Goal: Task Accomplishment & Management: Complete application form

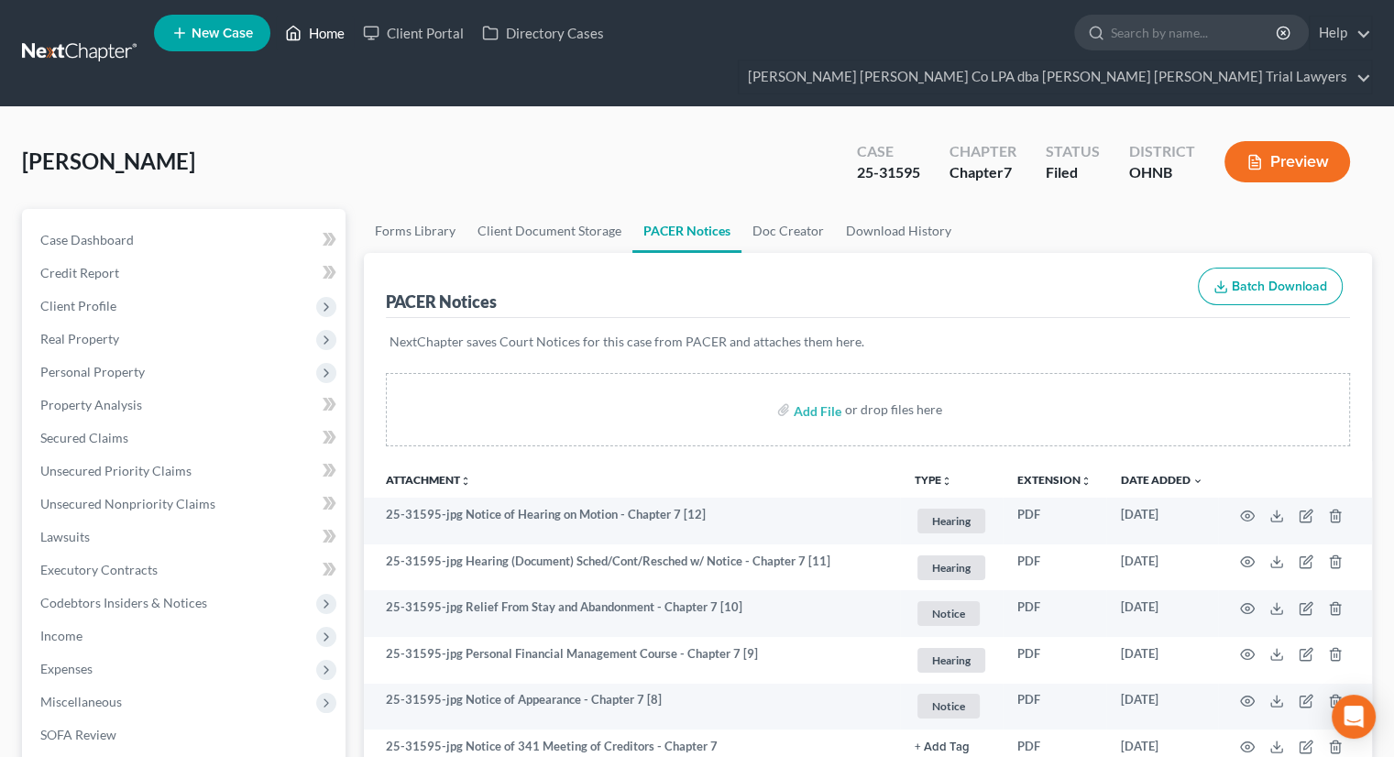
click at [337, 30] on link "Home" at bounding box center [315, 33] width 78 height 33
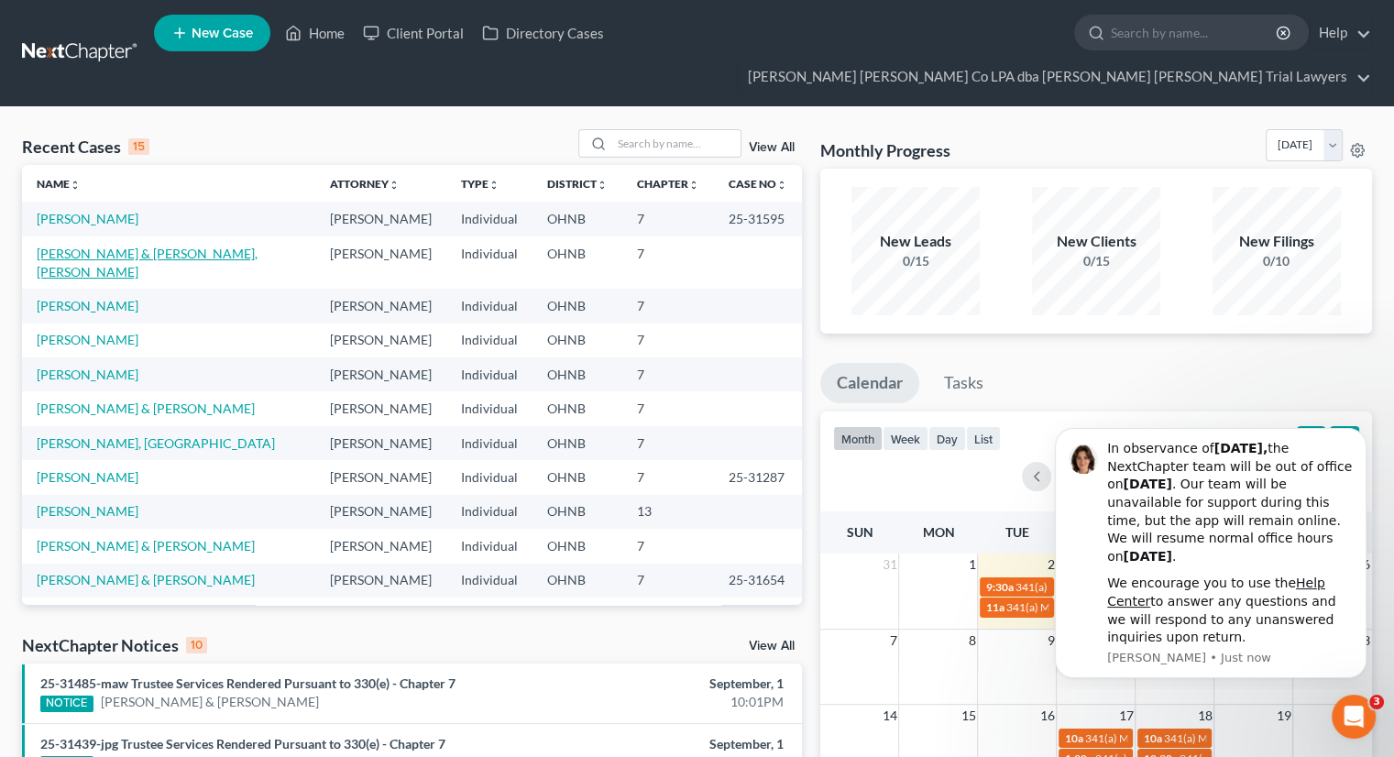
click at [124, 246] on link "[PERSON_NAME] & [PERSON_NAME], [PERSON_NAME]" at bounding box center [147, 263] width 221 height 34
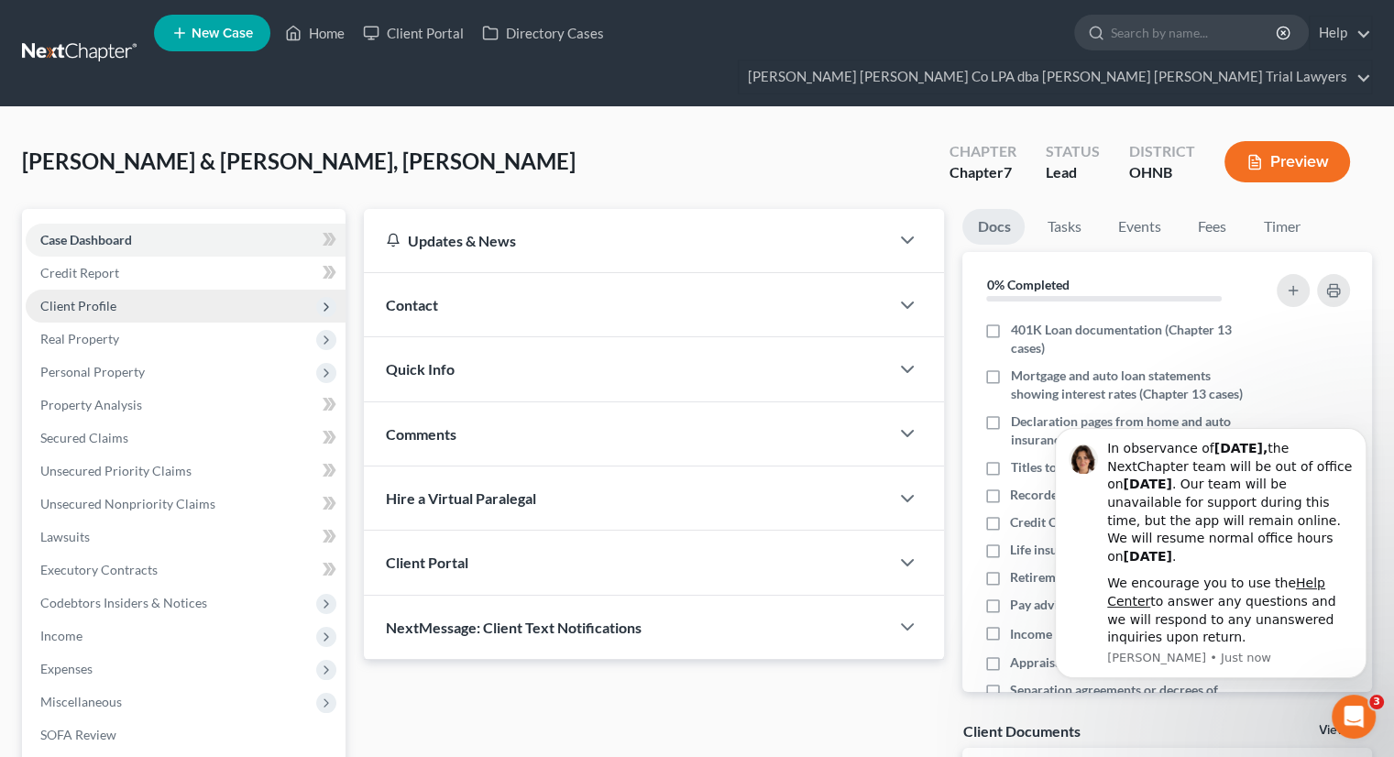
click at [134, 290] on span "Client Profile" at bounding box center [186, 306] width 320 height 33
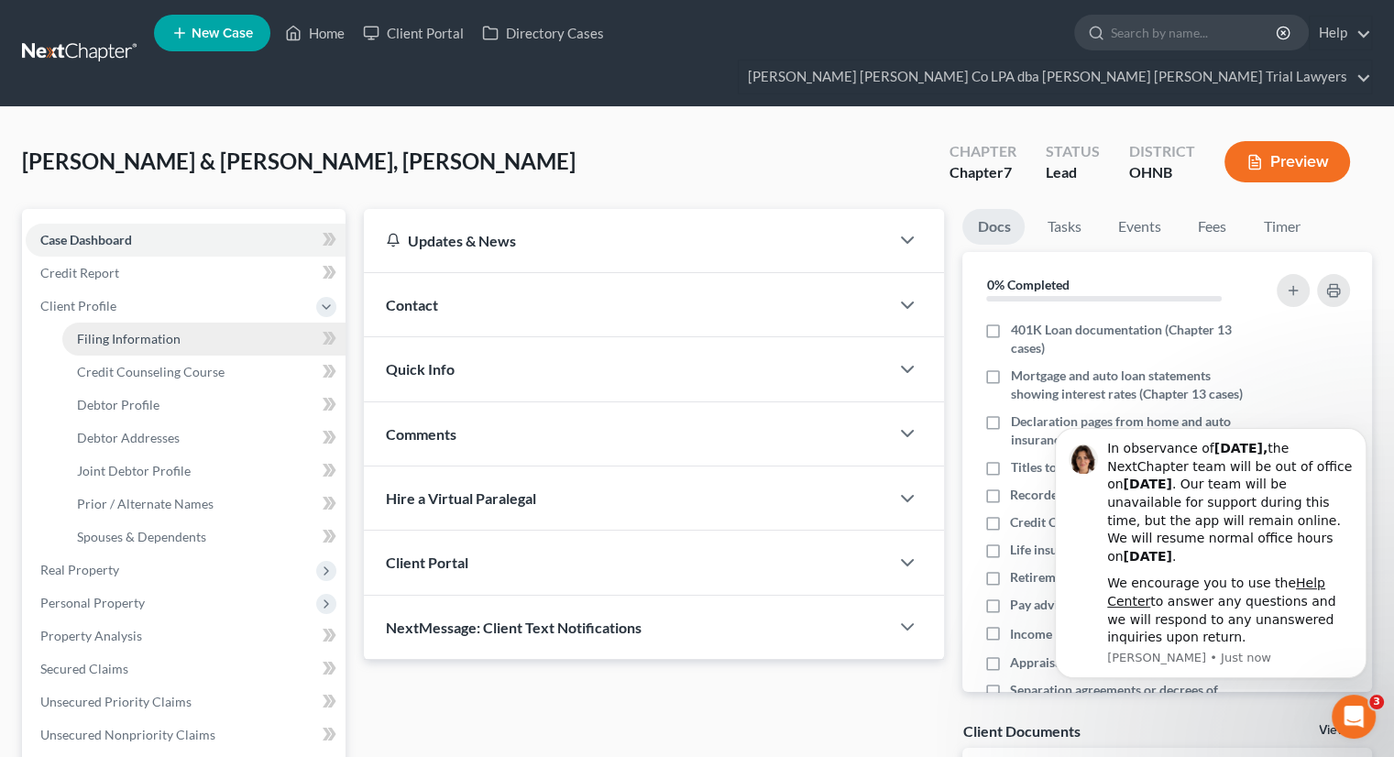
click at [154, 323] on link "Filing Information" at bounding box center [203, 339] width 283 height 33
select select "1"
select select "0"
select select "36"
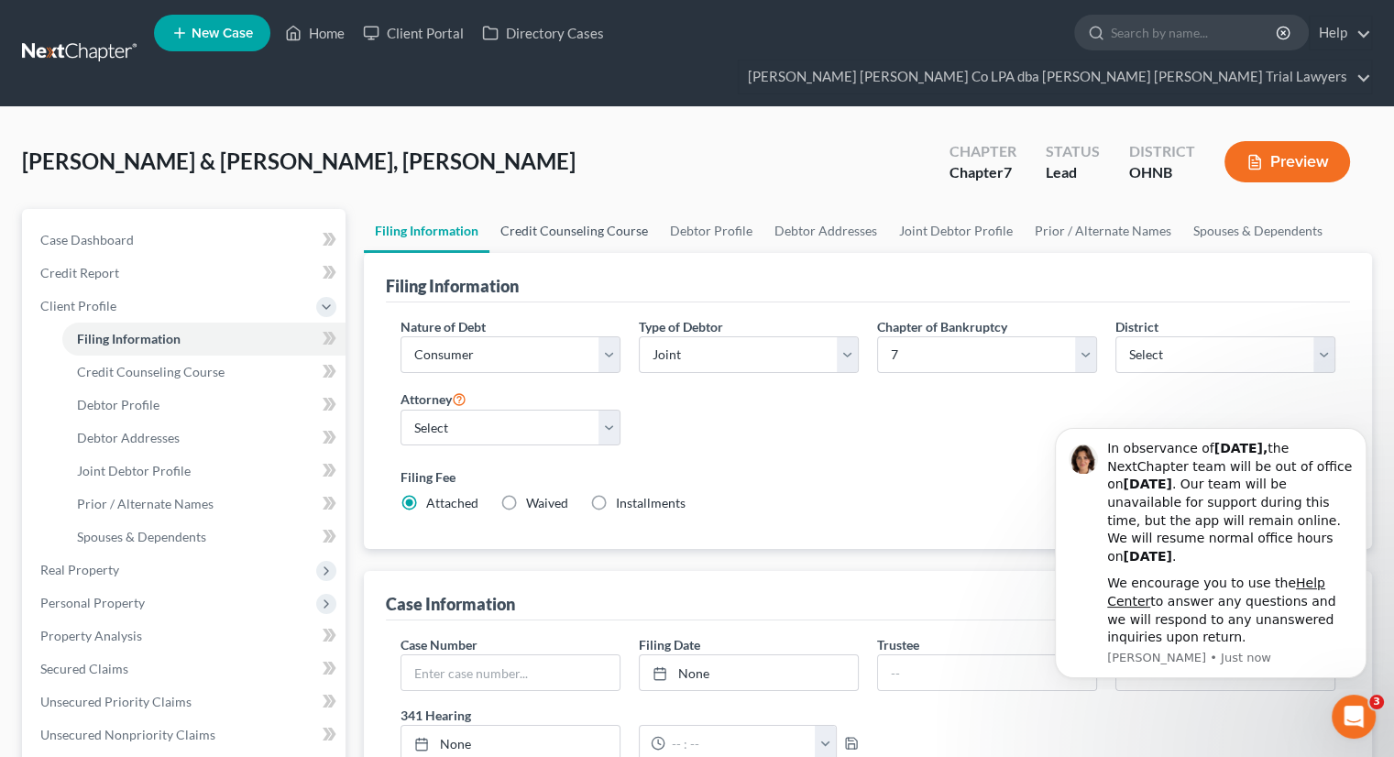
click at [553, 209] on link "Credit Counseling Course" at bounding box center [575, 231] width 170 height 44
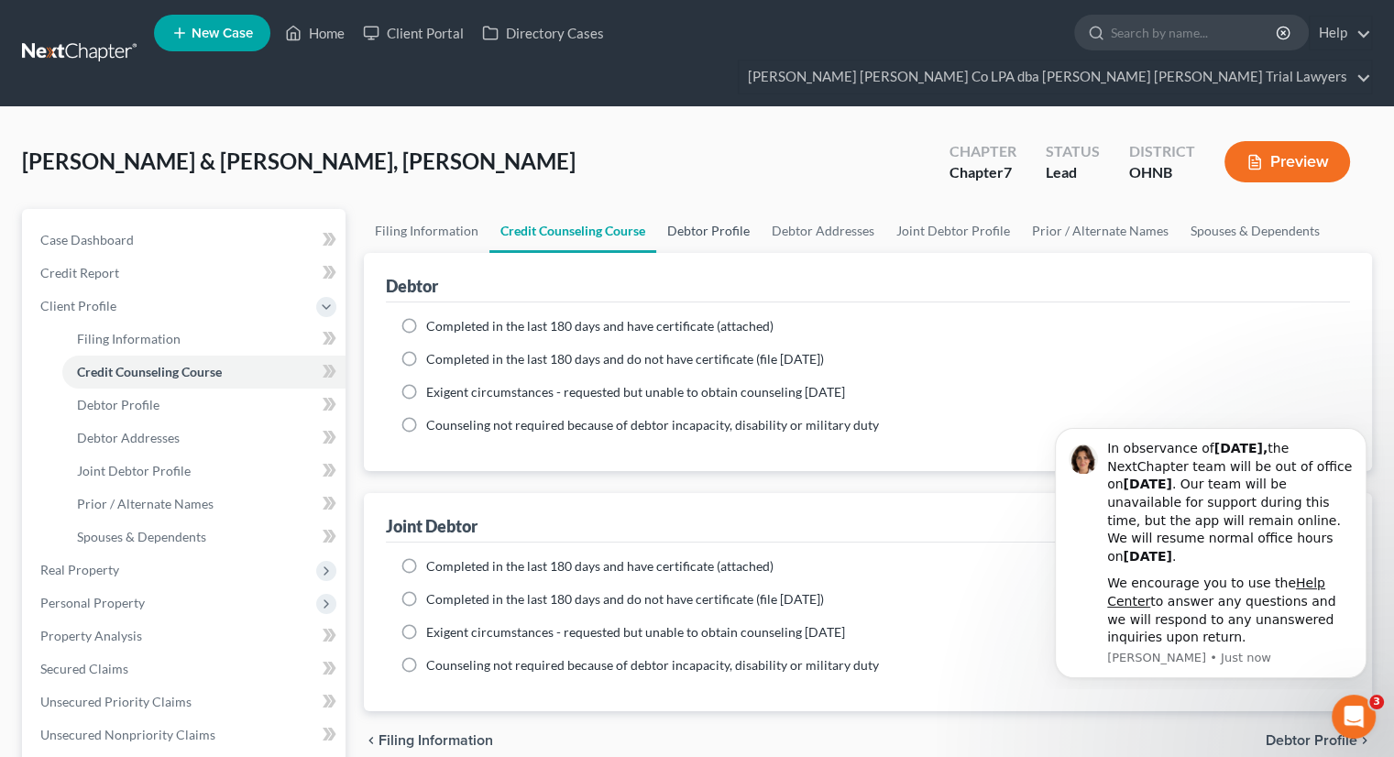
click at [715, 209] on link "Debtor Profile" at bounding box center [708, 231] width 105 height 44
select select "1"
select select "3"
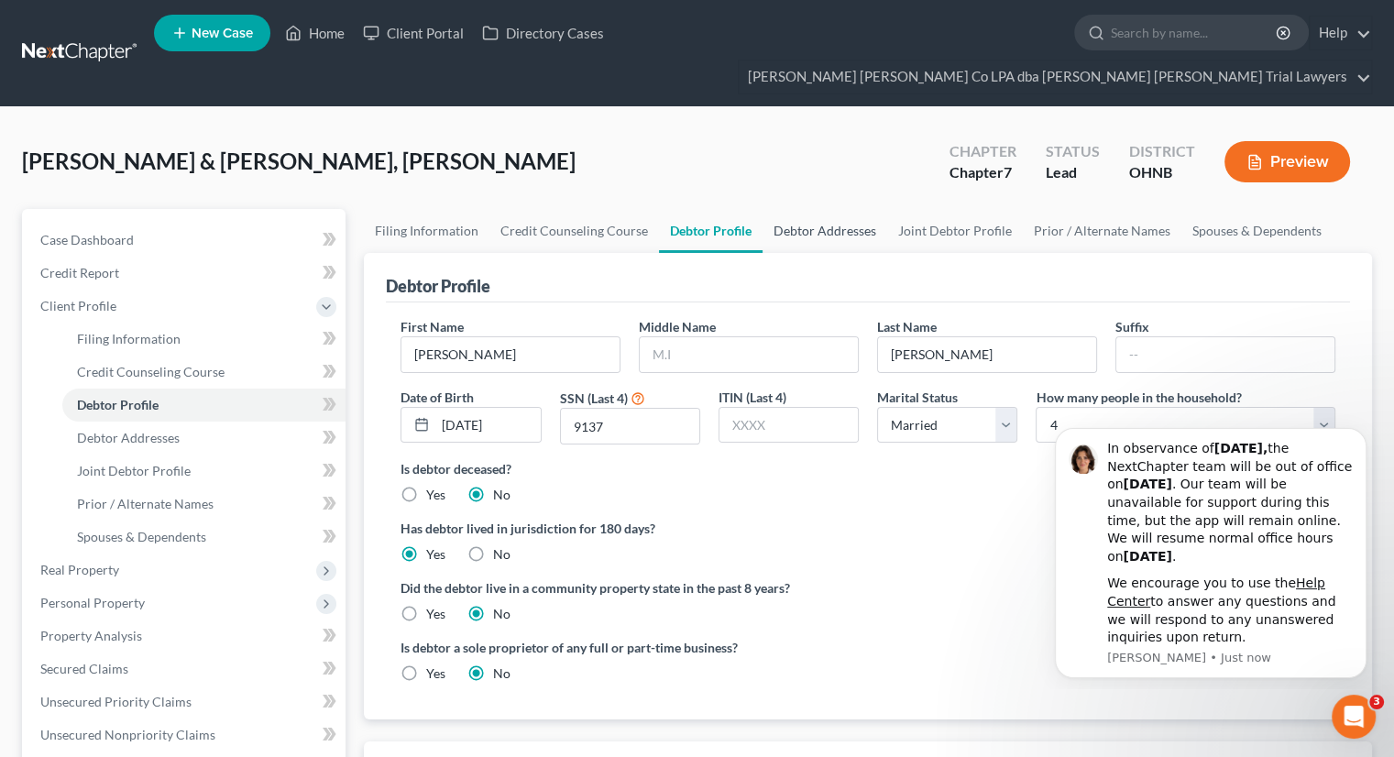
click at [821, 209] on link "Debtor Addresses" at bounding box center [825, 231] width 125 height 44
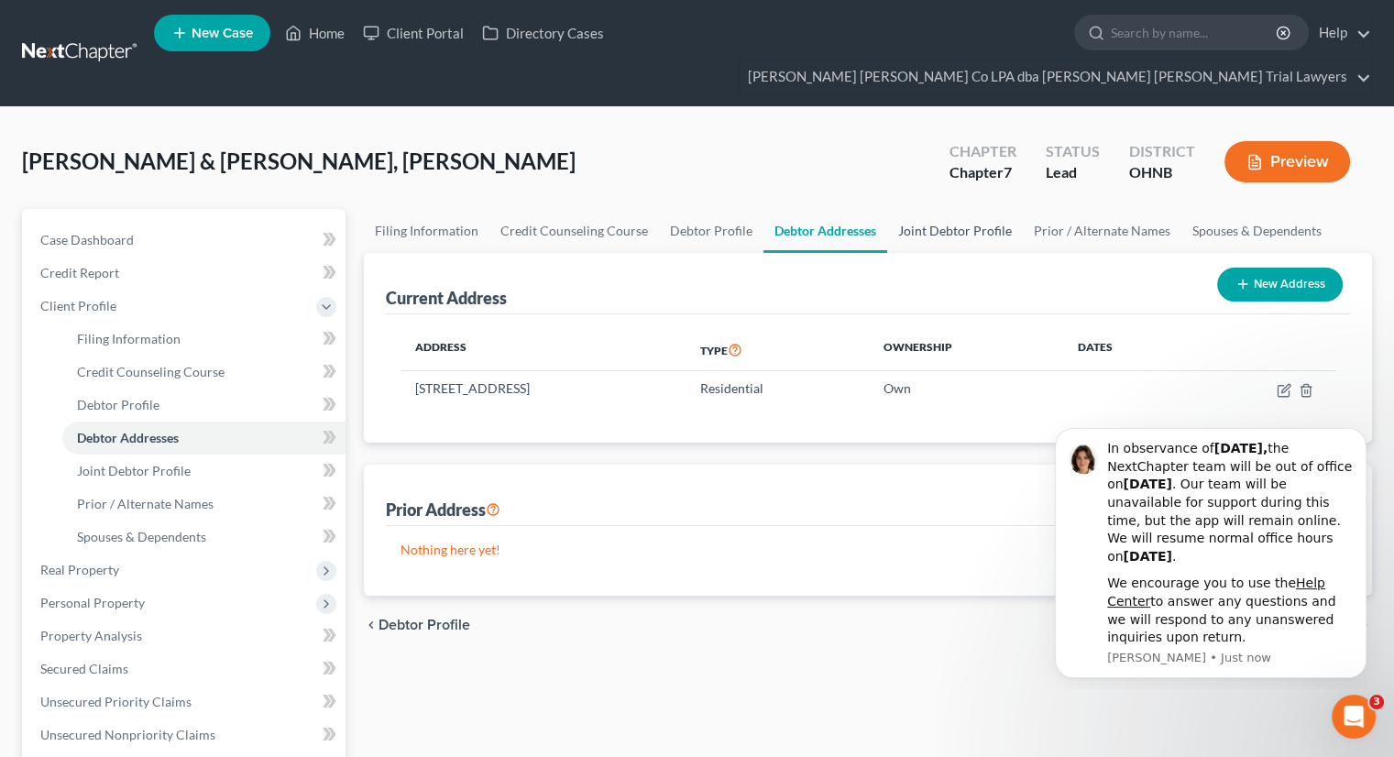
click at [915, 209] on link "Joint Debtor Profile" at bounding box center [955, 231] width 136 height 44
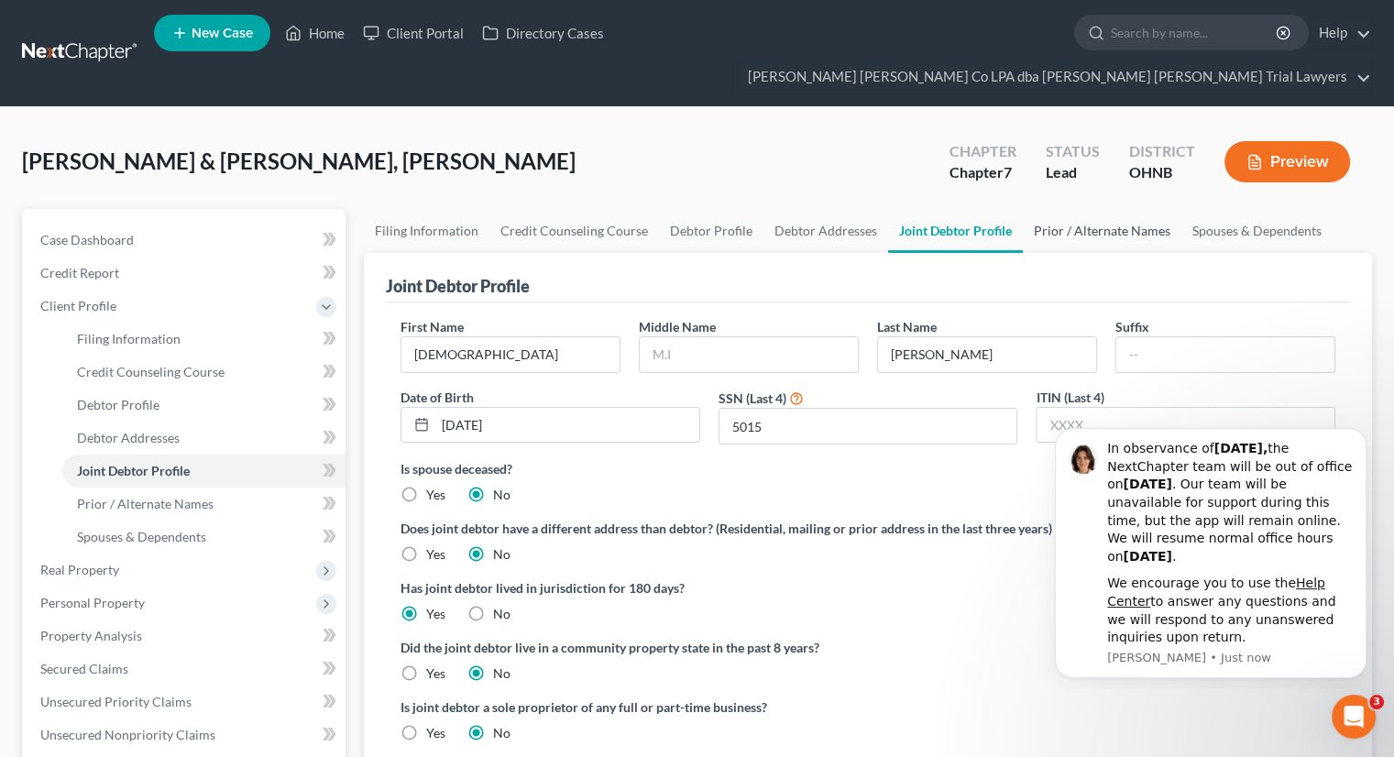
click at [1107, 209] on link "Prior / Alternate Names" at bounding box center [1102, 231] width 159 height 44
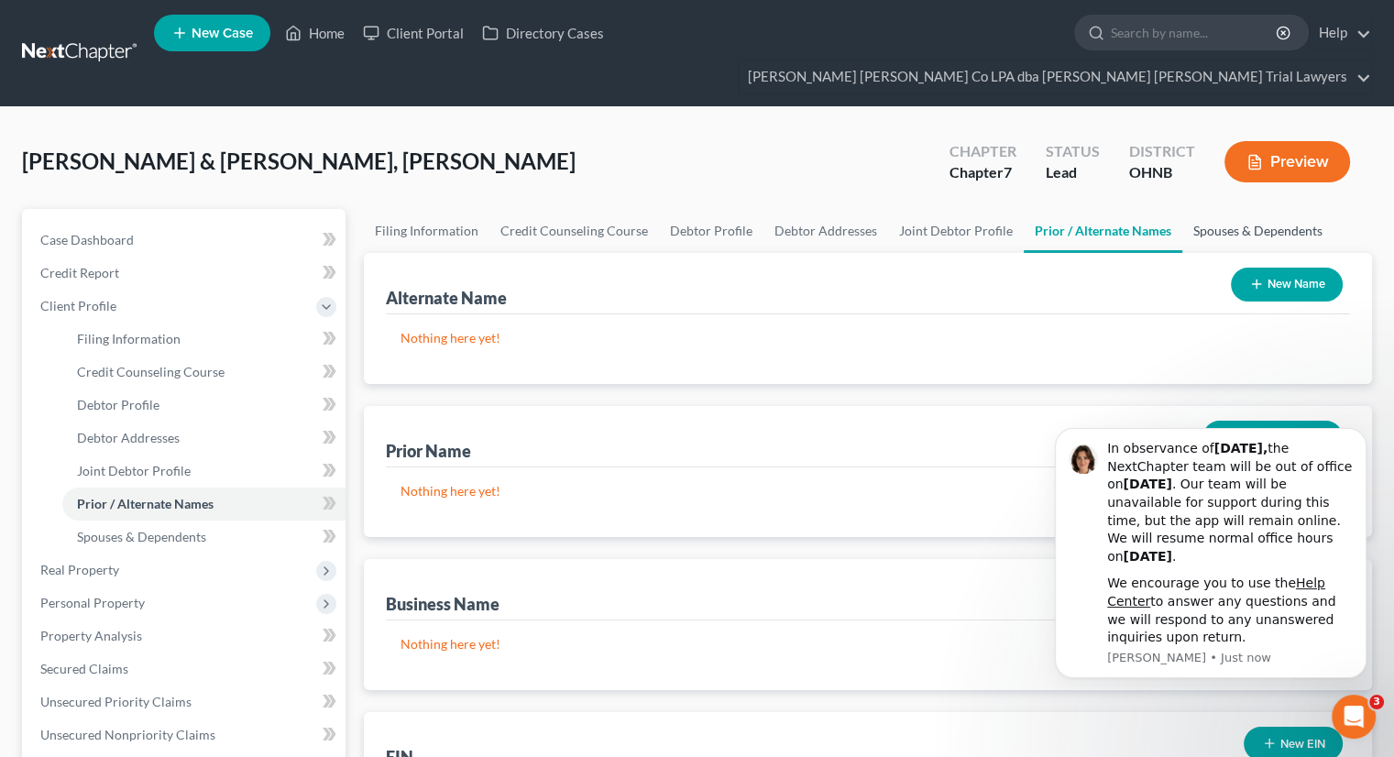
click at [1211, 209] on link "Spouses & Dependents" at bounding box center [1258, 231] width 151 height 44
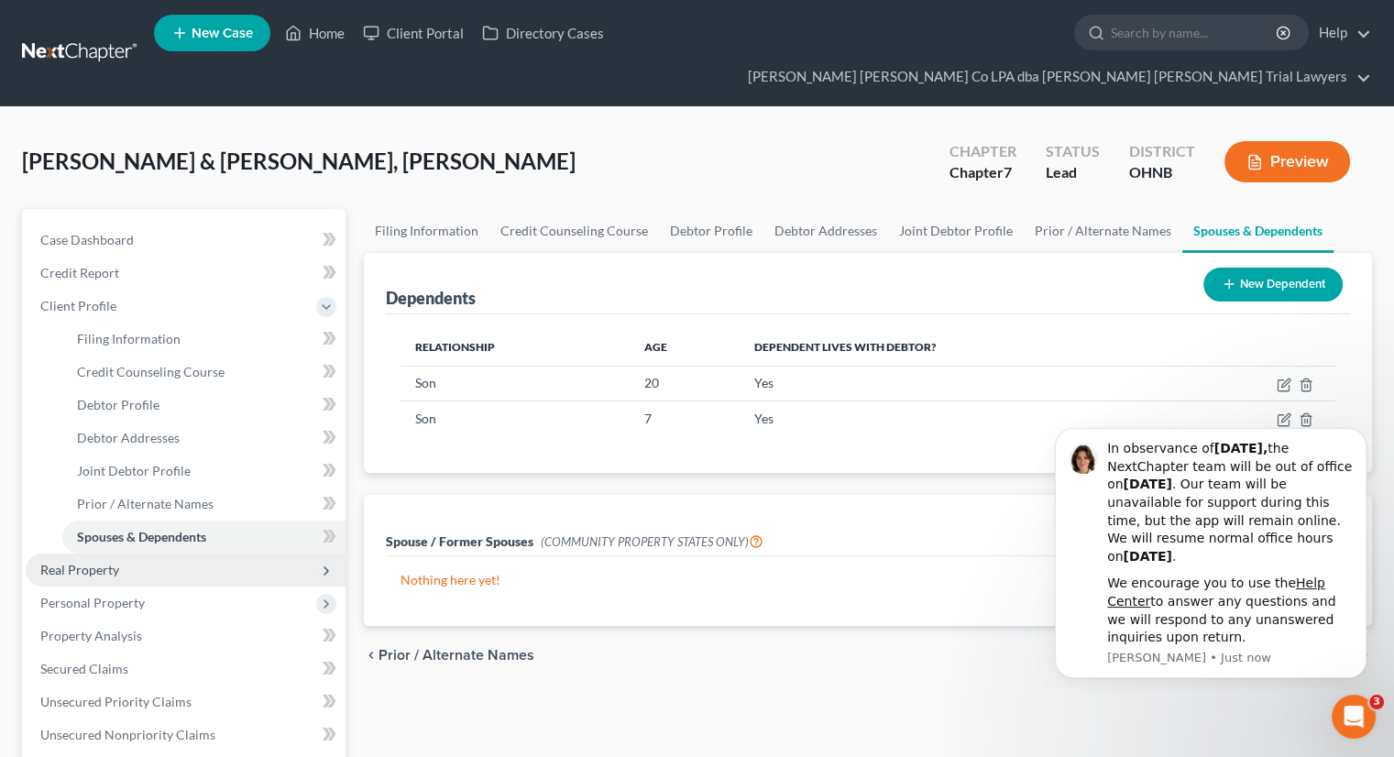
click at [142, 554] on span "Real Property" at bounding box center [186, 570] width 320 height 33
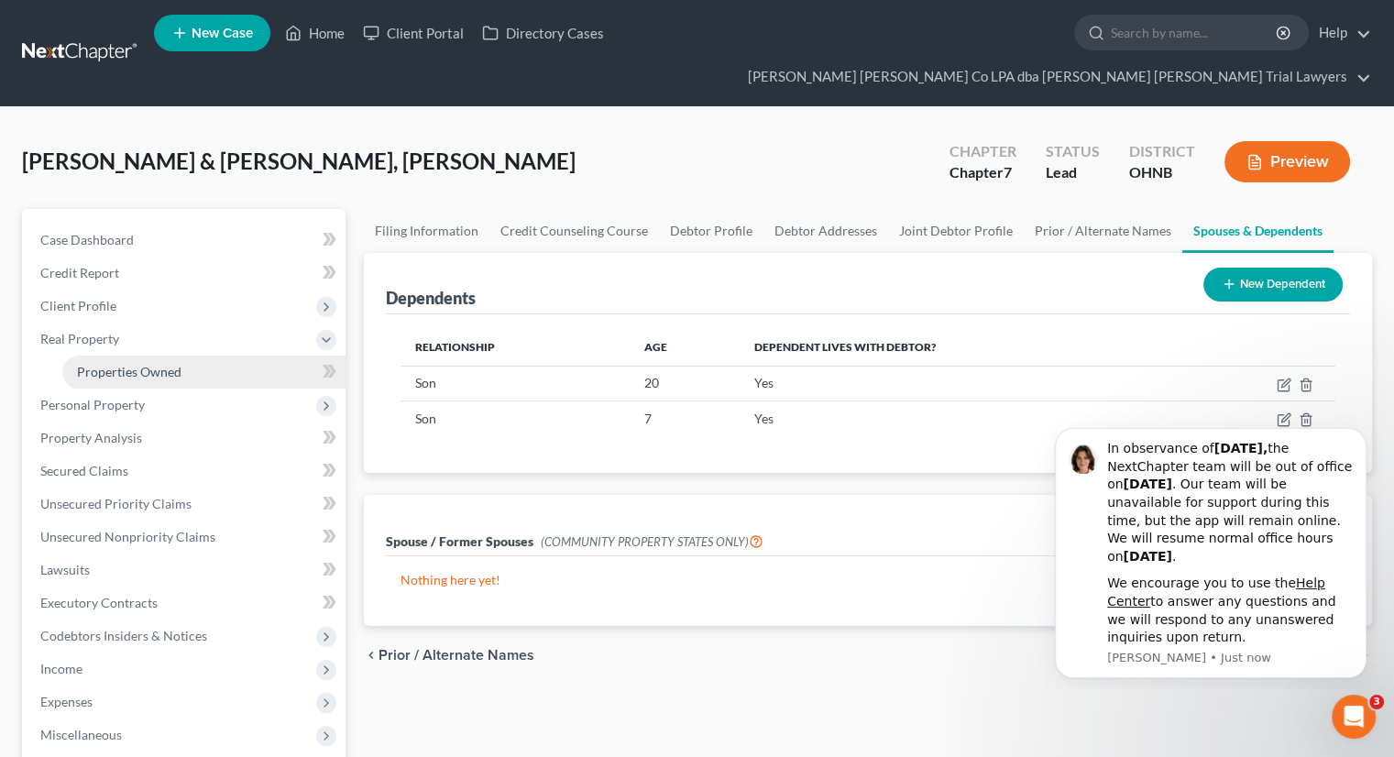
click at [181, 356] on link "Properties Owned" at bounding box center [203, 372] width 283 height 33
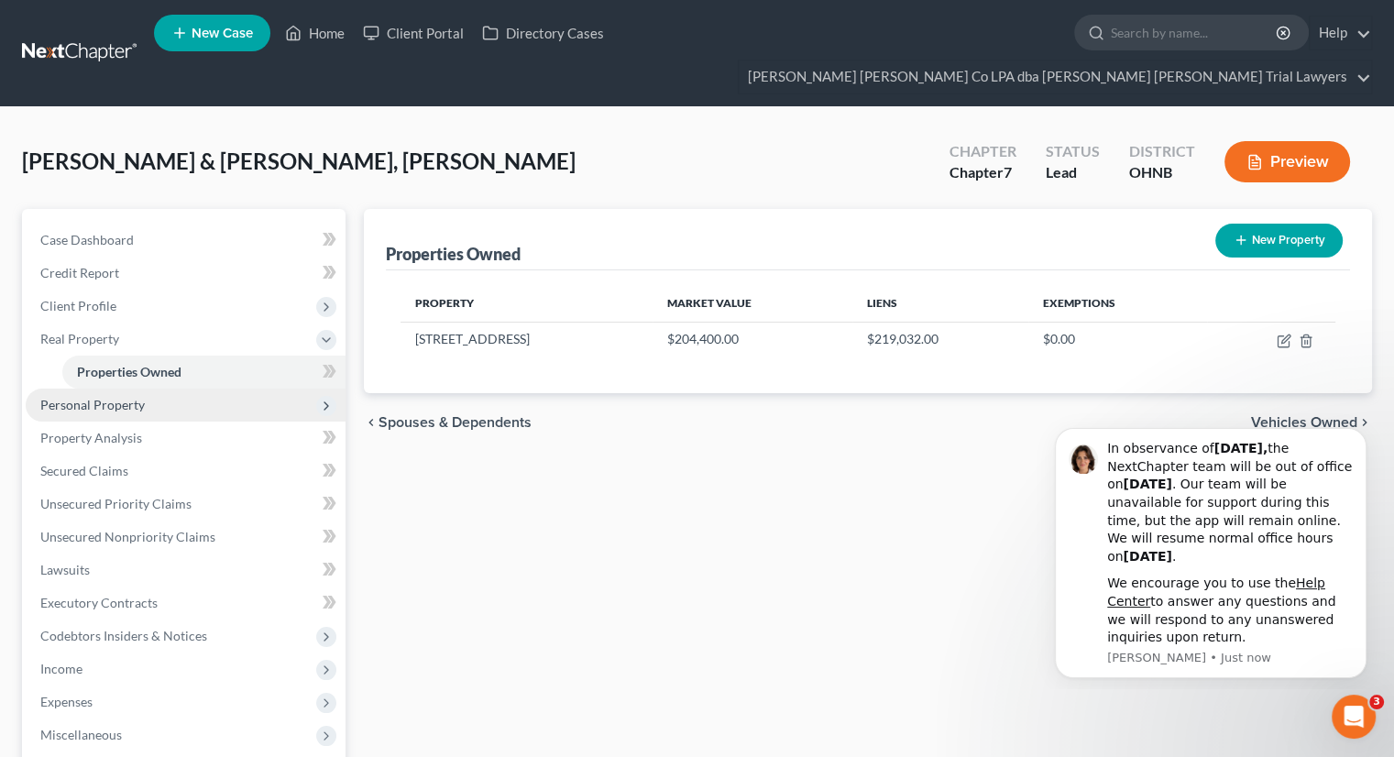
click at [191, 389] on span "Personal Property" at bounding box center [186, 405] width 320 height 33
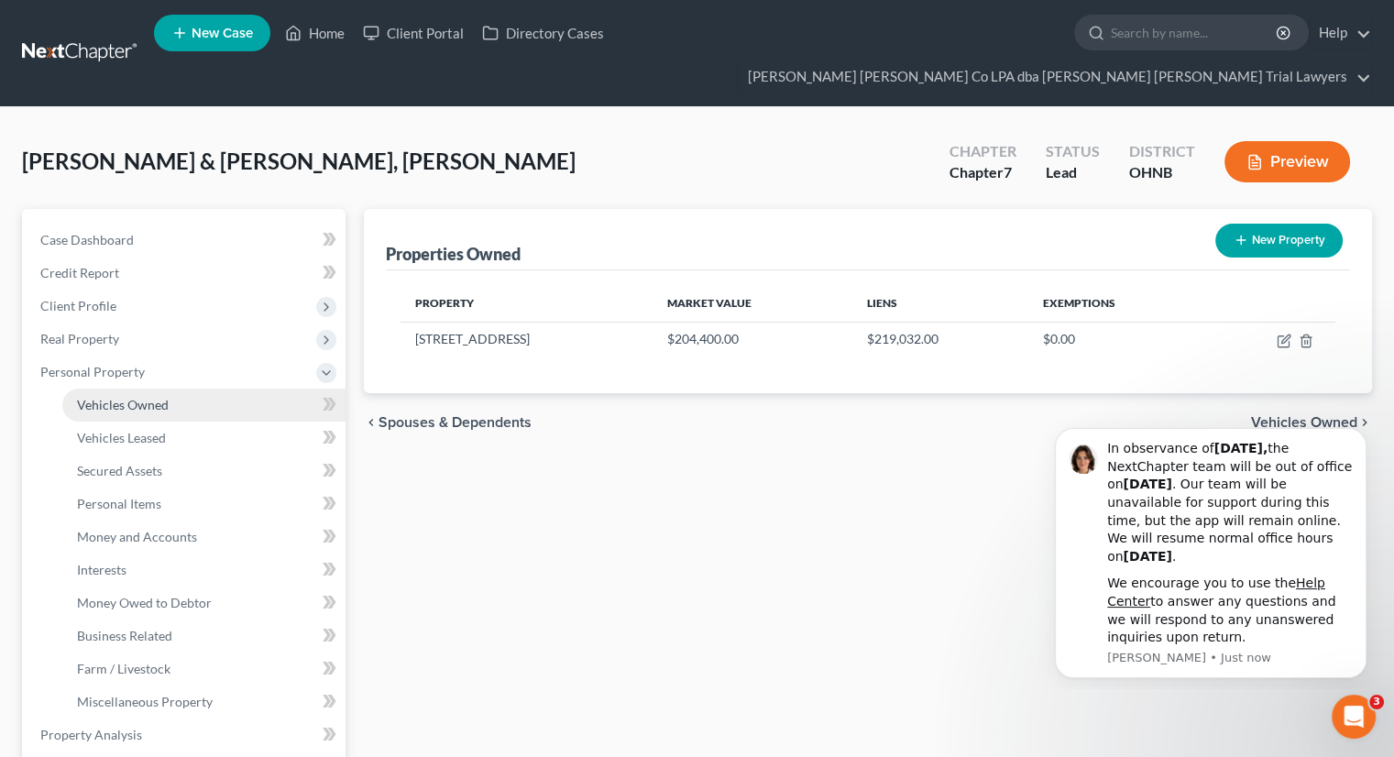
click at [190, 389] on link "Vehicles Owned" at bounding box center [203, 405] width 283 height 33
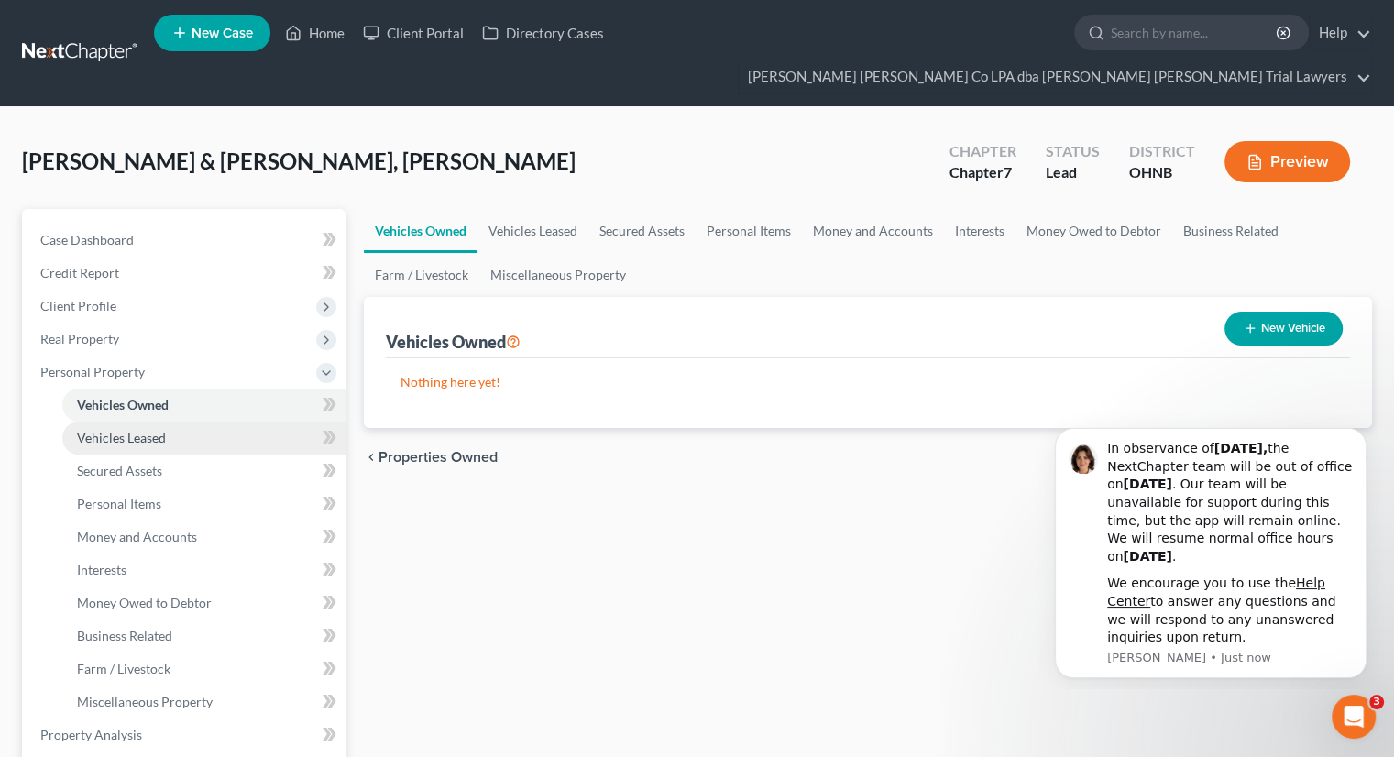
click at [229, 422] on link "Vehicles Leased" at bounding box center [203, 438] width 283 height 33
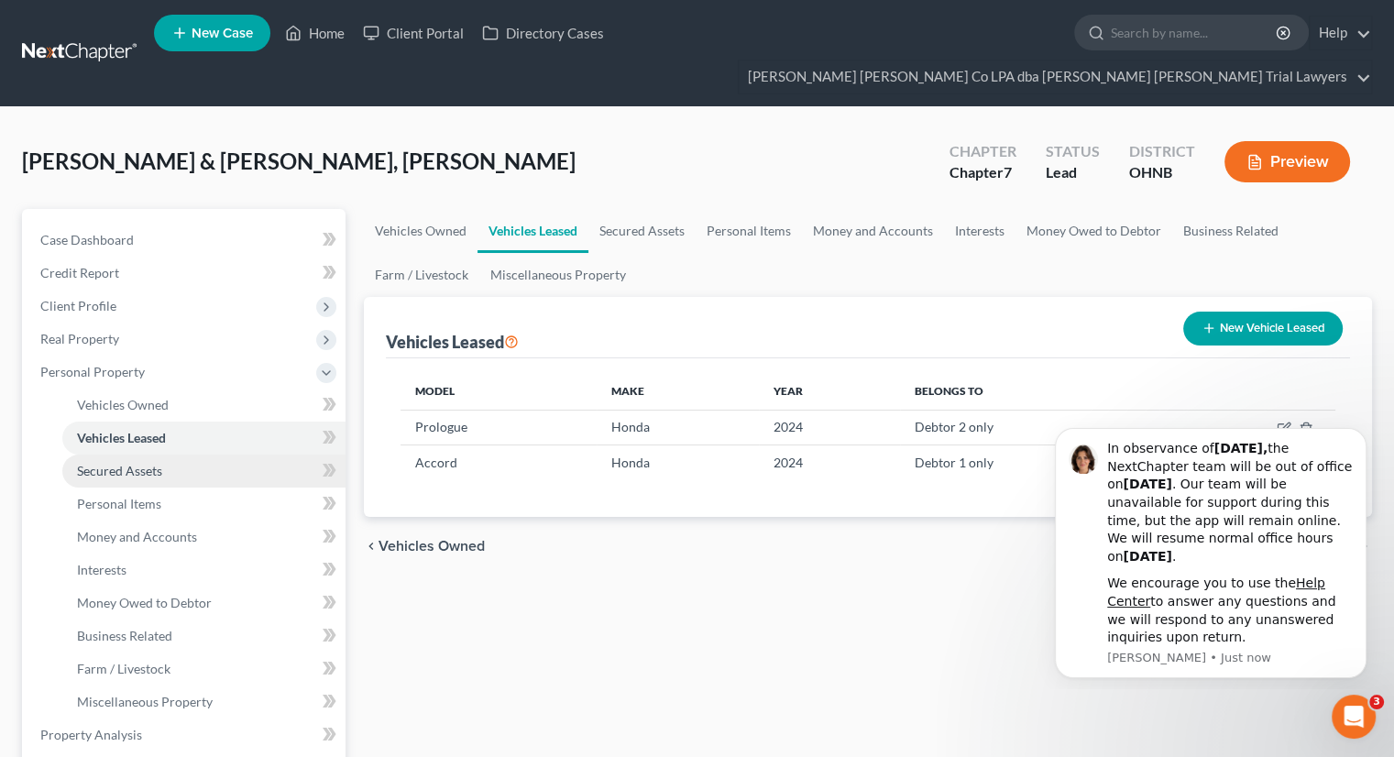
click at [207, 455] on link "Secured Assets" at bounding box center [203, 471] width 283 height 33
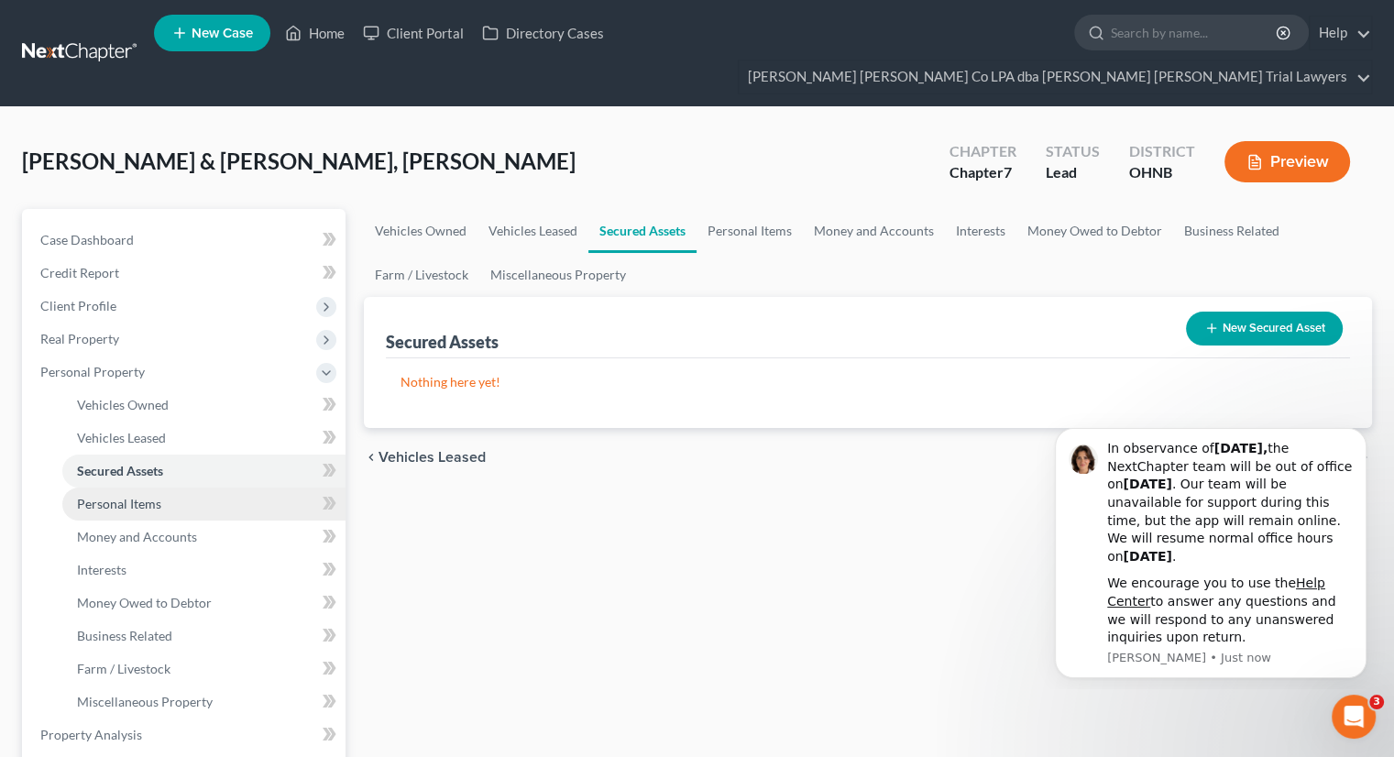
click at [200, 488] on link "Personal Items" at bounding box center [203, 504] width 283 height 33
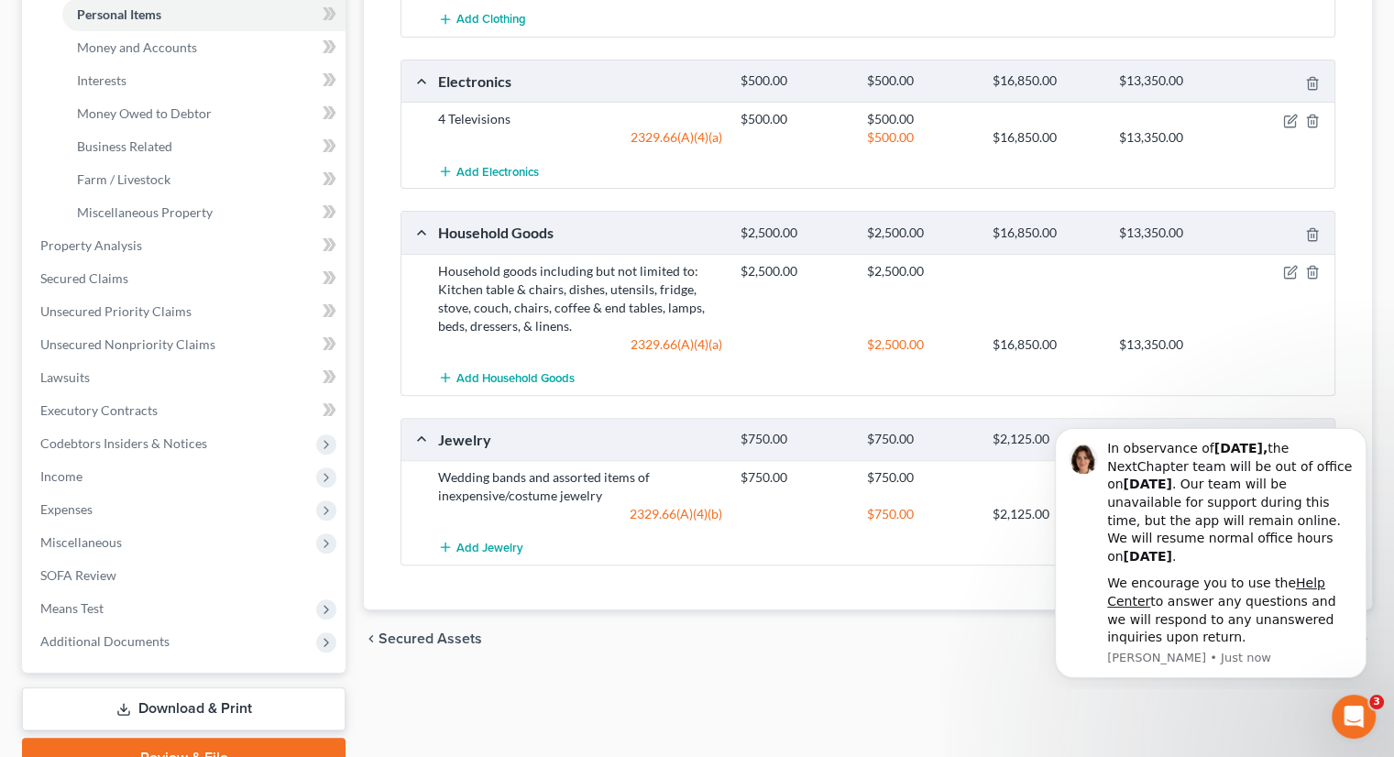
scroll to position [119, 0]
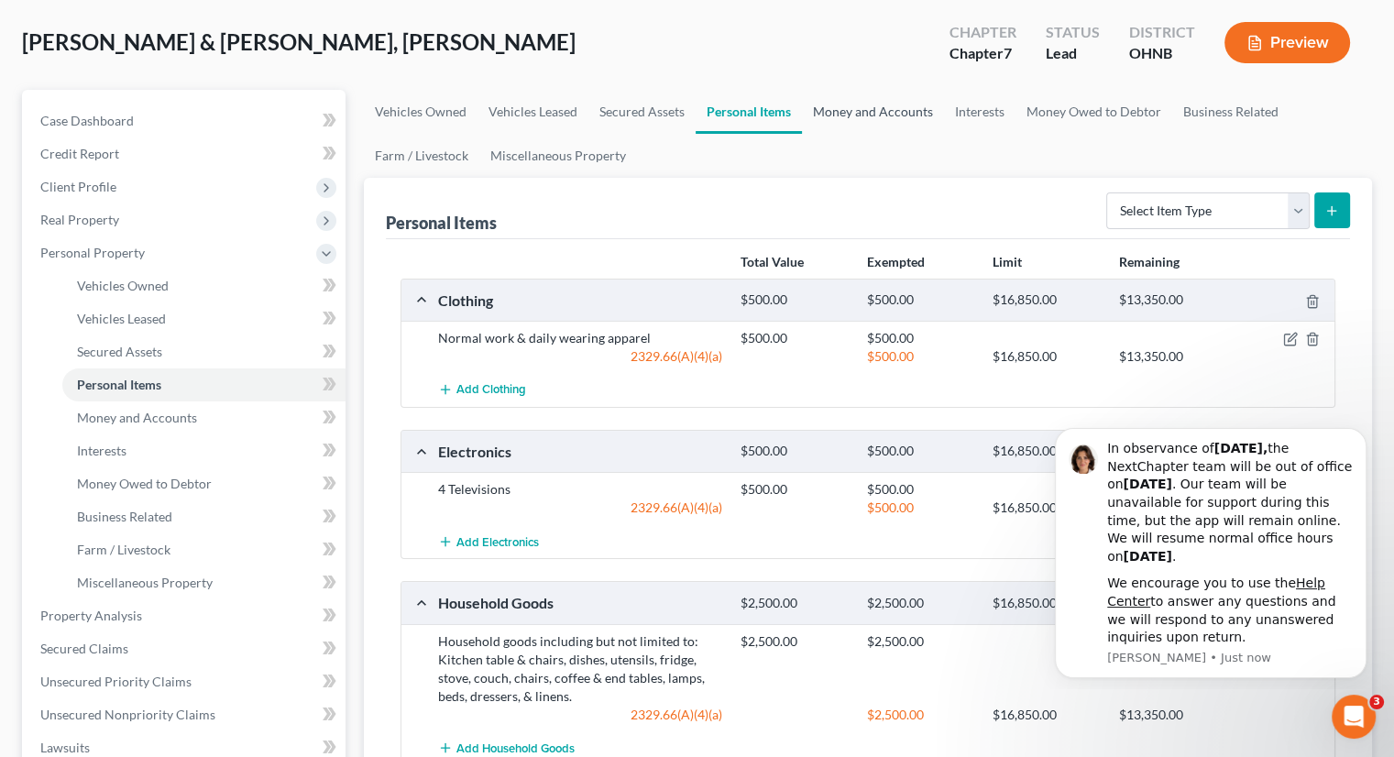
click at [862, 90] on link "Money and Accounts" at bounding box center [873, 112] width 142 height 44
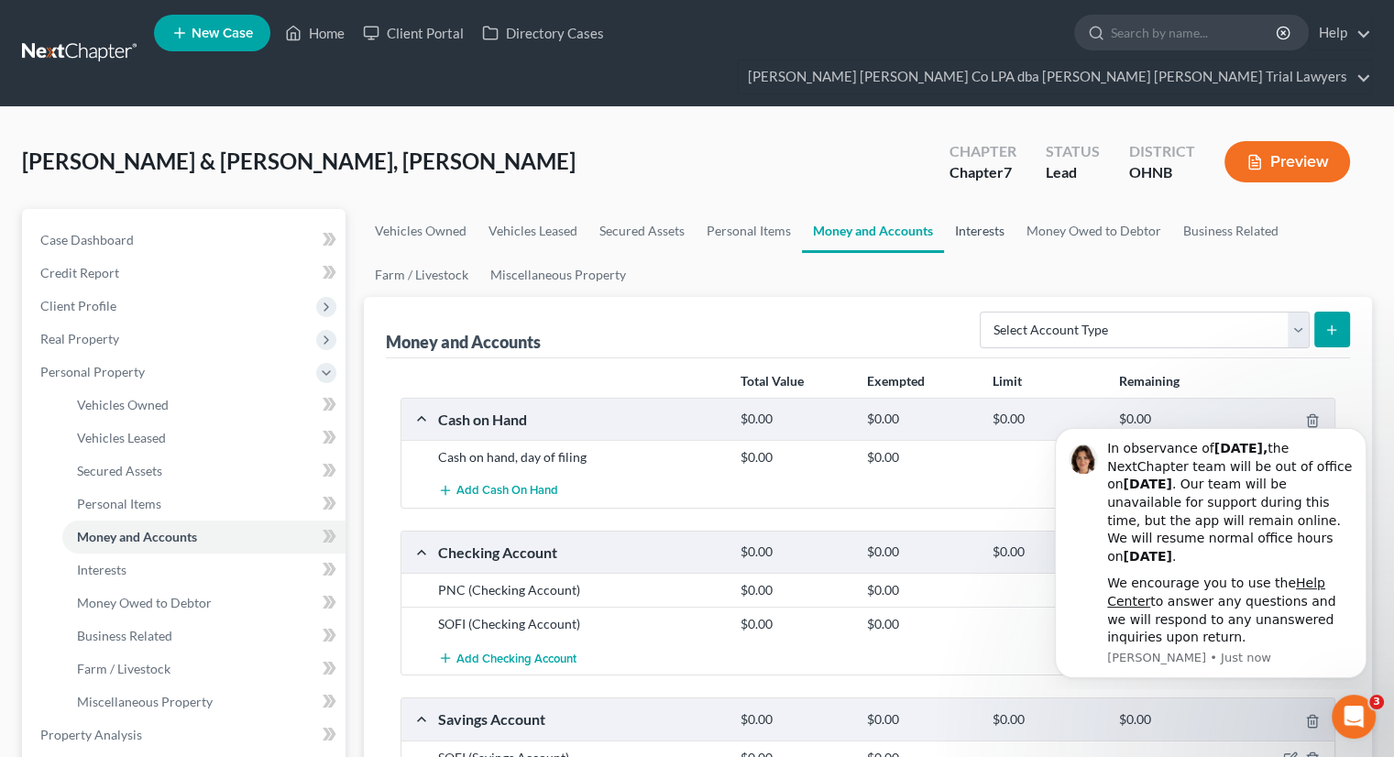
click at [986, 209] on link "Interests" at bounding box center [980, 231] width 72 height 44
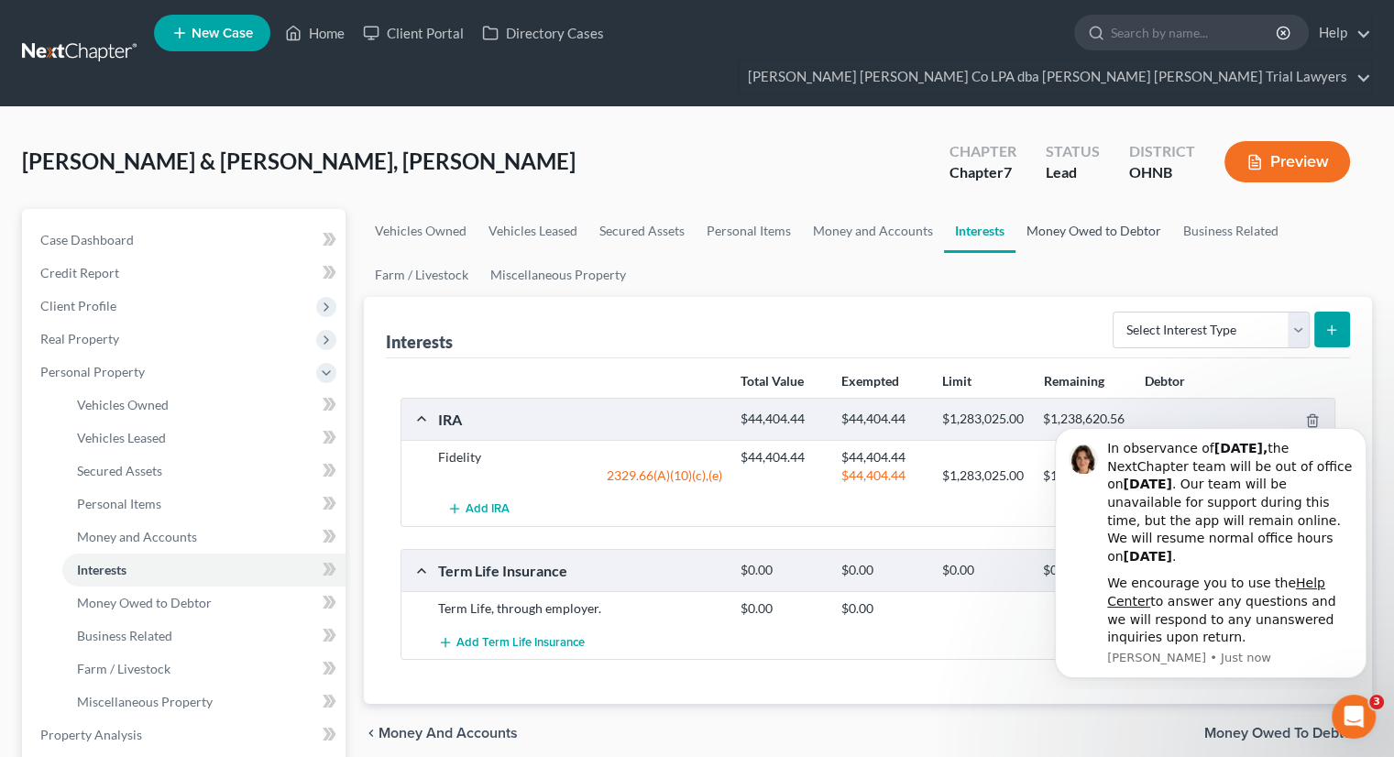
click at [1063, 209] on link "Money Owed to Debtor" at bounding box center [1094, 231] width 157 height 44
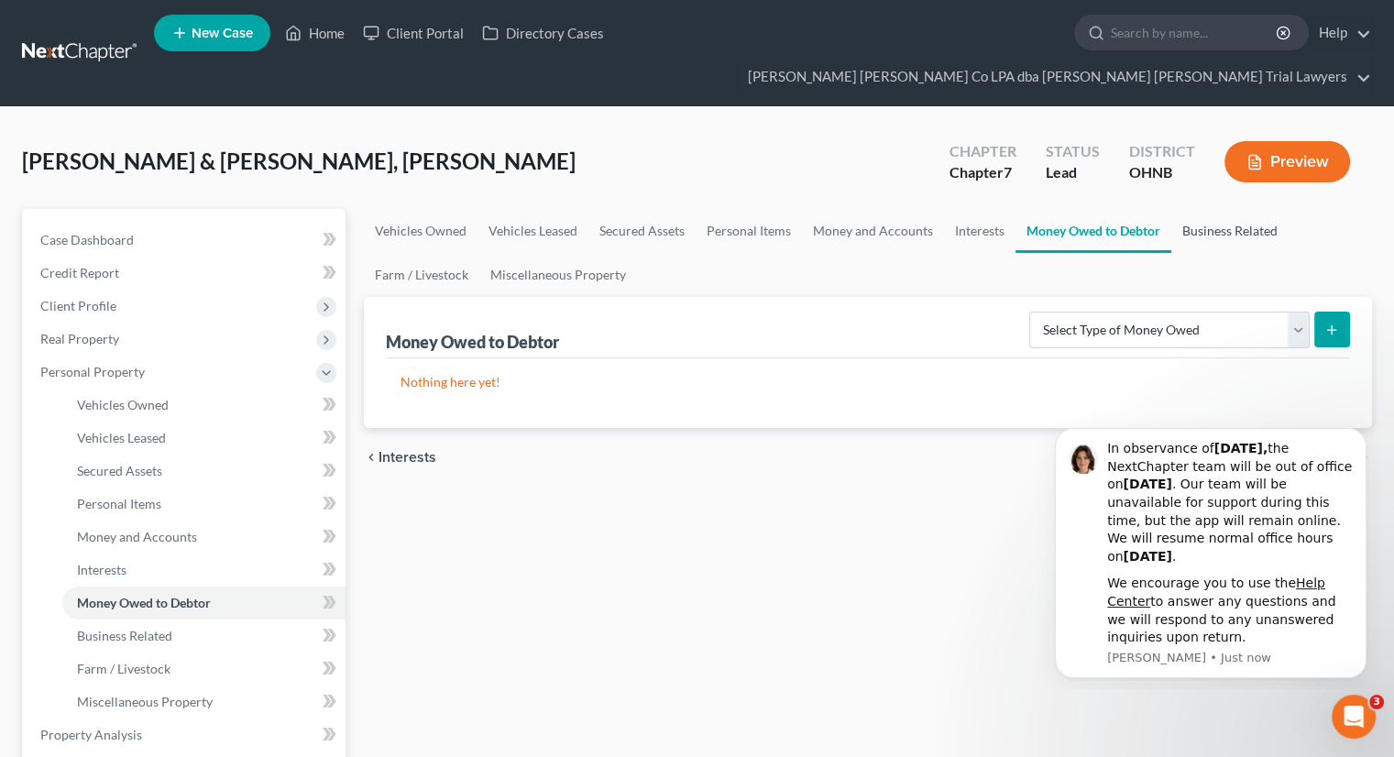
click at [1195, 209] on link "Business Related" at bounding box center [1230, 231] width 117 height 44
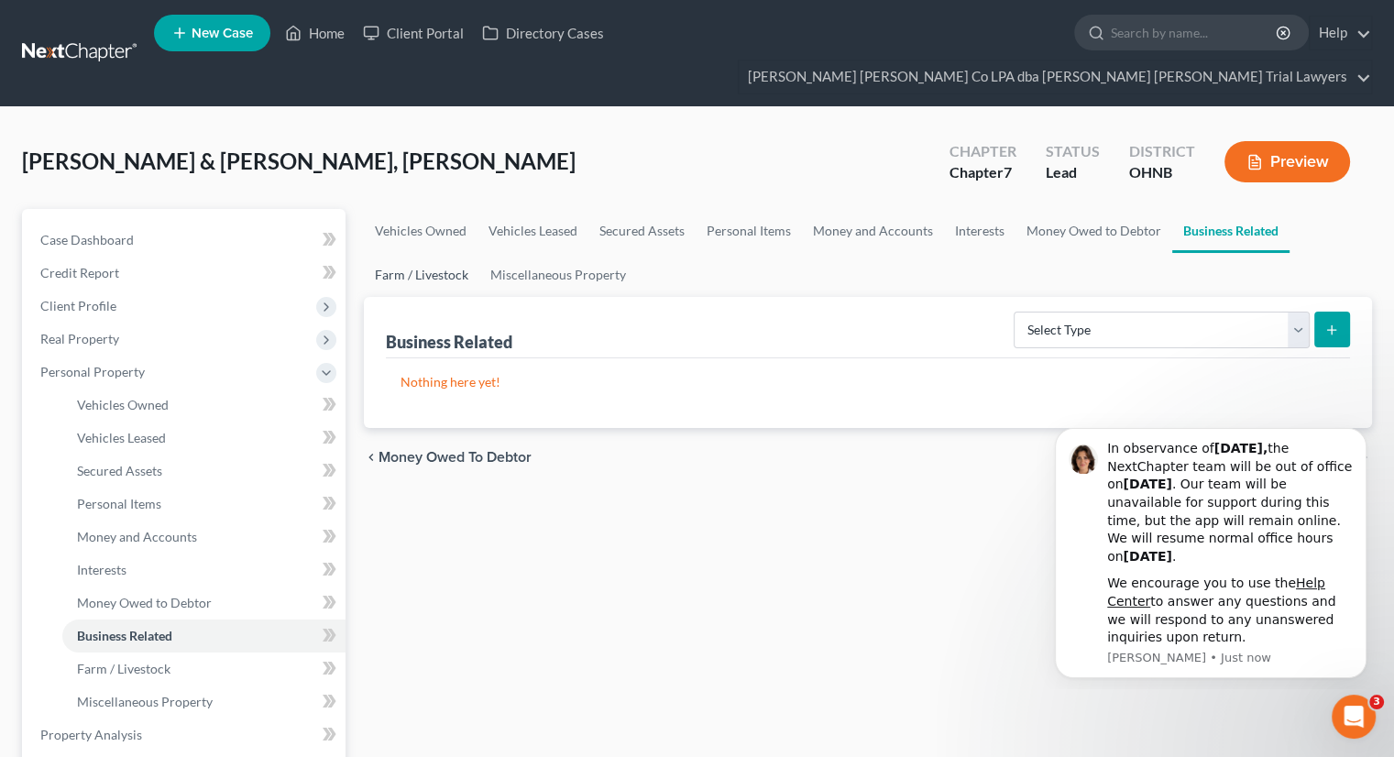
click at [427, 253] on link "Farm / Livestock" at bounding box center [422, 275] width 116 height 44
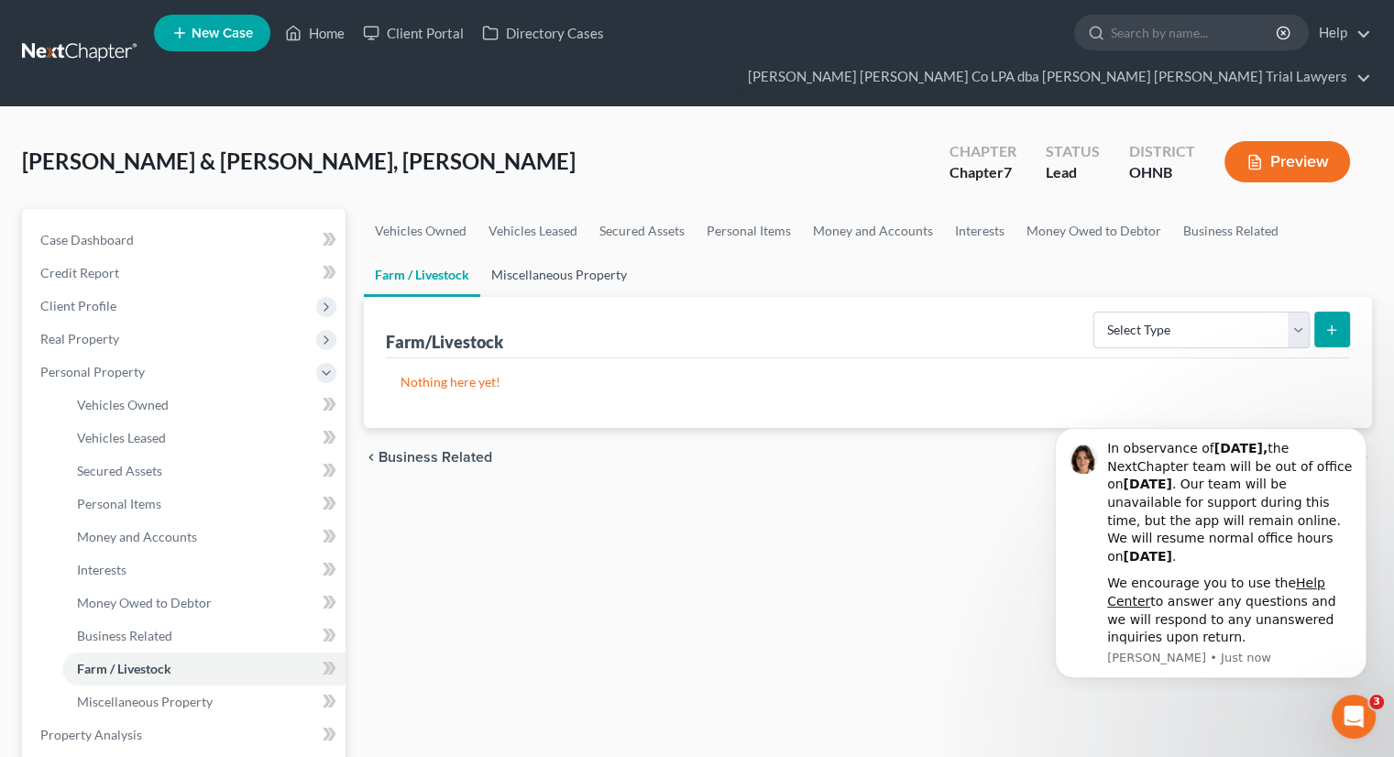
click at [579, 253] on link "Miscellaneous Property" at bounding box center [559, 275] width 158 height 44
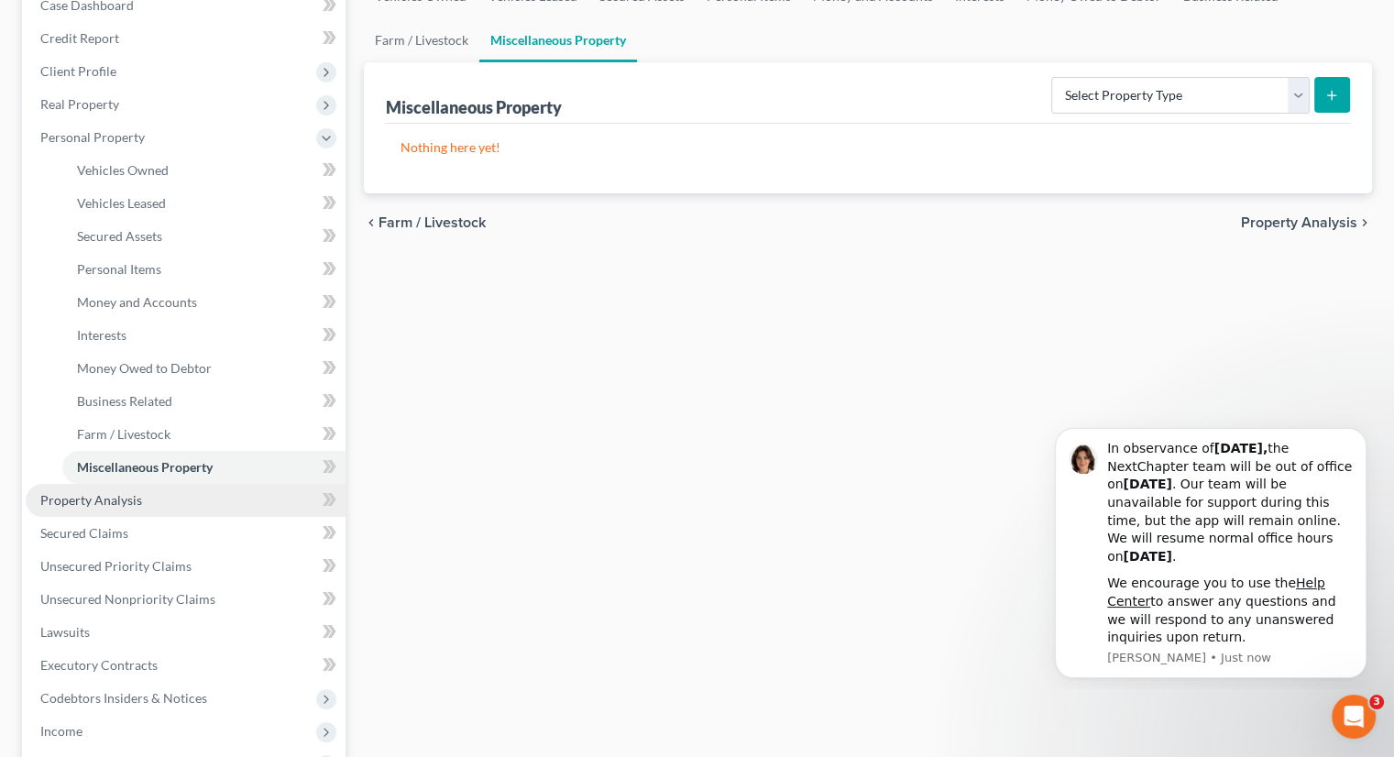
click at [148, 484] on link "Property Analysis" at bounding box center [186, 500] width 320 height 33
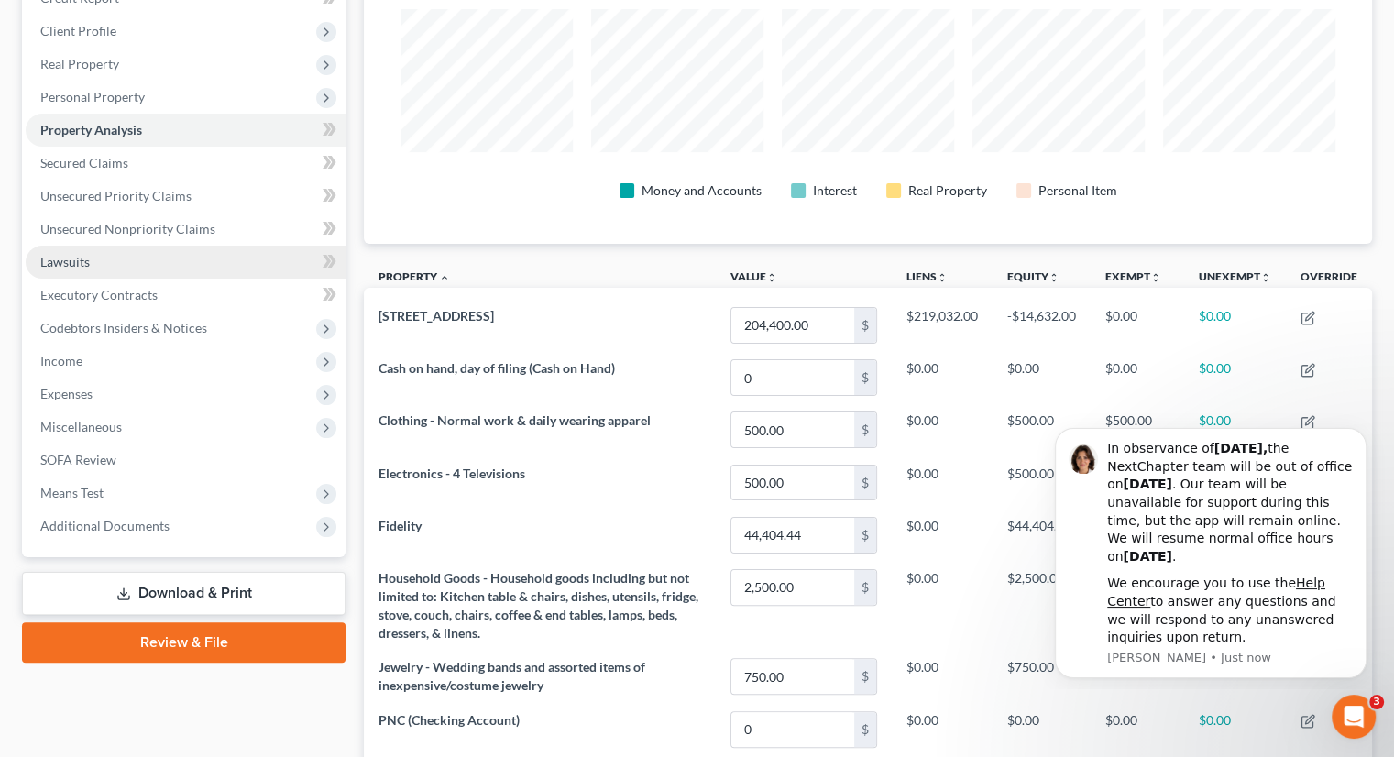
click at [158, 246] on link "Lawsuits" at bounding box center [186, 262] width 320 height 33
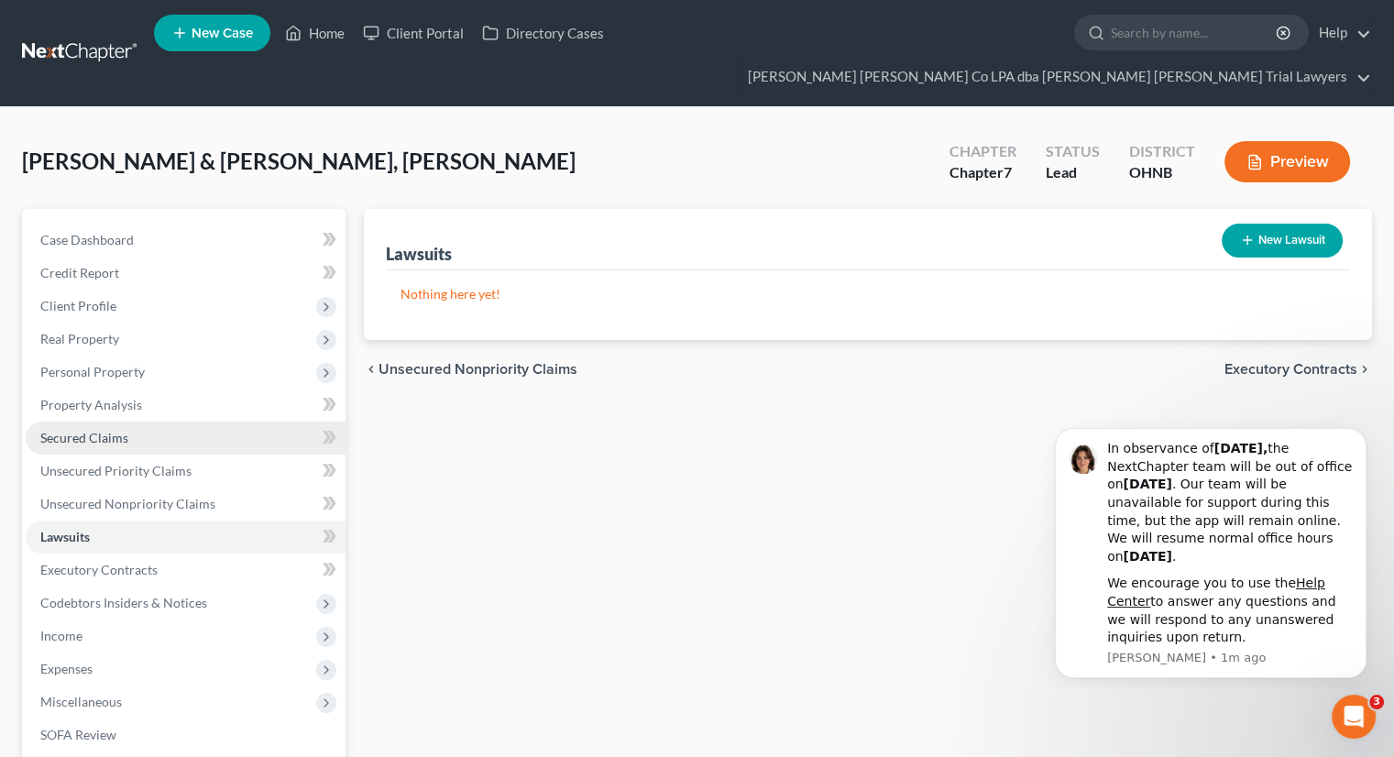
click at [146, 422] on link "Secured Claims" at bounding box center [186, 438] width 320 height 33
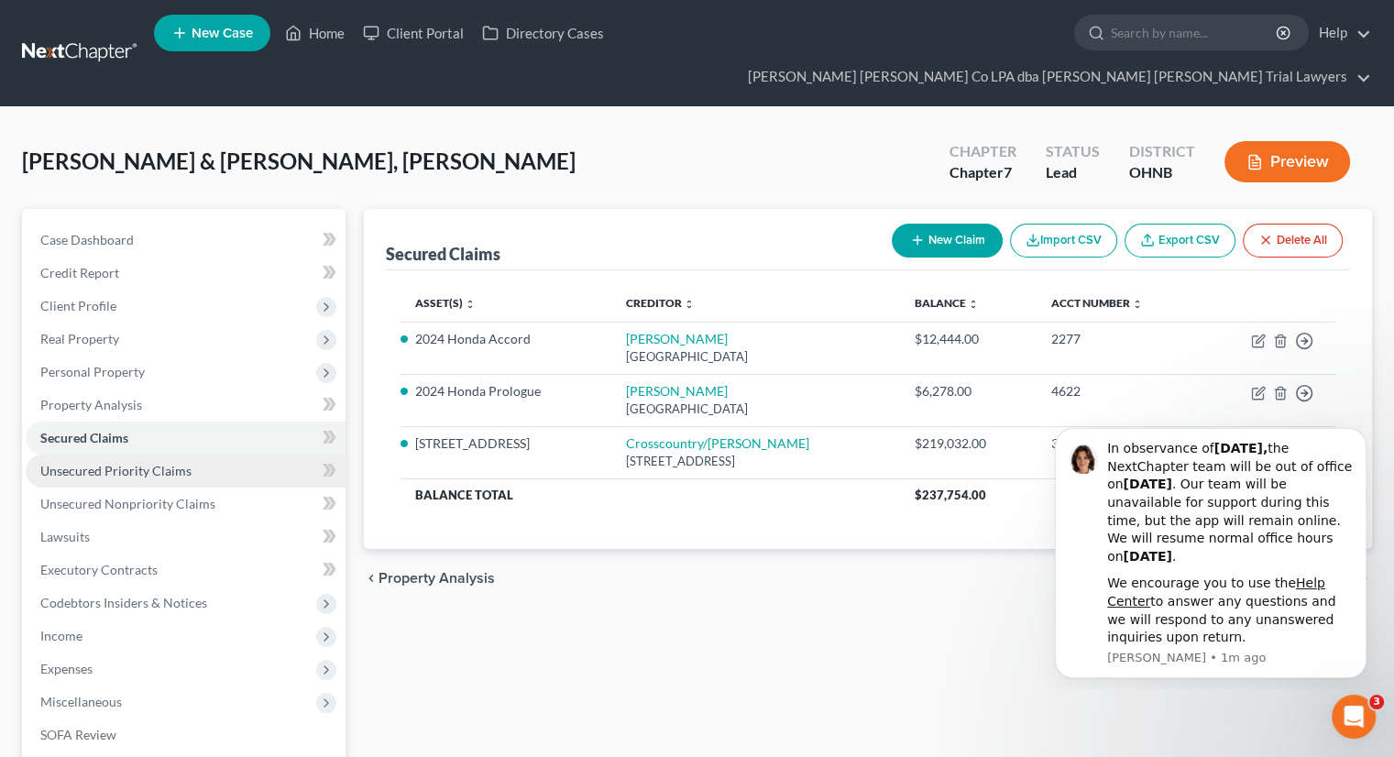
click at [139, 455] on link "Unsecured Priority Claims" at bounding box center [186, 471] width 320 height 33
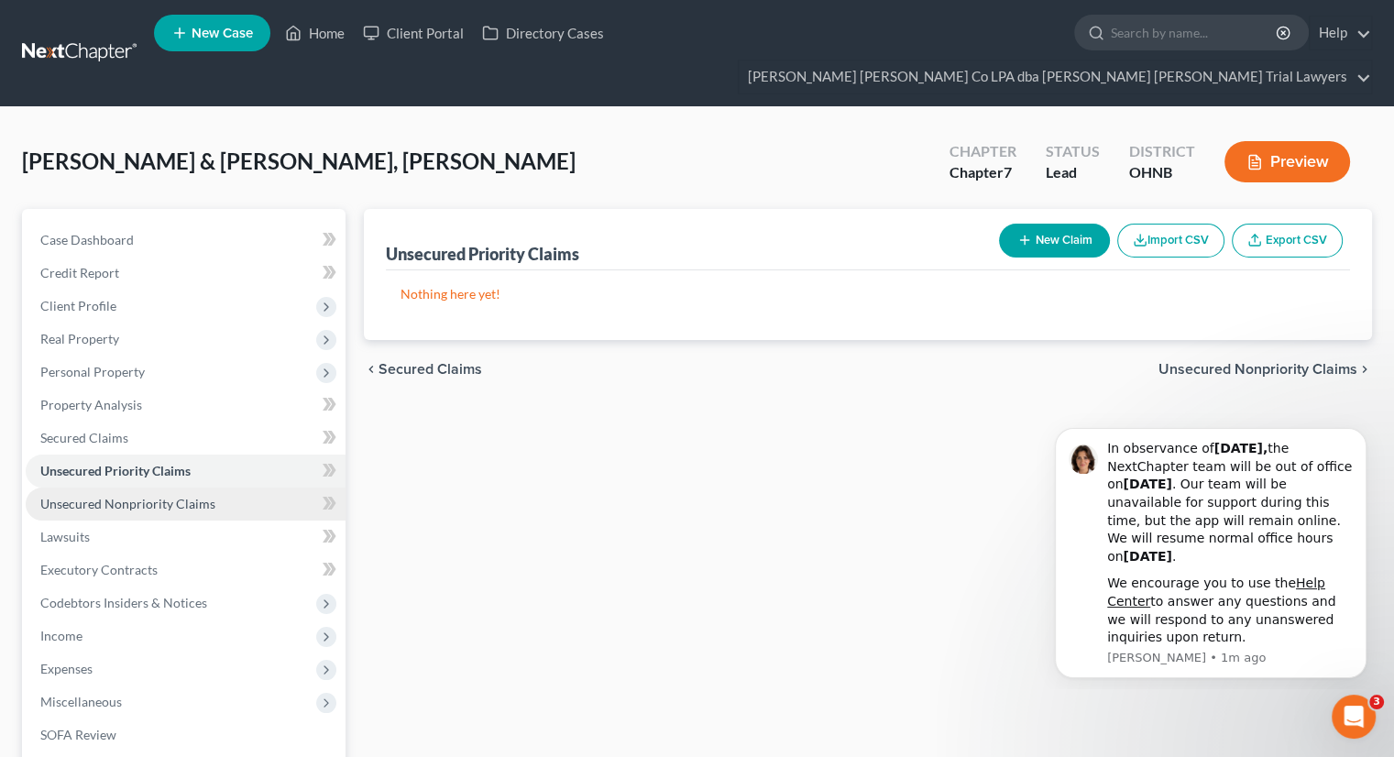
click at [146, 488] on link "Unsecured Nonpriority Claims" at bounding box center [186, 504] width 320 height 33
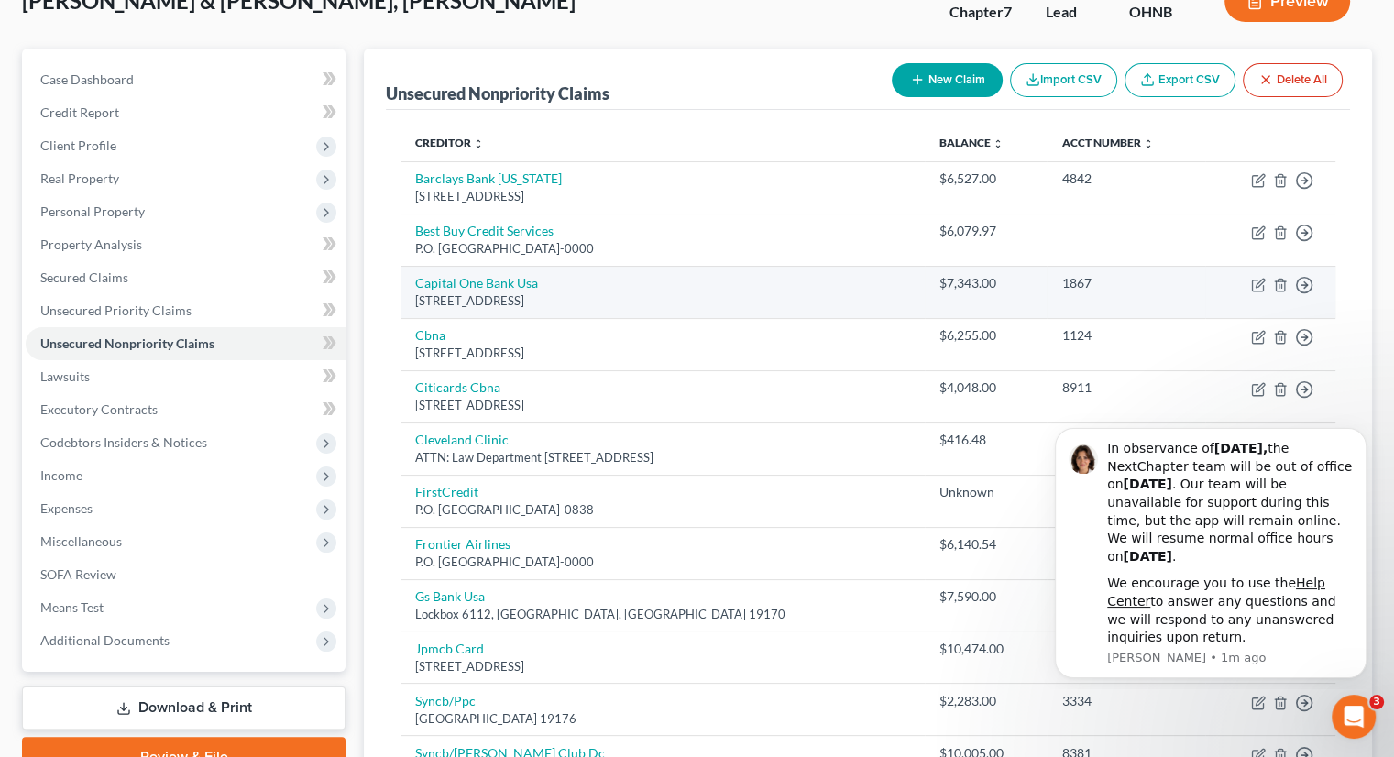
scroll to position [160, 0]
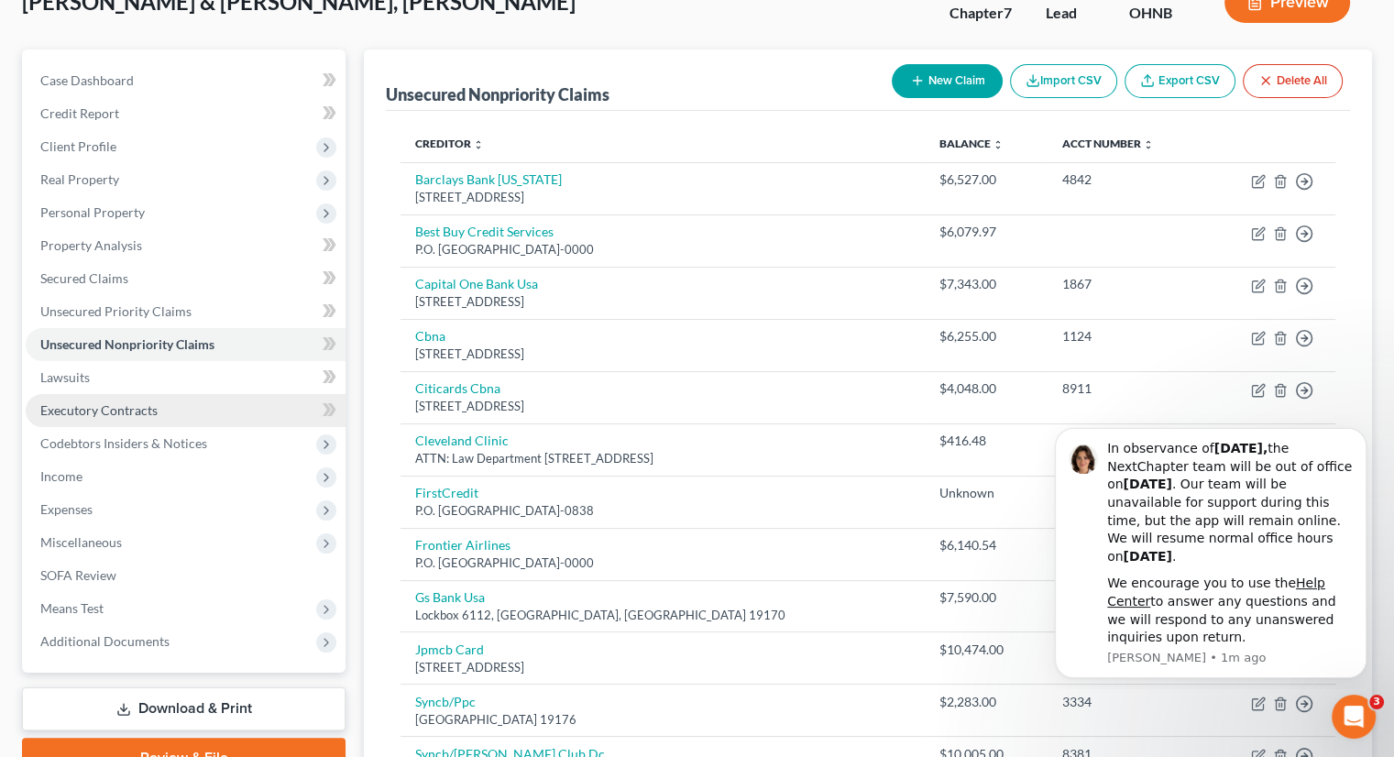
click at [216, 394] on link "Executory Contracts" at bounding box center [186, 410] width 320 height 33
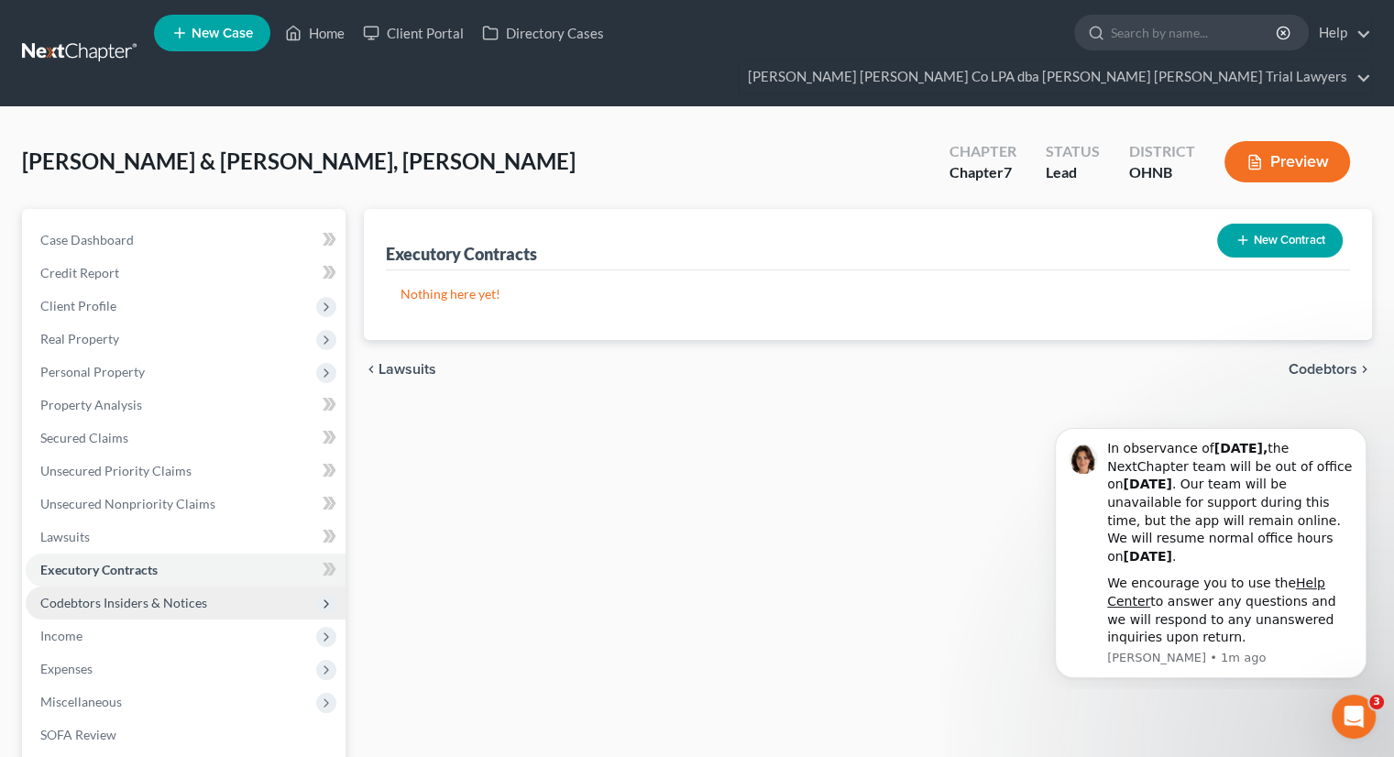
click at [170, 595] on span "Codebtors Insiders & Notices" at bounding box center [123, 603] width 167 height 16
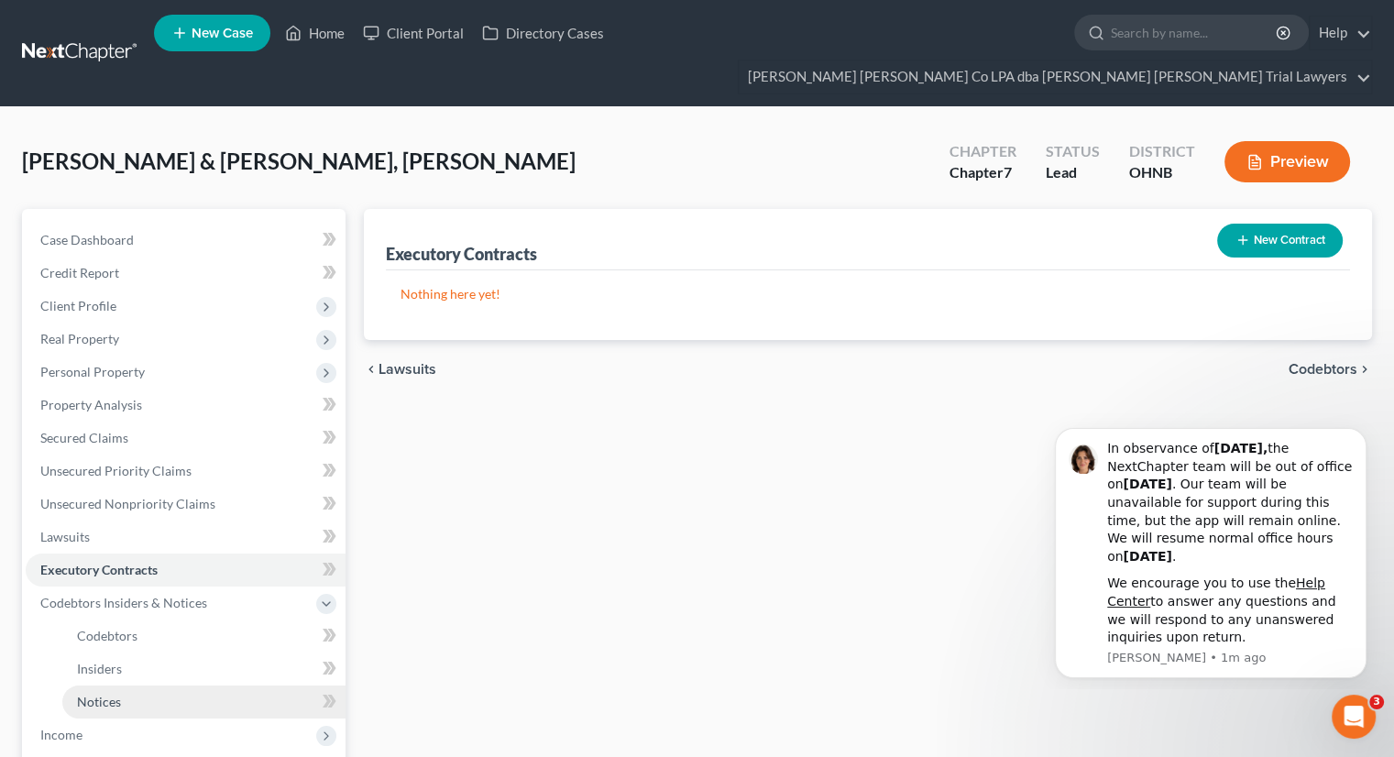
click at [146, 686] on link "Notices" at bounding box center [203, 702] width 283 height 33
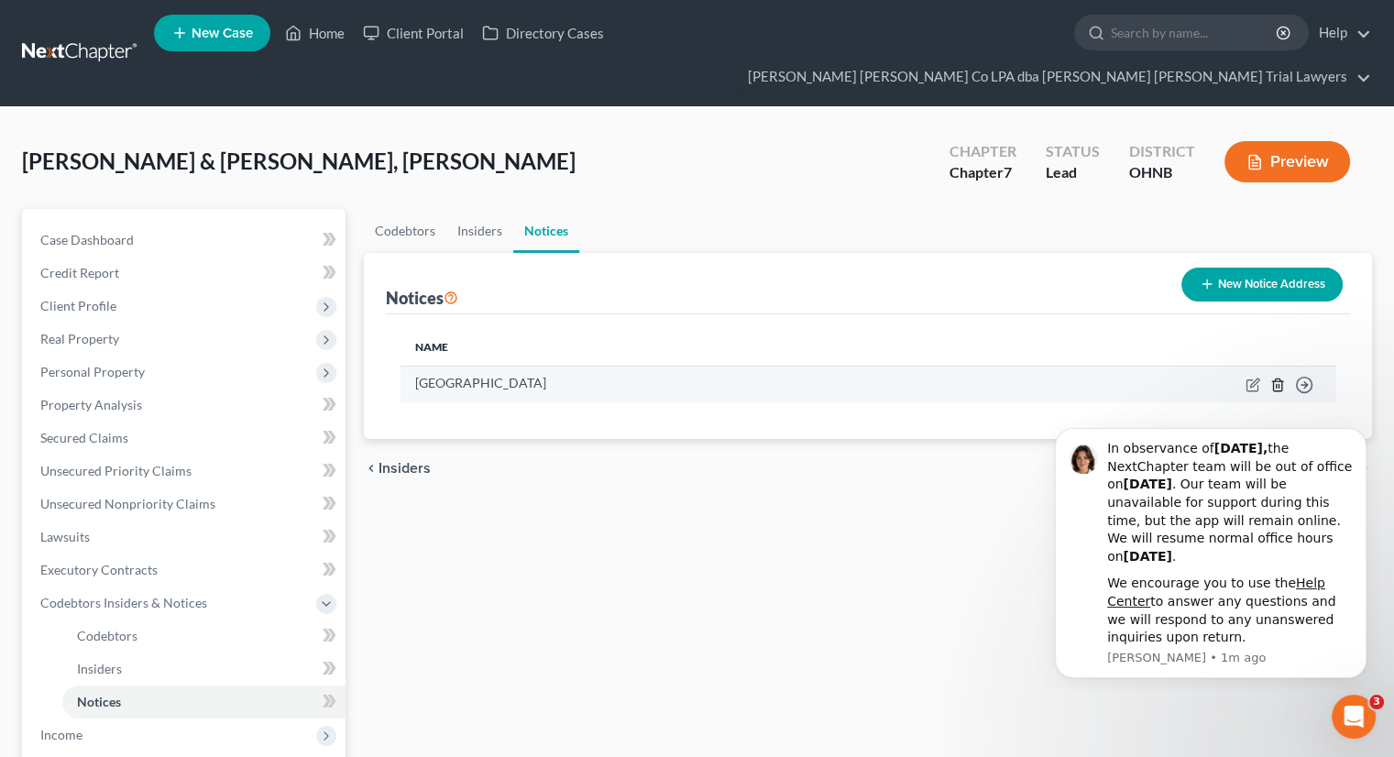
click at [1281, 378] on icon "button" at bounding box center [1278, 385] width 15 height 15
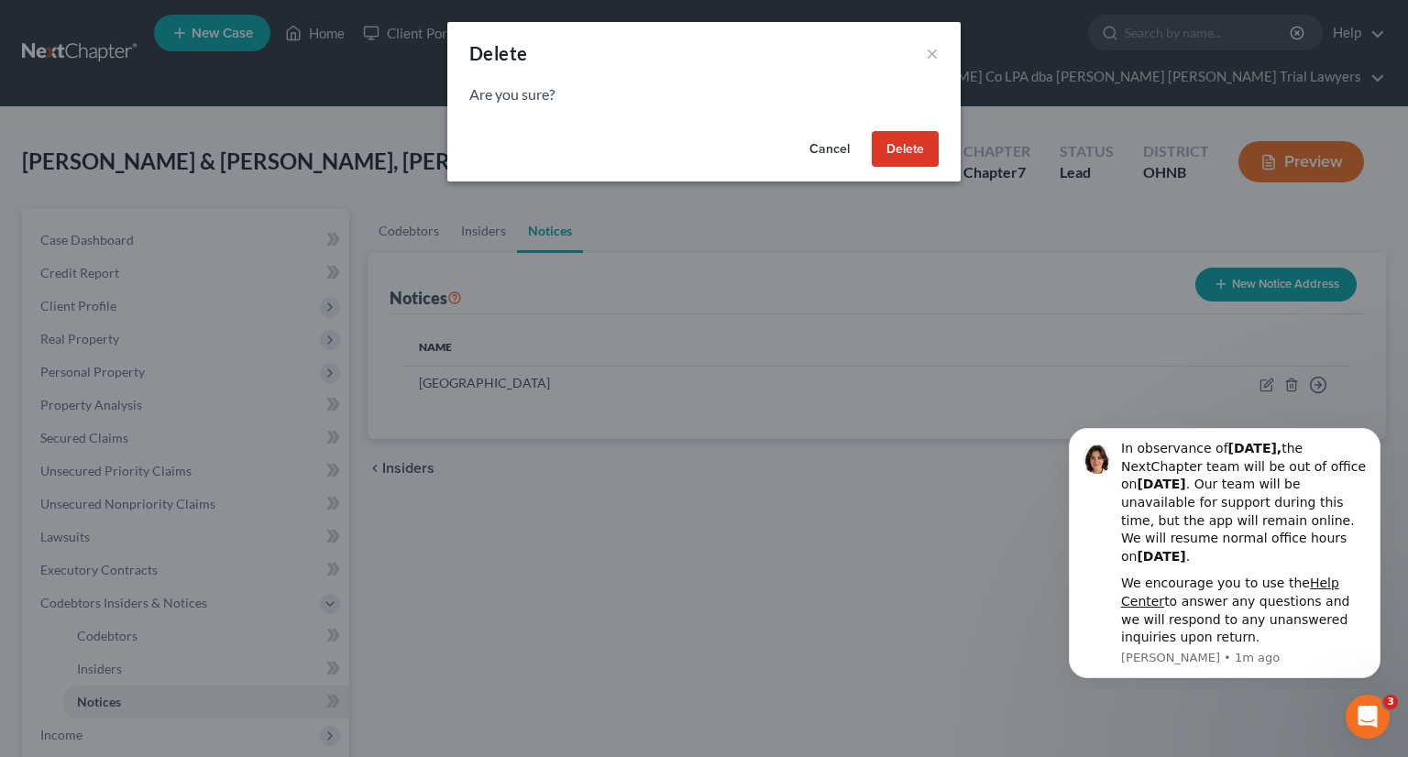
click at [931, 147] on button "Delete" at bounding box center [905, 149] width 67 height 37
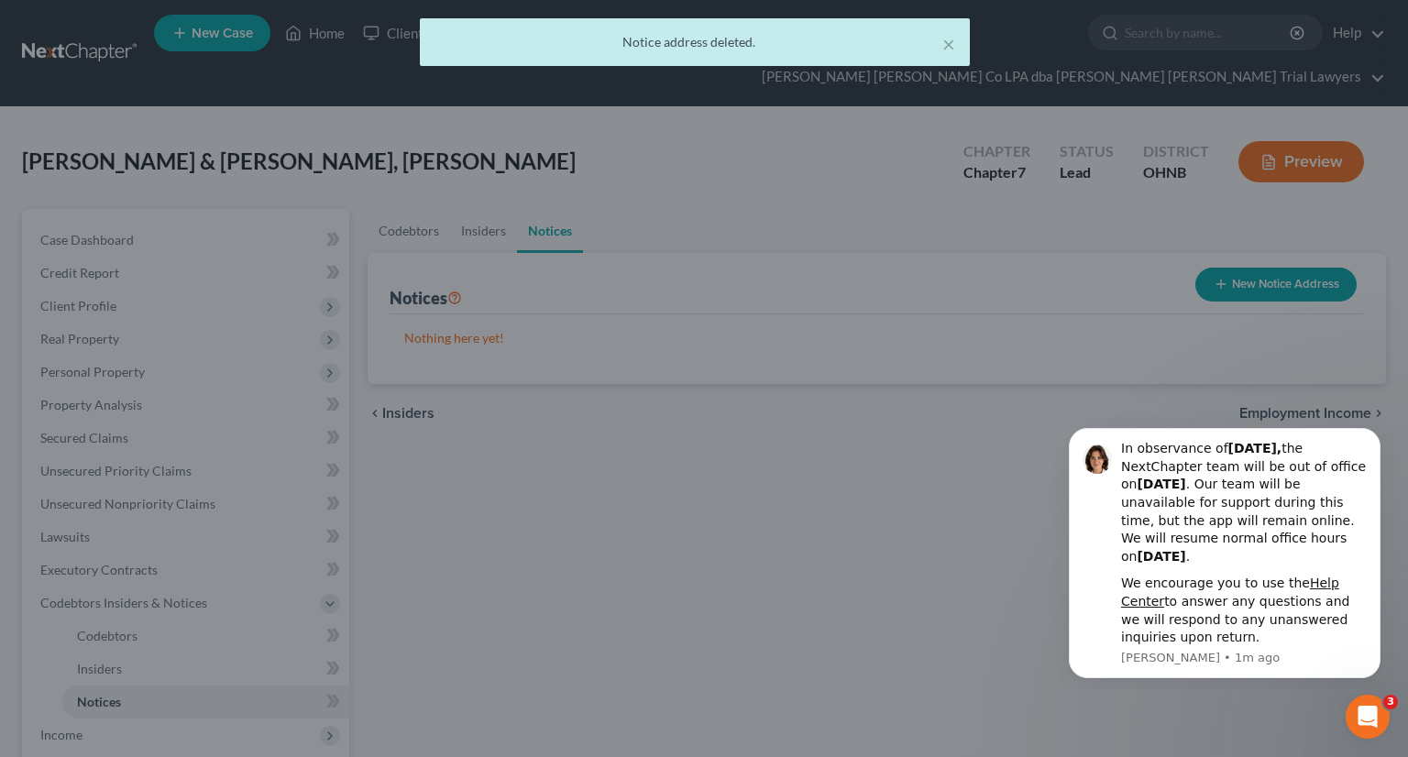
click at [931, 146] on div "Delete × Are you sure? Cancel Delete" at bounding box center [704, 378] width 1408 height 757
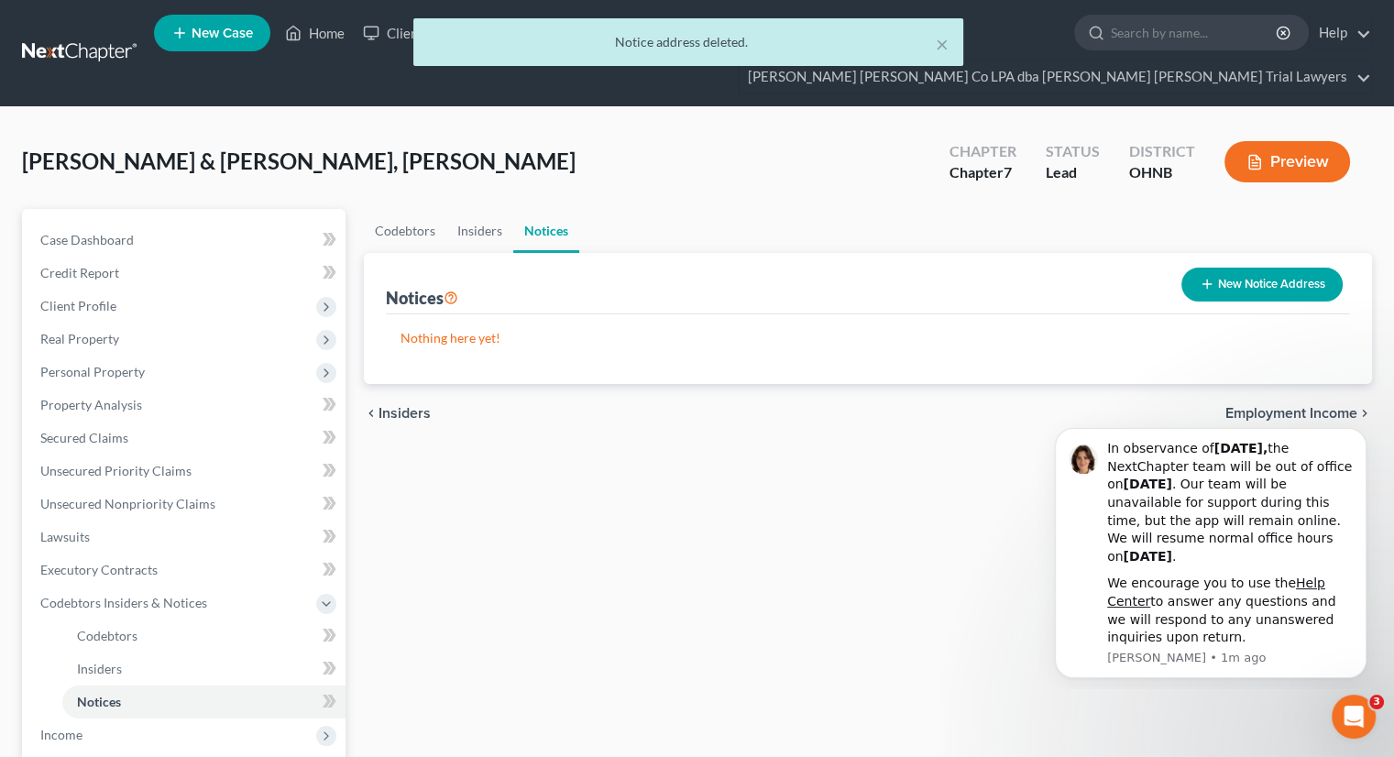
click at [1367, 446] on body "In observance of [DATE], the NextChapter team will be out of office [DATE][DATE…" at bounding box center [1211, 551] width 352 height 262
click at [1365, 433] on icon "Dismiss notification" at bounding box center [1362, 434] width 10 height 10
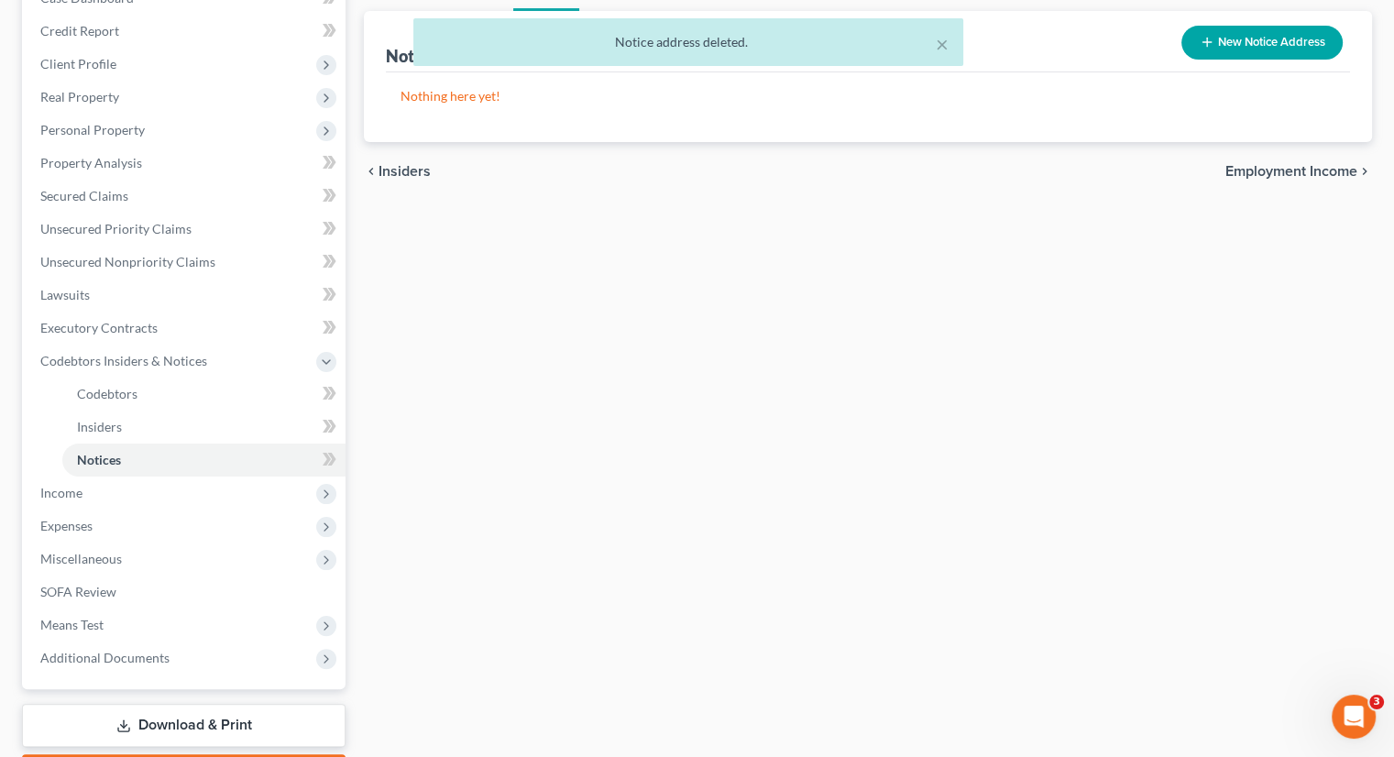
scroll to position [264, 0]
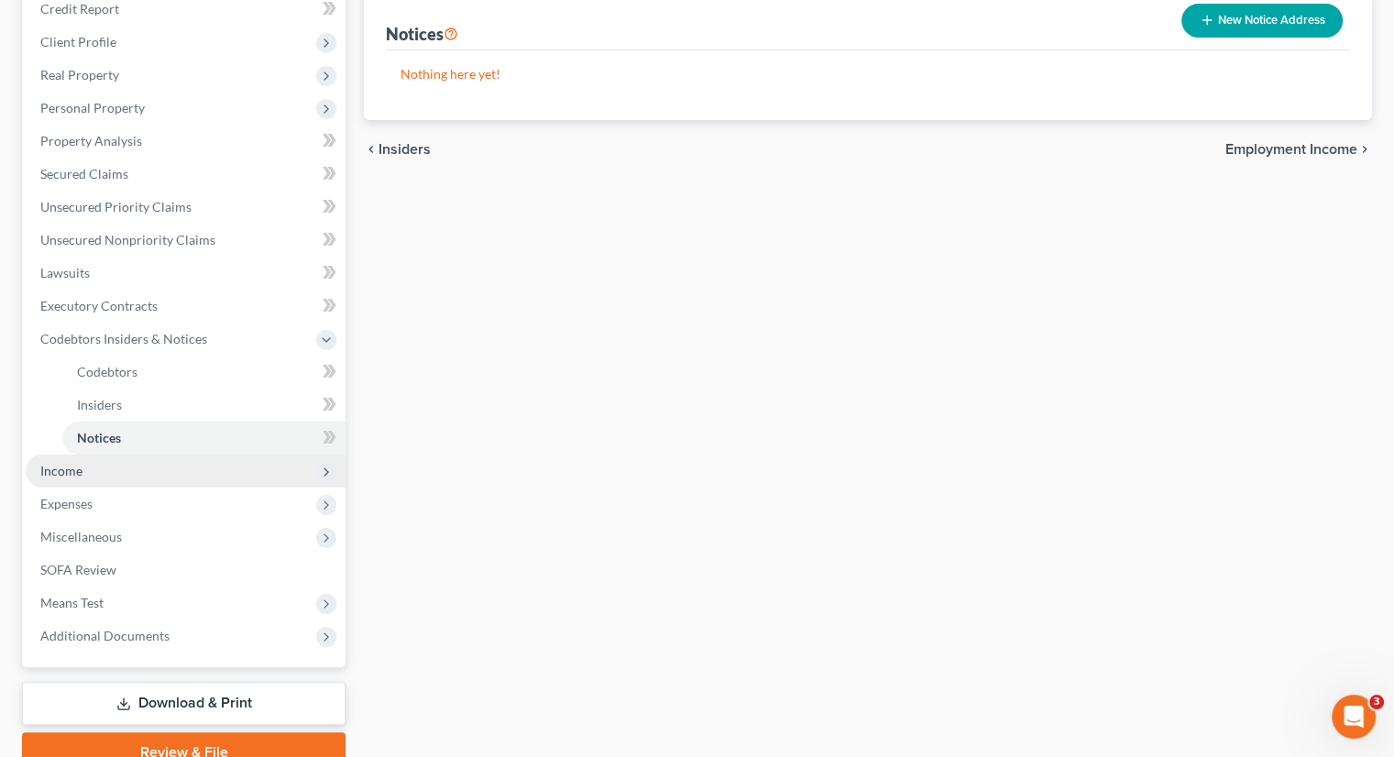
click at [202, 455] on span "Income" at bounding box center [186, 471] width 320 height 33
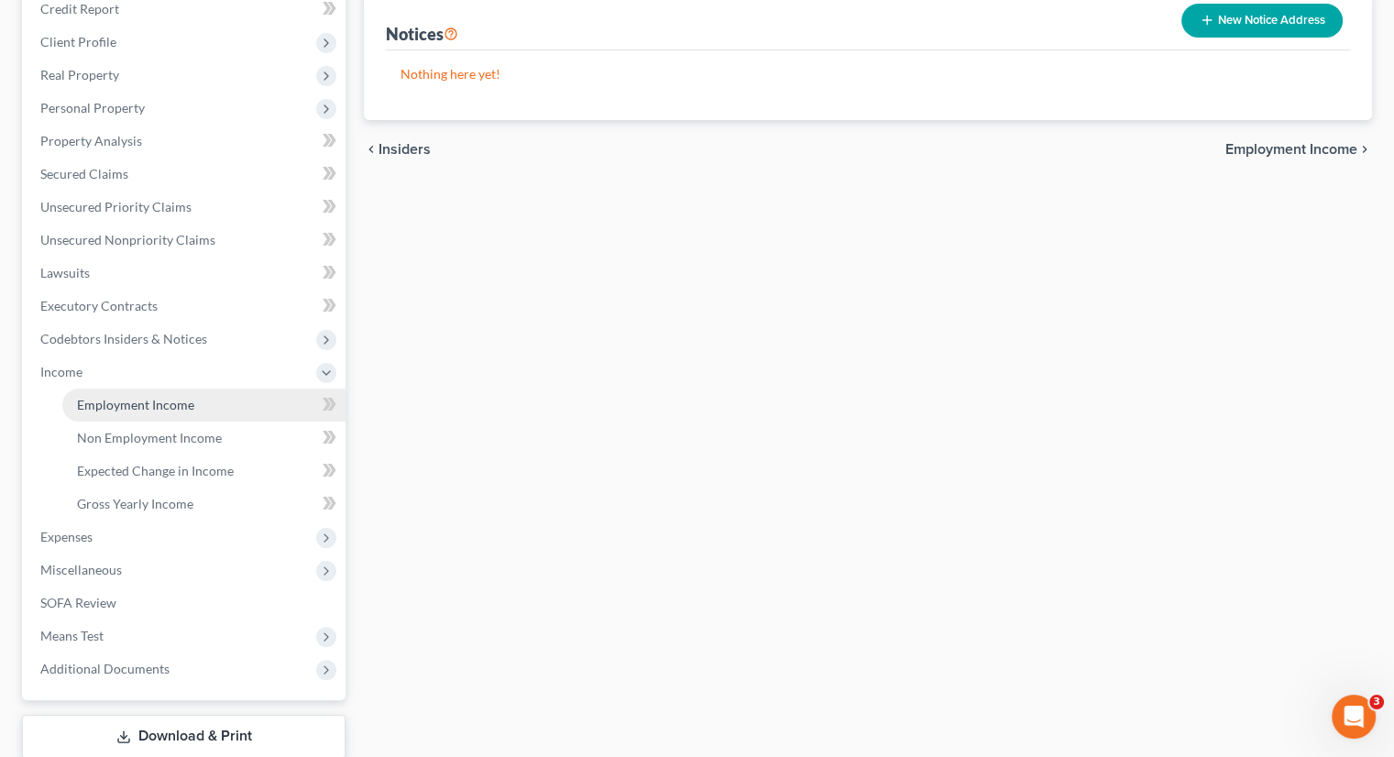
click at [209, 389] on link "Employment Income" at bounding box center [203, 405] width 283 height 33
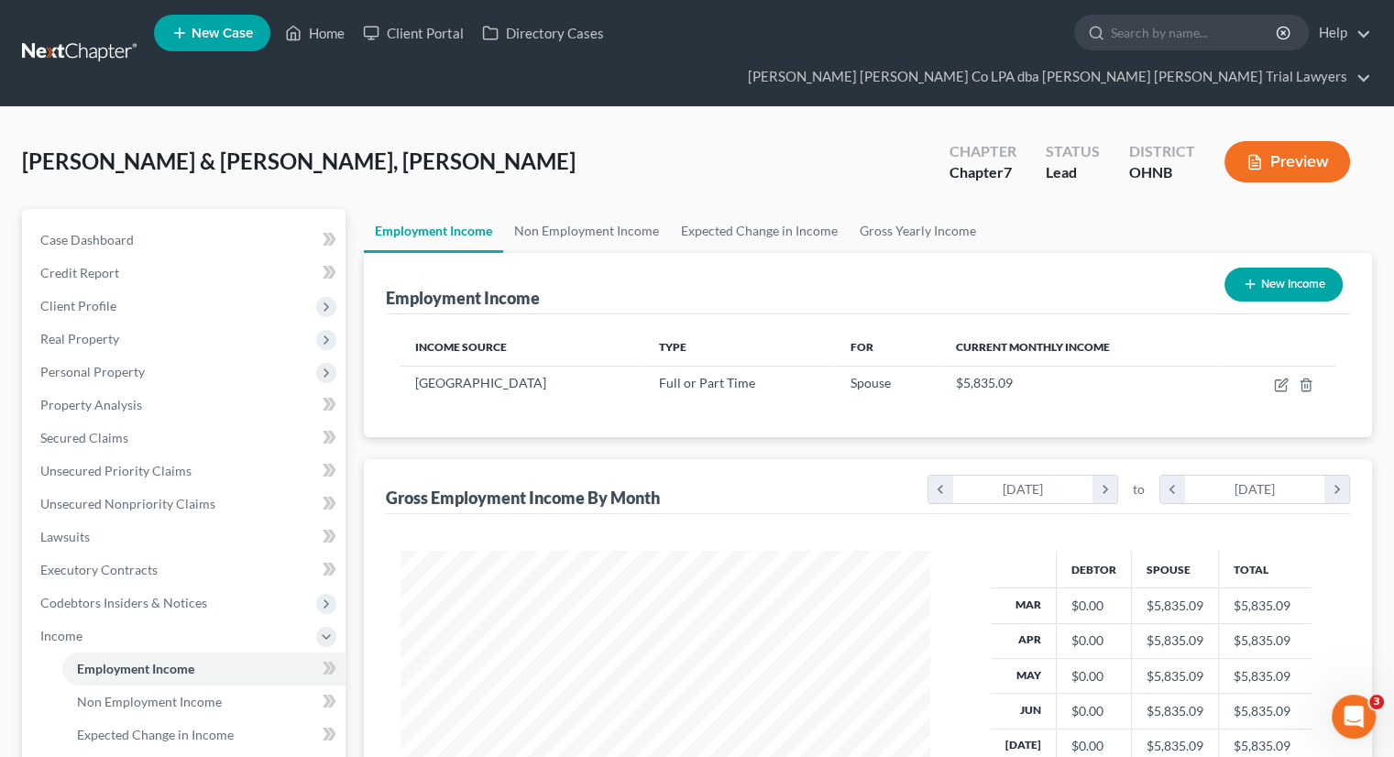
scroll to position [326, 566]
click at [546, 209] on link "Non Employment Income" at bounding box center [586, 231] width 167 height 44
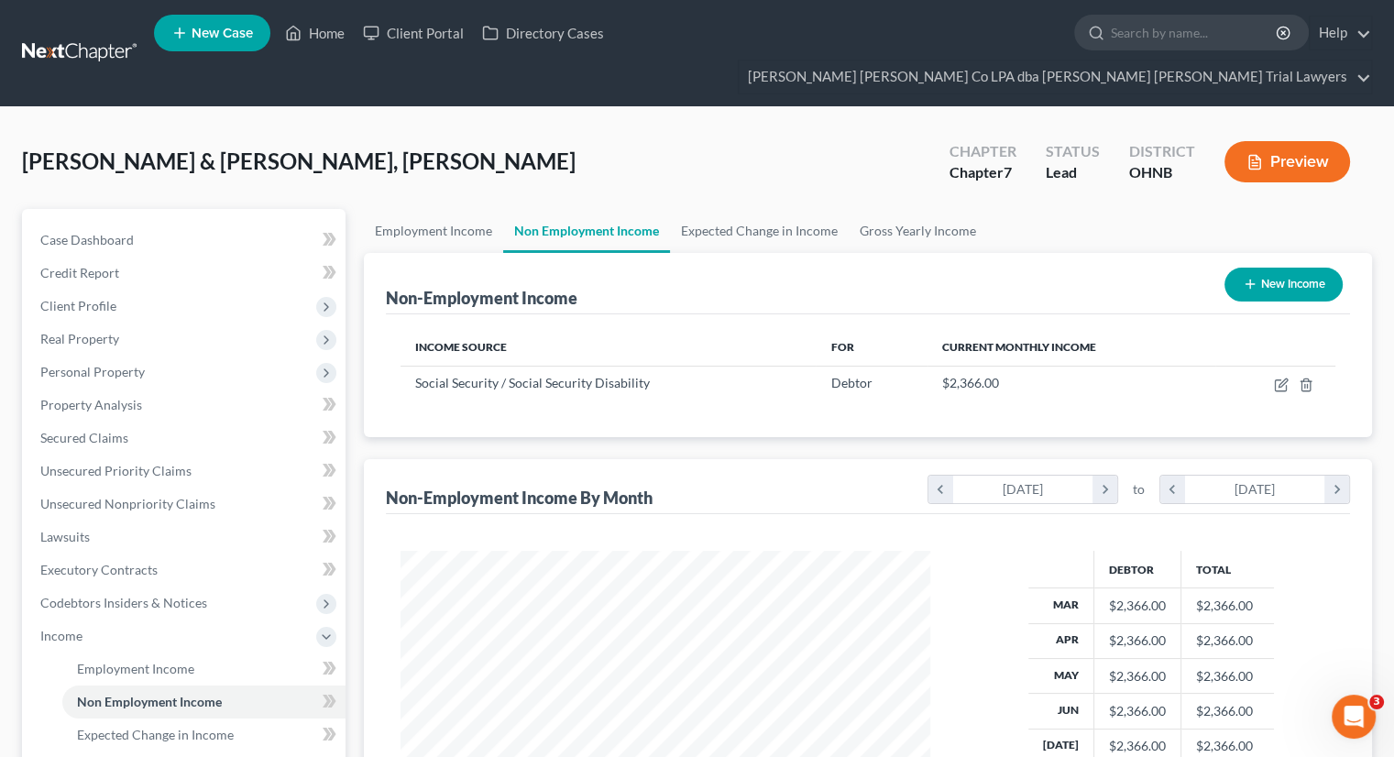
scroll to position [326, 566]
click at [788, 209] on link "Expected Change in Income" at bounding box center [759, 231] width 179 height 44
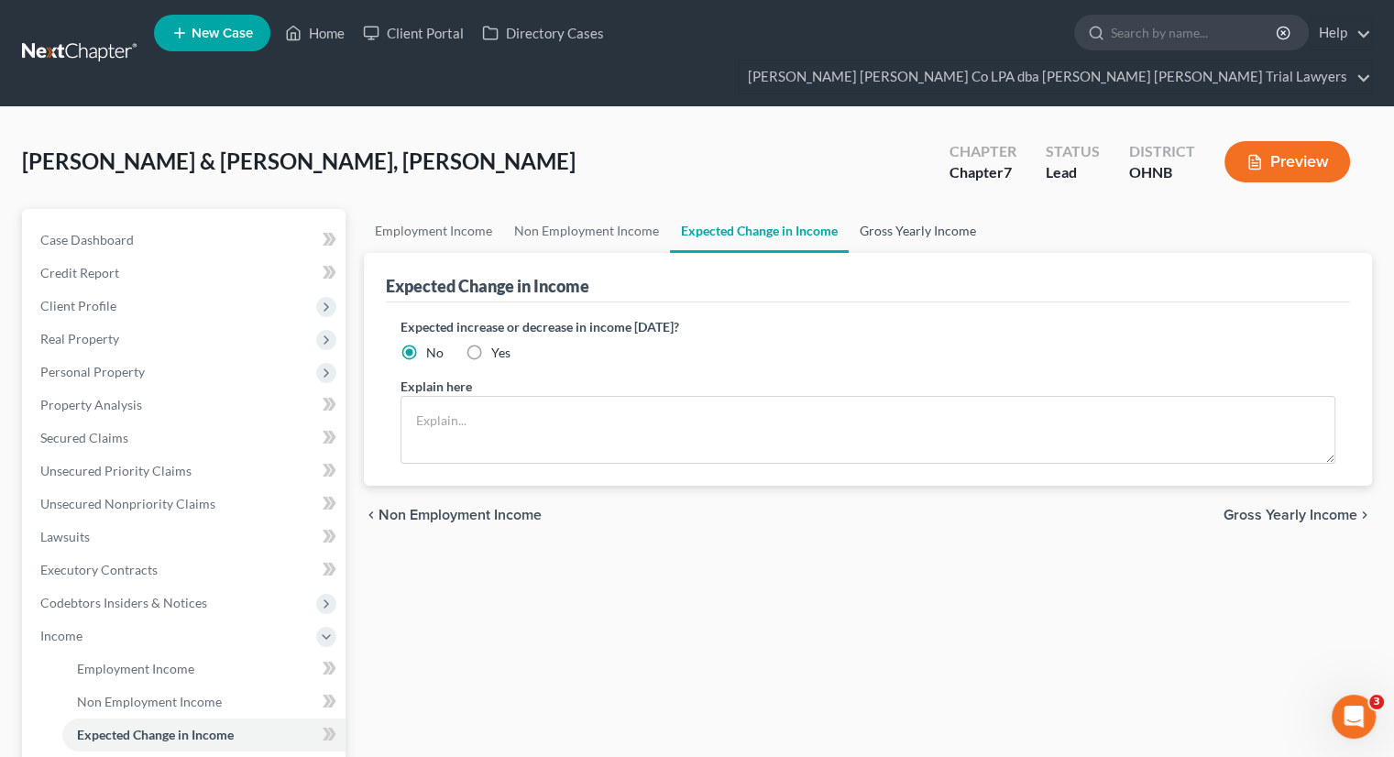
click at [908, 209] on link "Gross Yearly Income" at bounding box center [918, 231] width 138 height 44
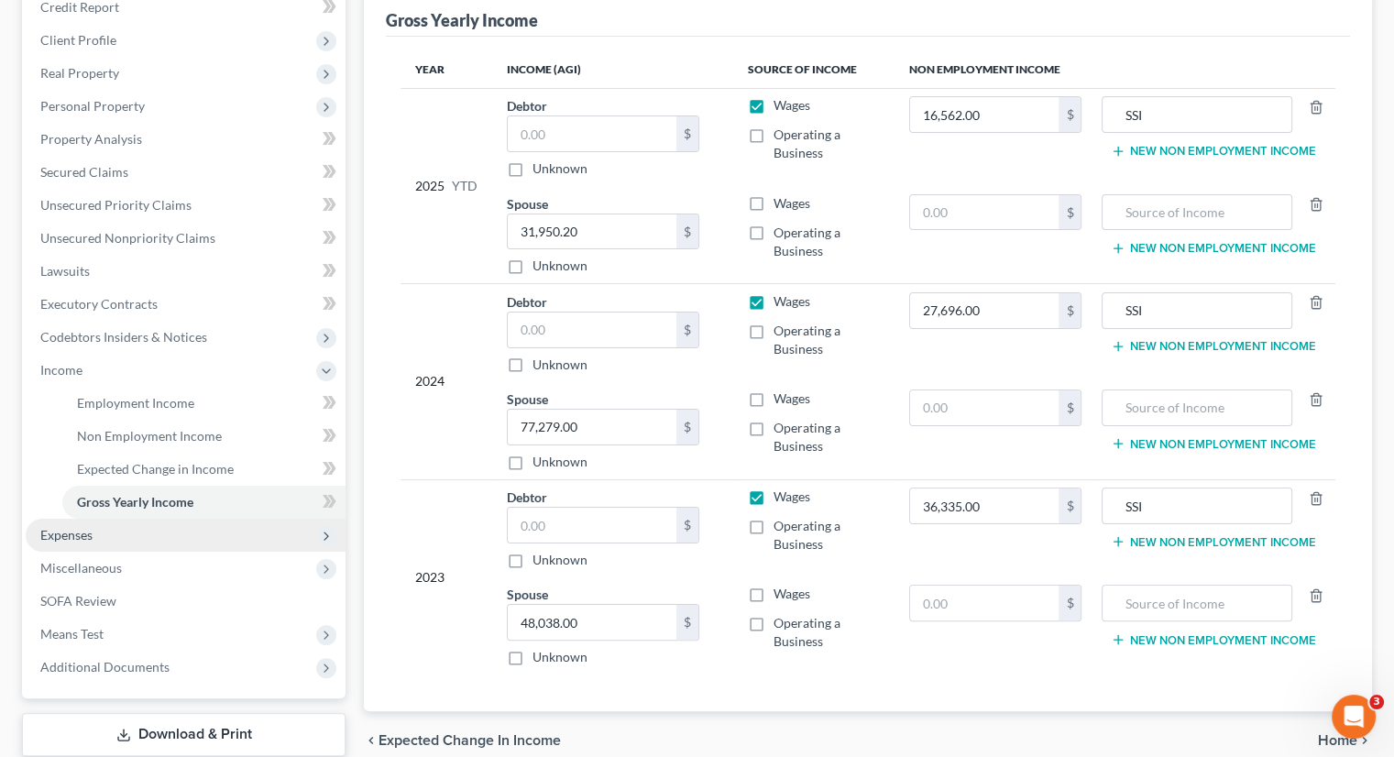
click at [129, 519] on span "Expenses" at bounding box center [186, 535] width 320 height 33
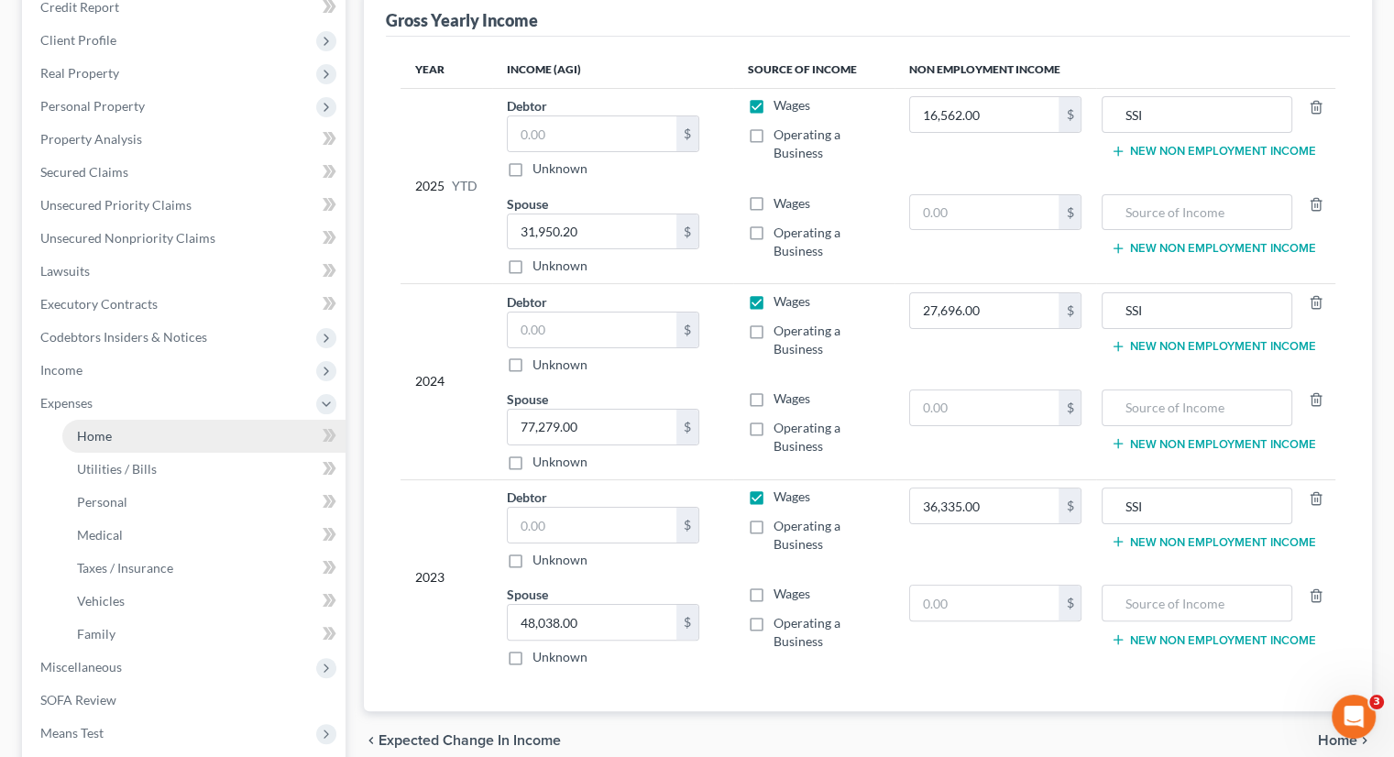
click at [142, 420] on link "Home" at bounding box center [203, 436] width 283 height 33
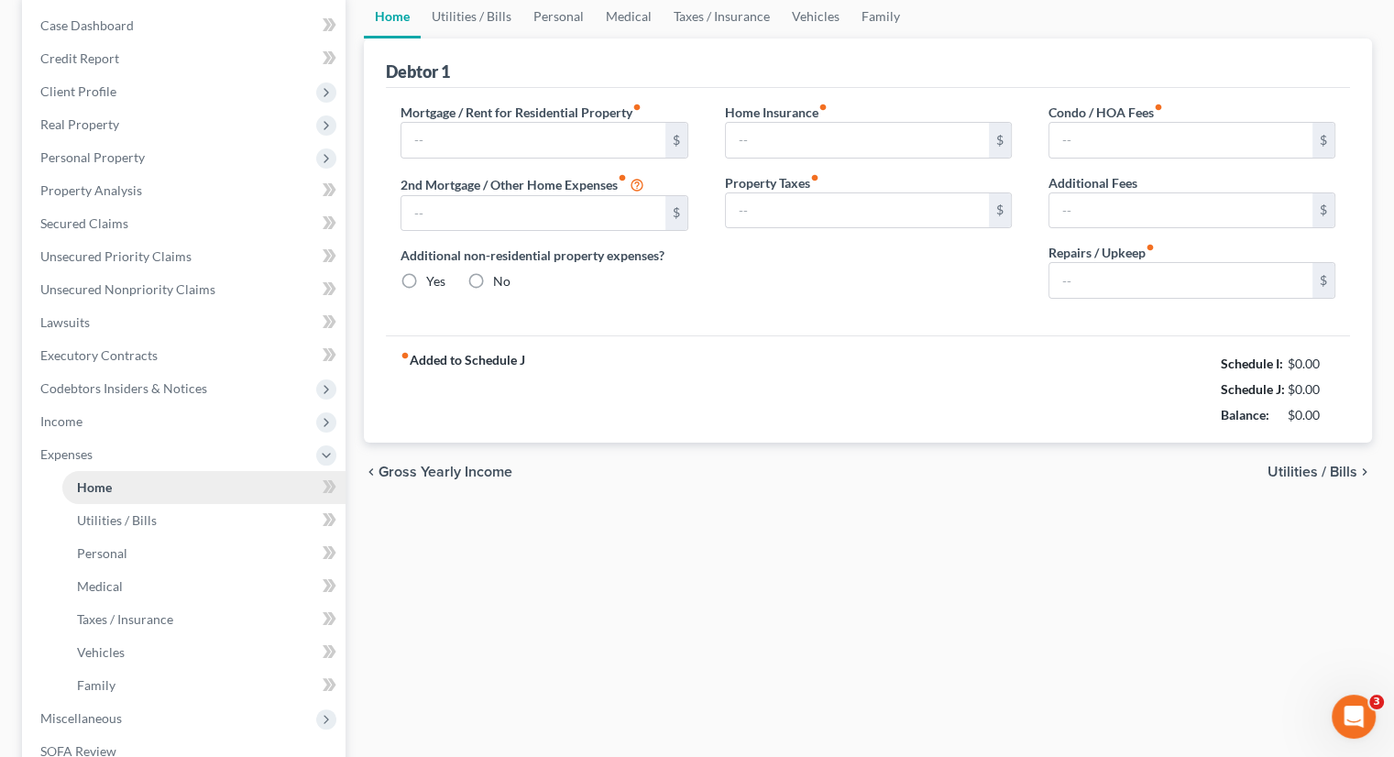
type input "1,779.00"
type input "0.00"
radio input "true"
type input "159.46"
type input "282.17"
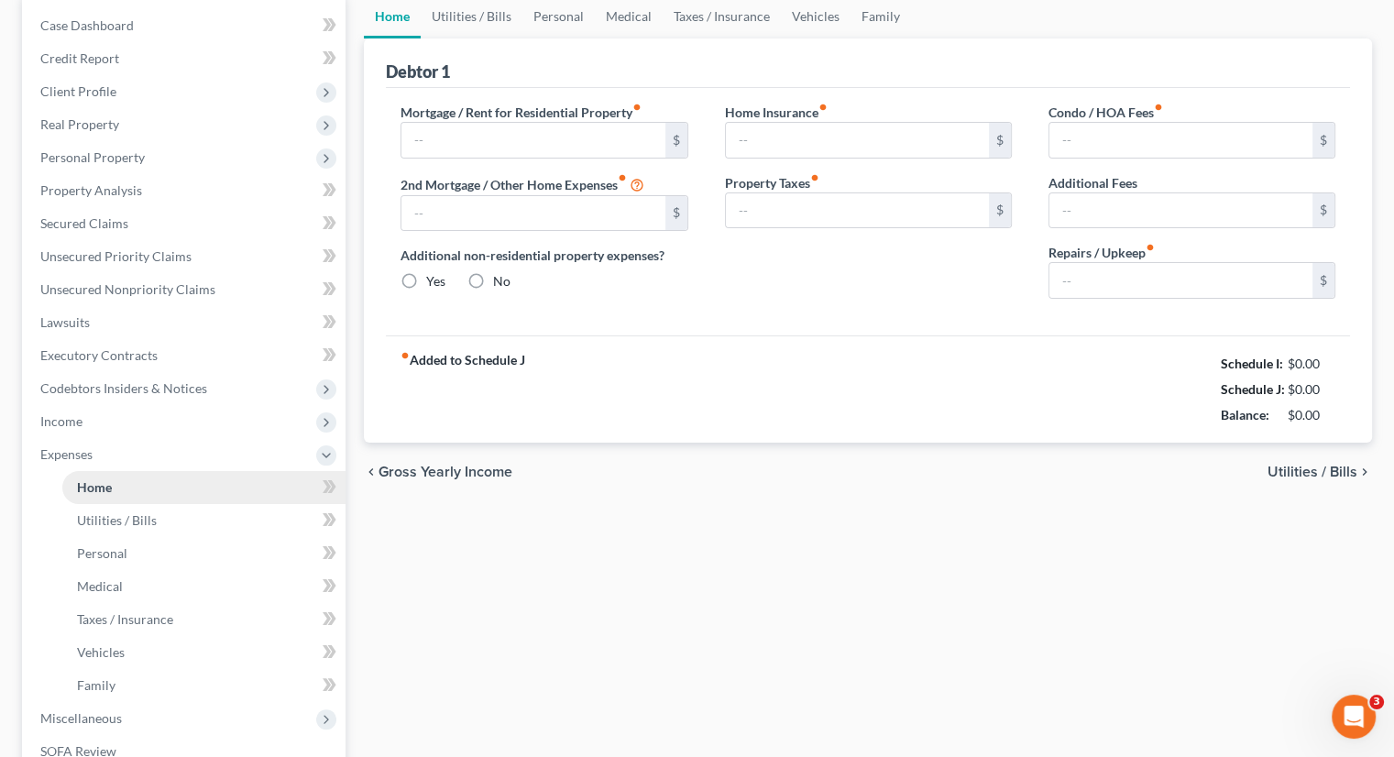
type input "0.00"
type input "200.00"
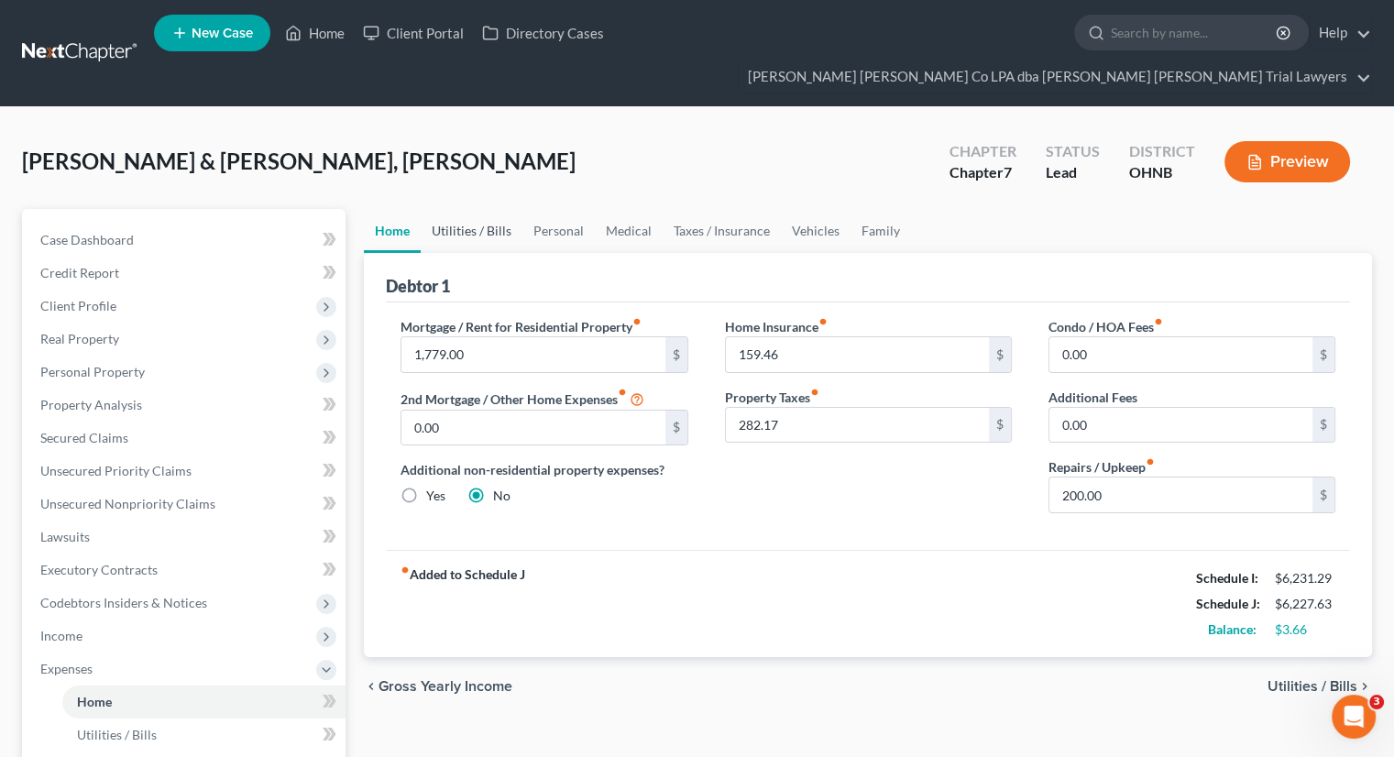
click at [492, 209] on link "Utilities / Bills" at bounding box center [472, 231] width 102 height 44
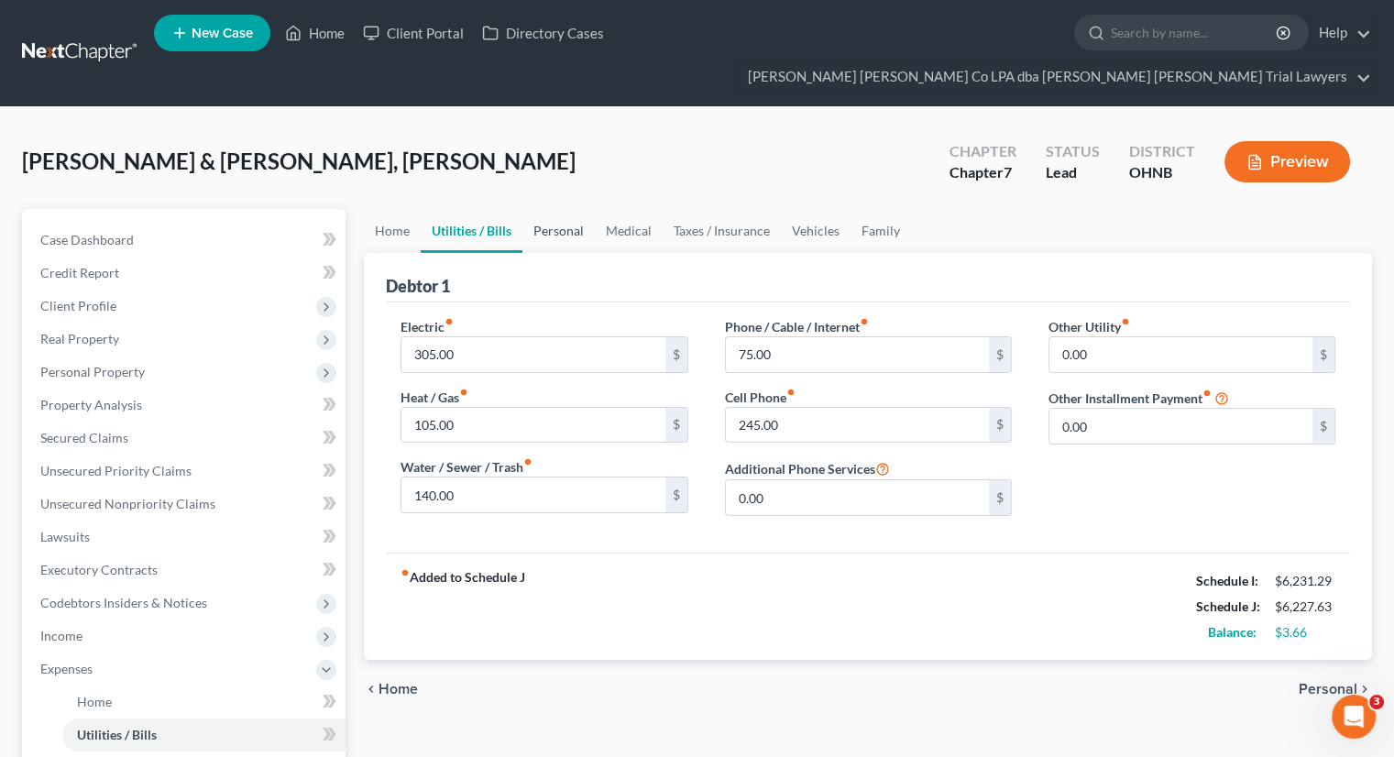
click at [576, 209] on link "Personal" at bounding box center [559, 231] width 72 height 44
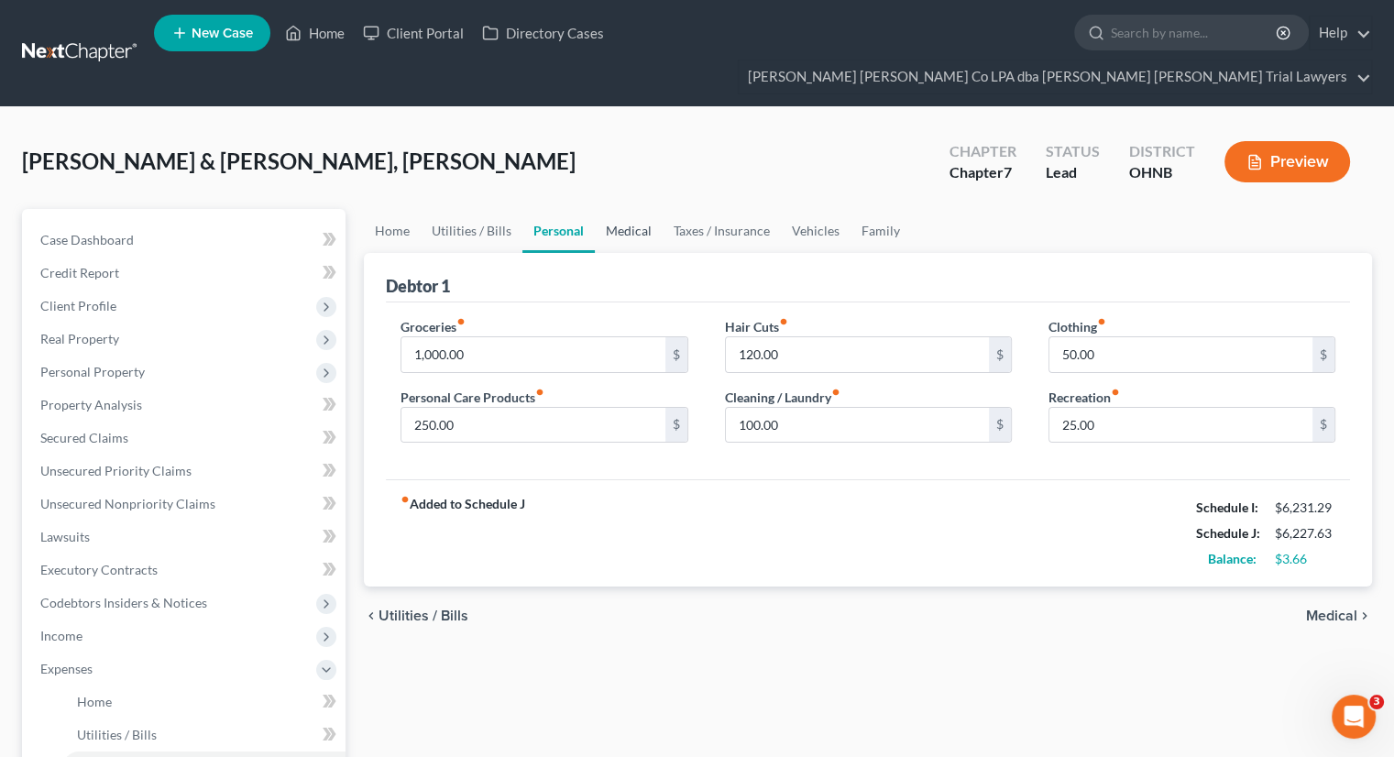
click at [622, 209] on link "Medical" at bounding box center [629, 231] width 68 height 44
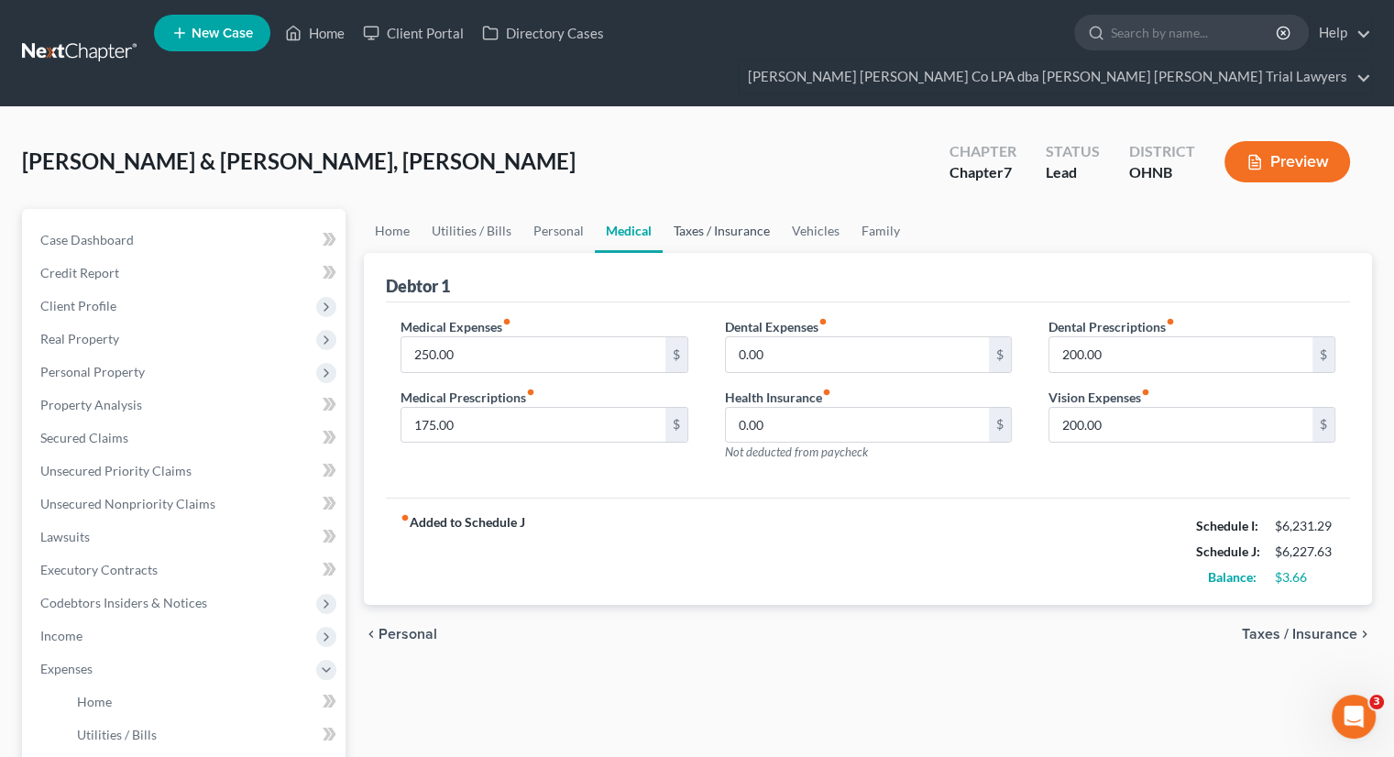
click at [725, 209] on link "Taxes / Insurance" at bounding box center [722, 231] width 118 height 44
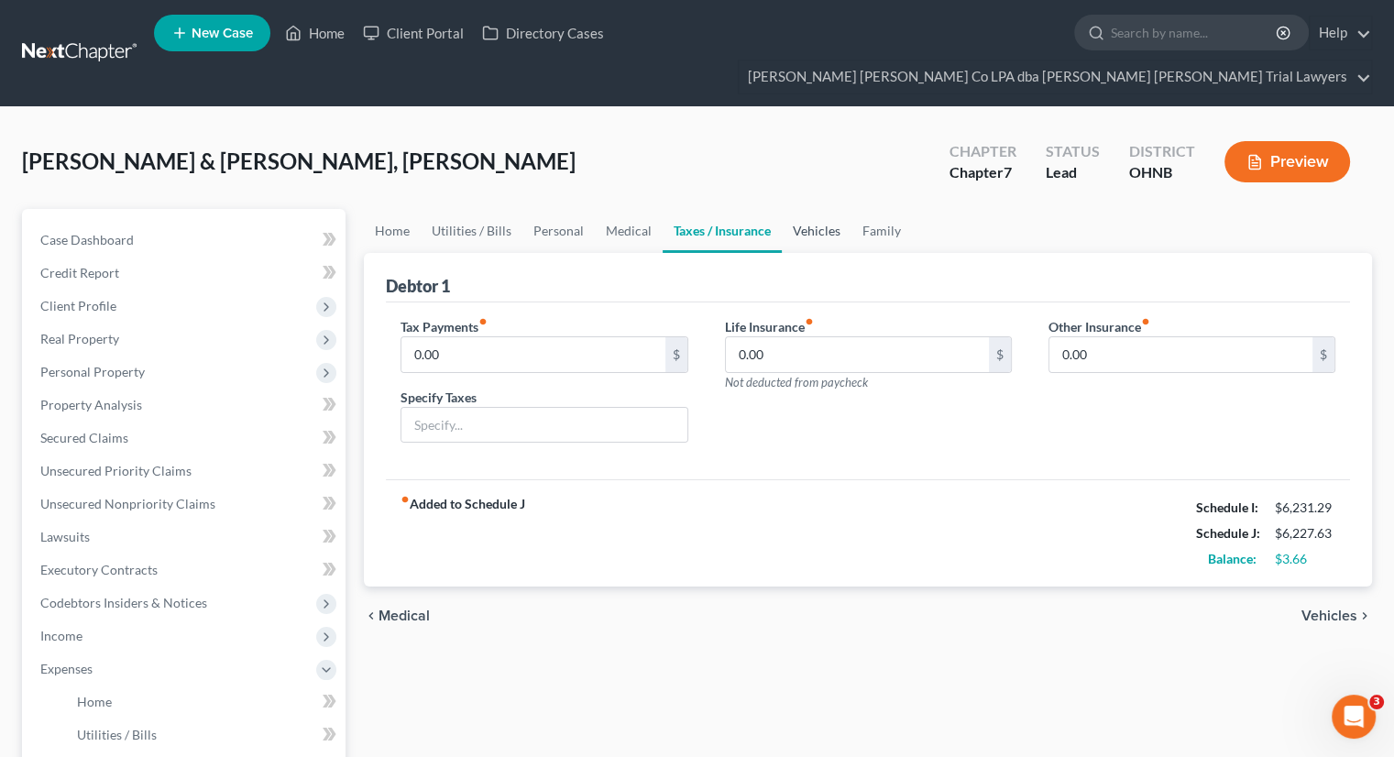
click at [793, 209] on link "Vehicles" at bounding box center [817, 231] width 70 height 44
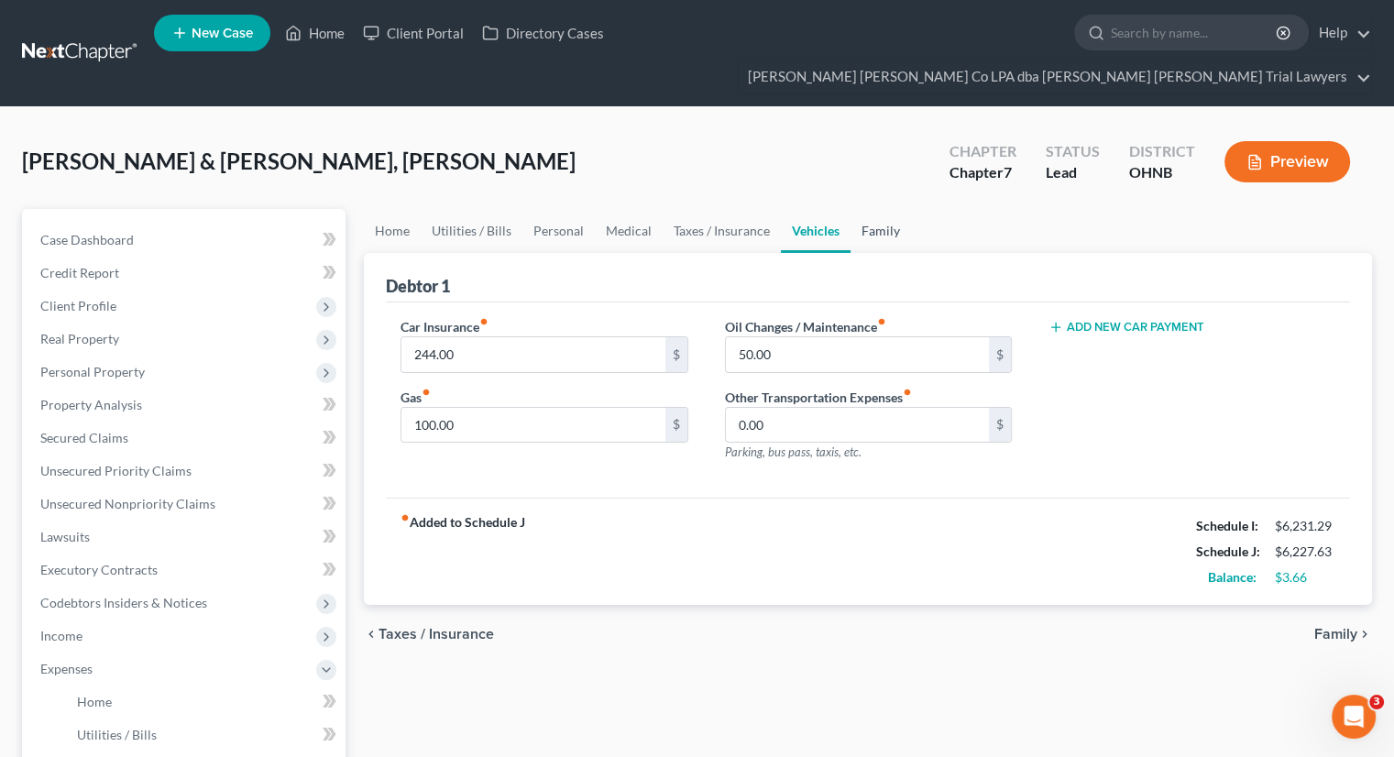
click at [876, 209] on link "Family" at bounding box center [881, 231] width 61 height 44
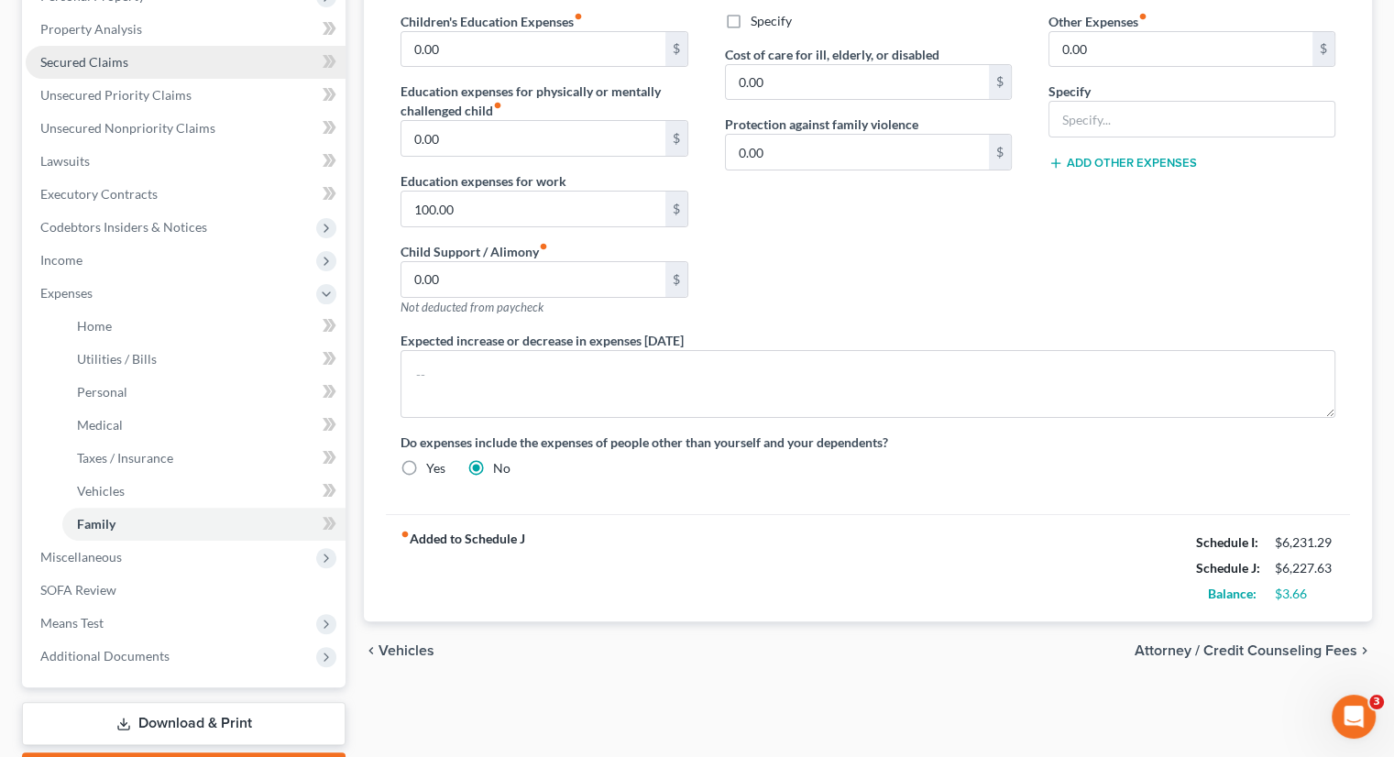
scroll to position [377, 0]
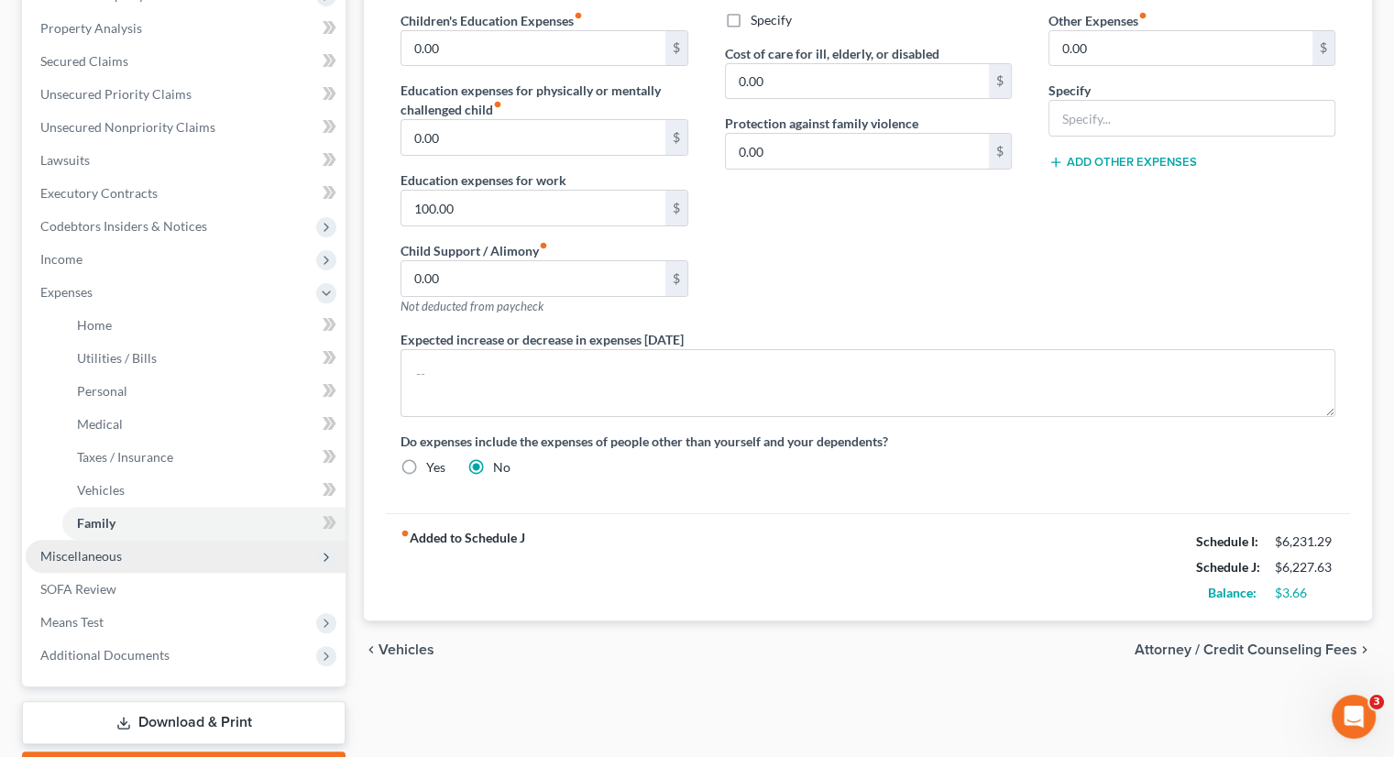
click at [171, 540] on span "Miscellaneous" at bounding box center [186, 556] width 320 height 33
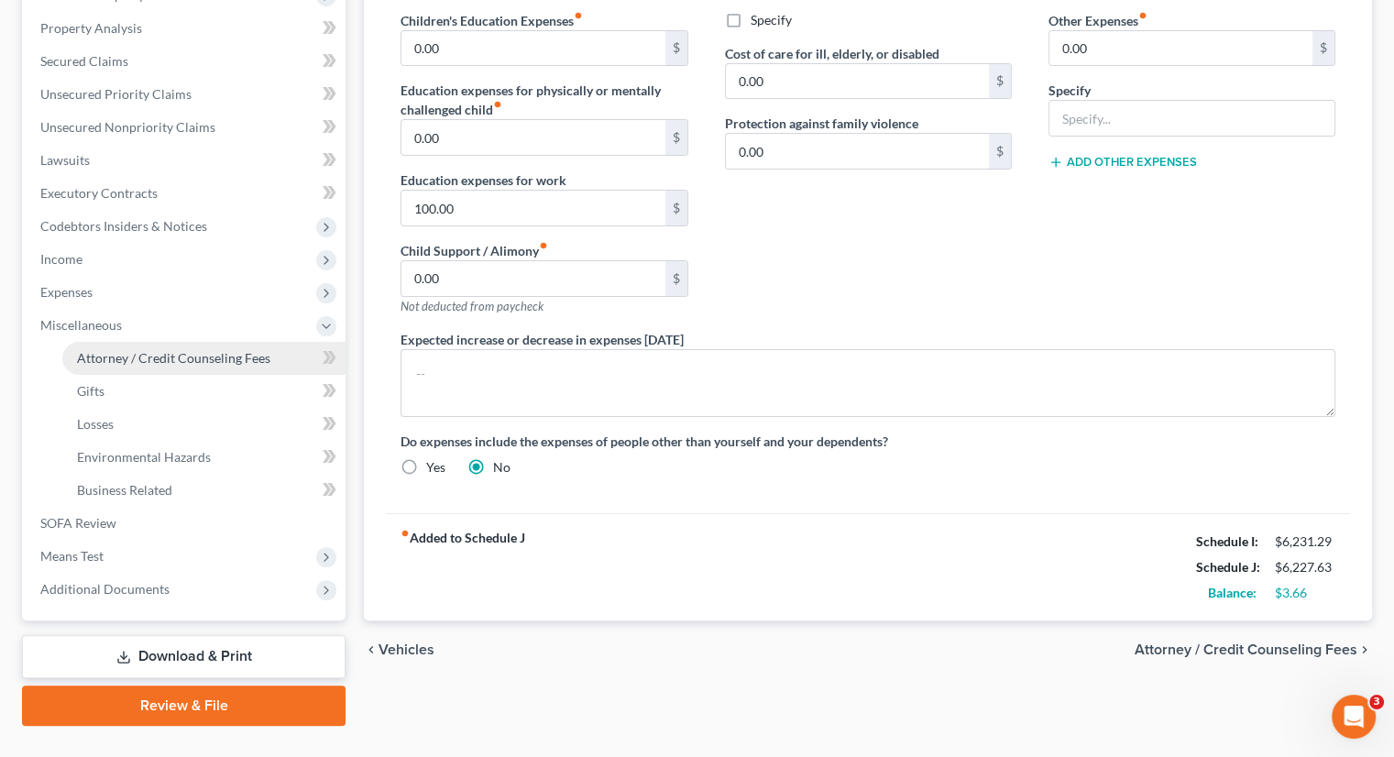
click at [245, 350] on span "Attorney / Credit Counseling Fees" at bounding box center [173, 358] width 193 height 16
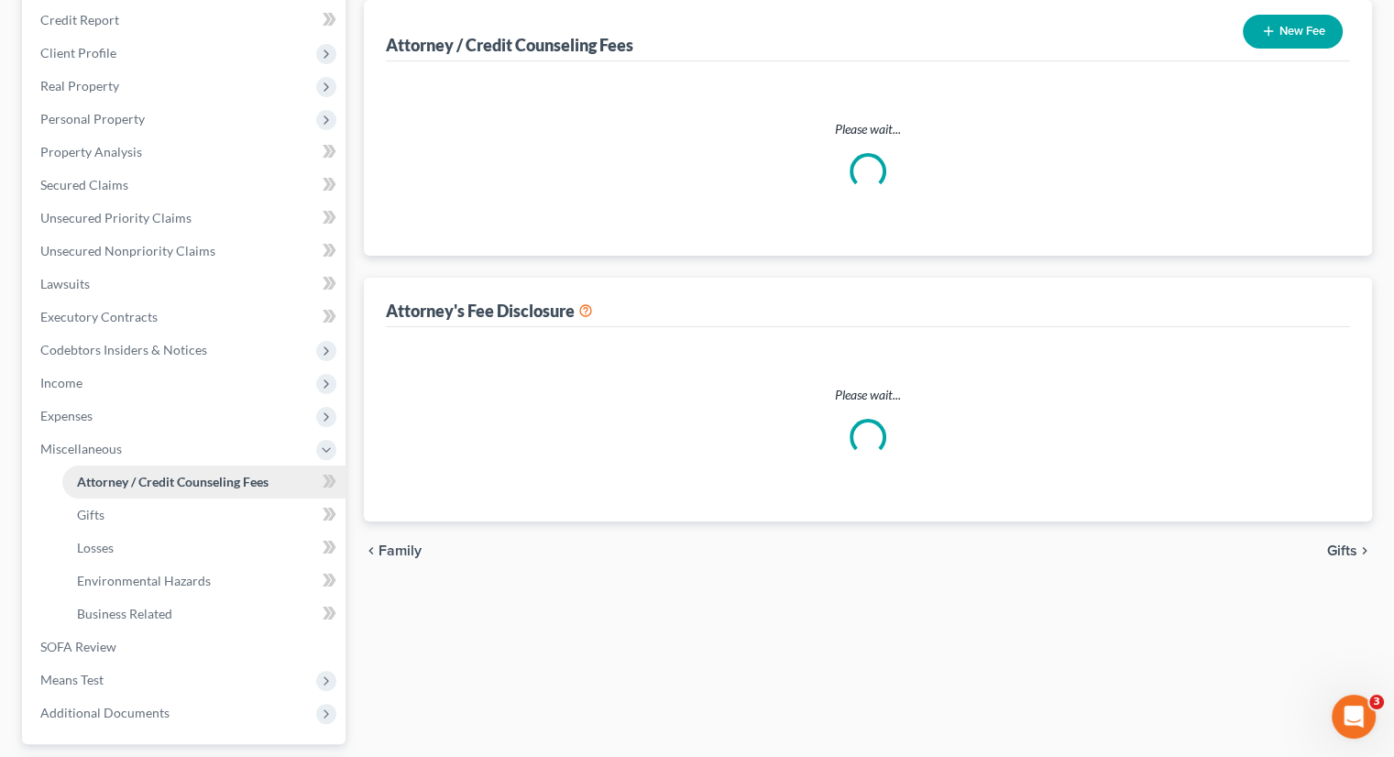
select select "0"
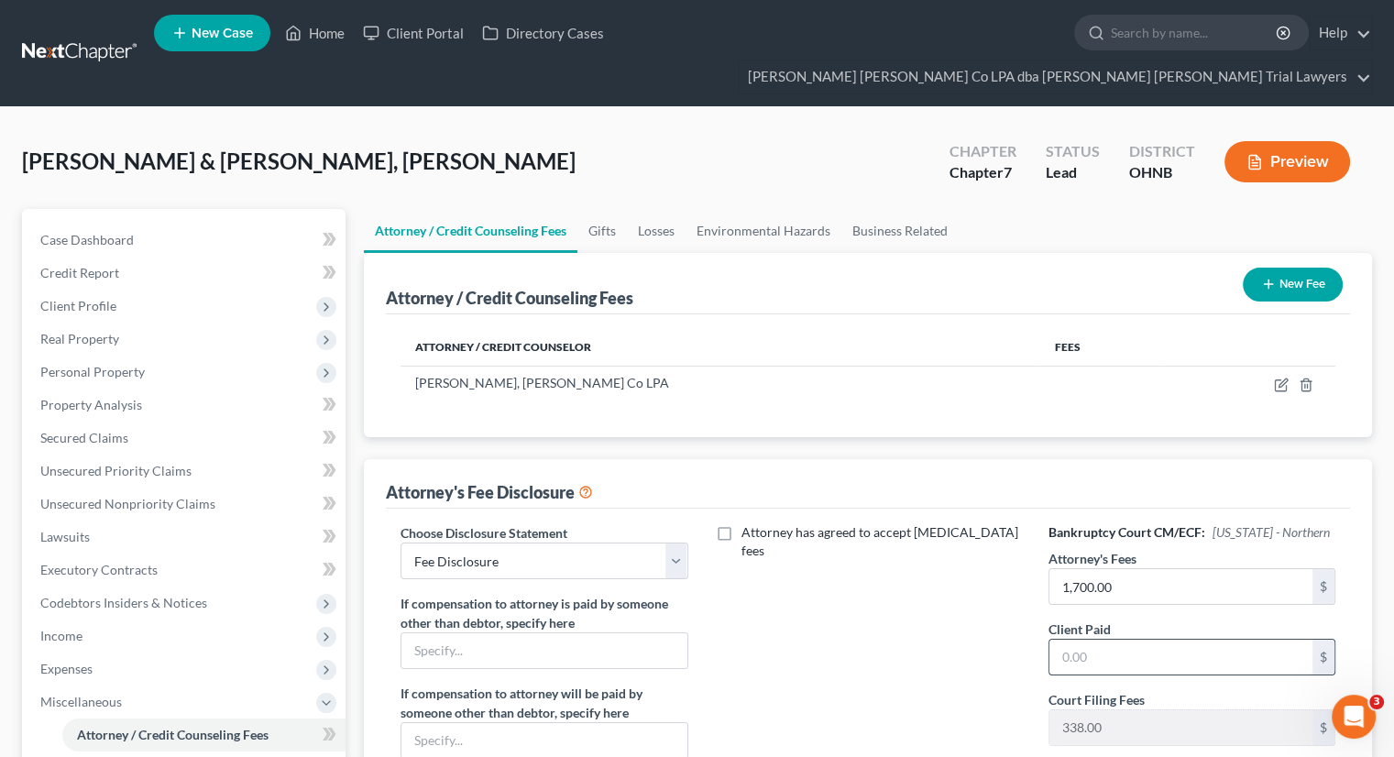
click at [1080, 640] on input "text" at bounding box center [1181, 657] width 263 height 35
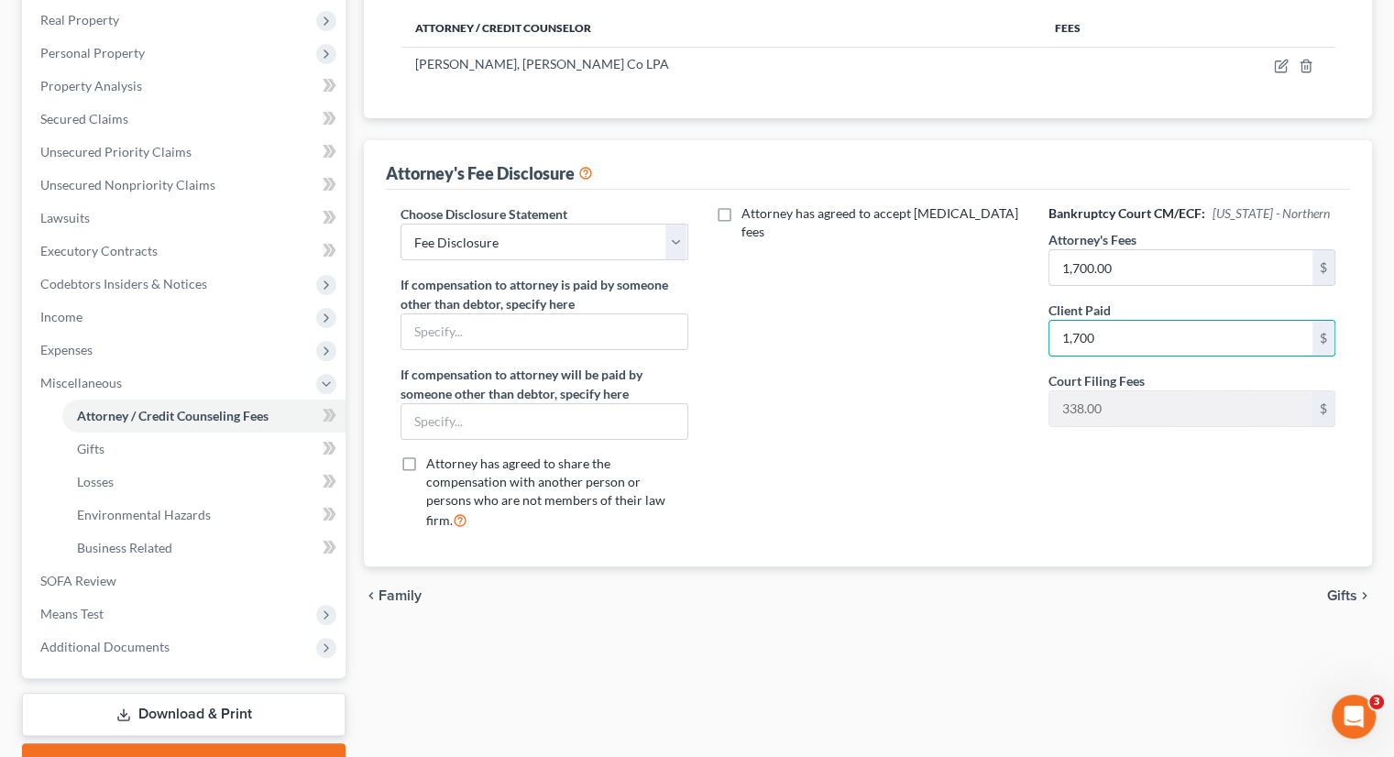
scroll to position [321, 0]
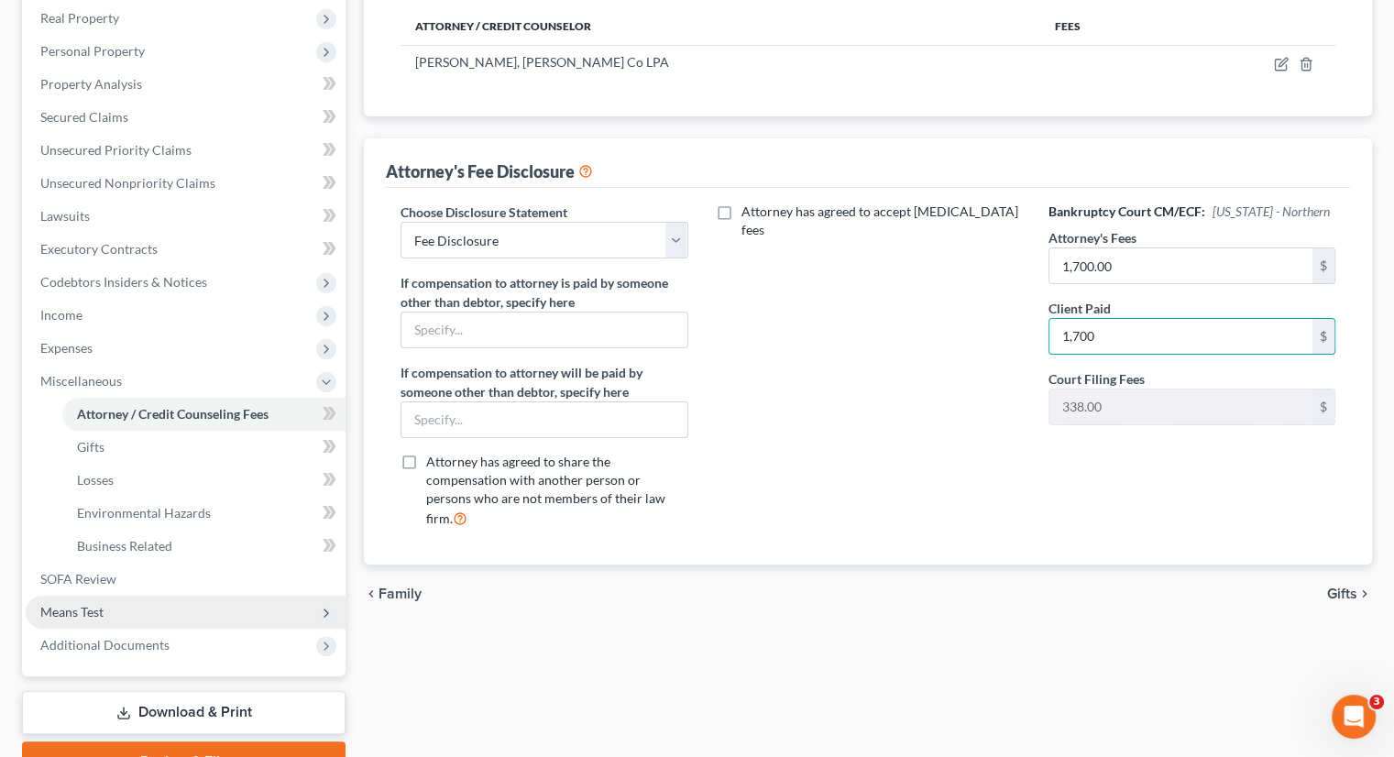
type input "1,700"
click at [135, 596] on span "Means Test" at bounding box center [186, 612] width 320 height 33
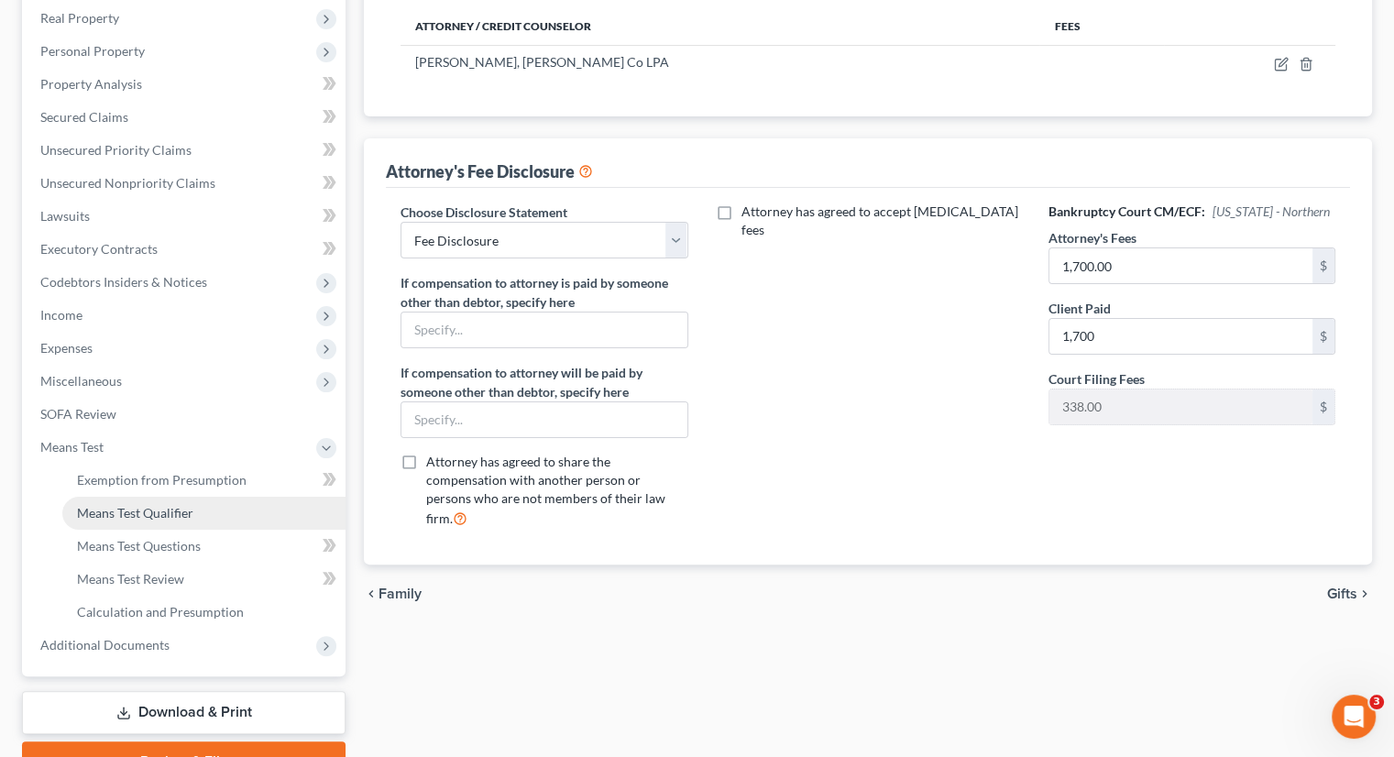
click at [190, 505] on span "Means Test Qualifier" at bounding box center [135, 513] width 116 height 16
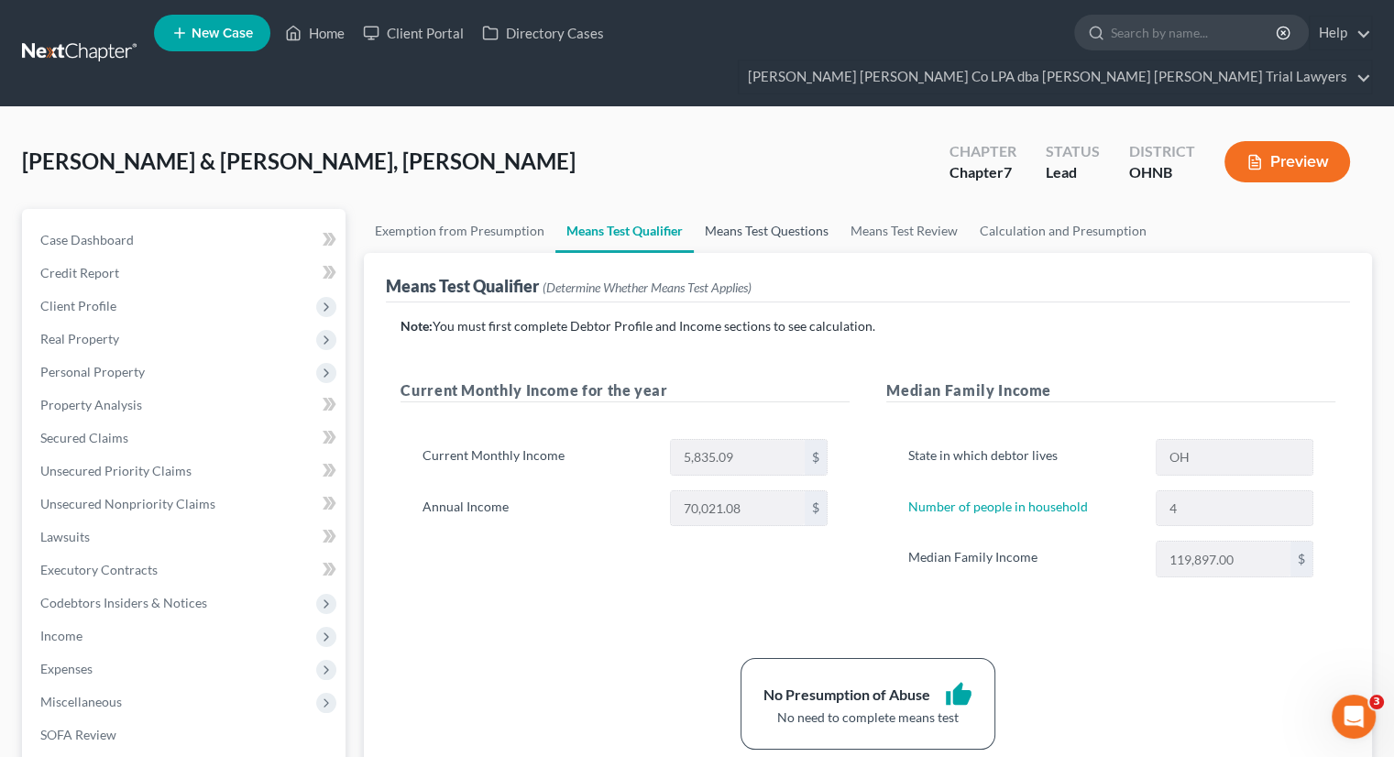
click at [781, 209] on link "Means Test Questions" at bounding box center [767, 231] width 146 height 44
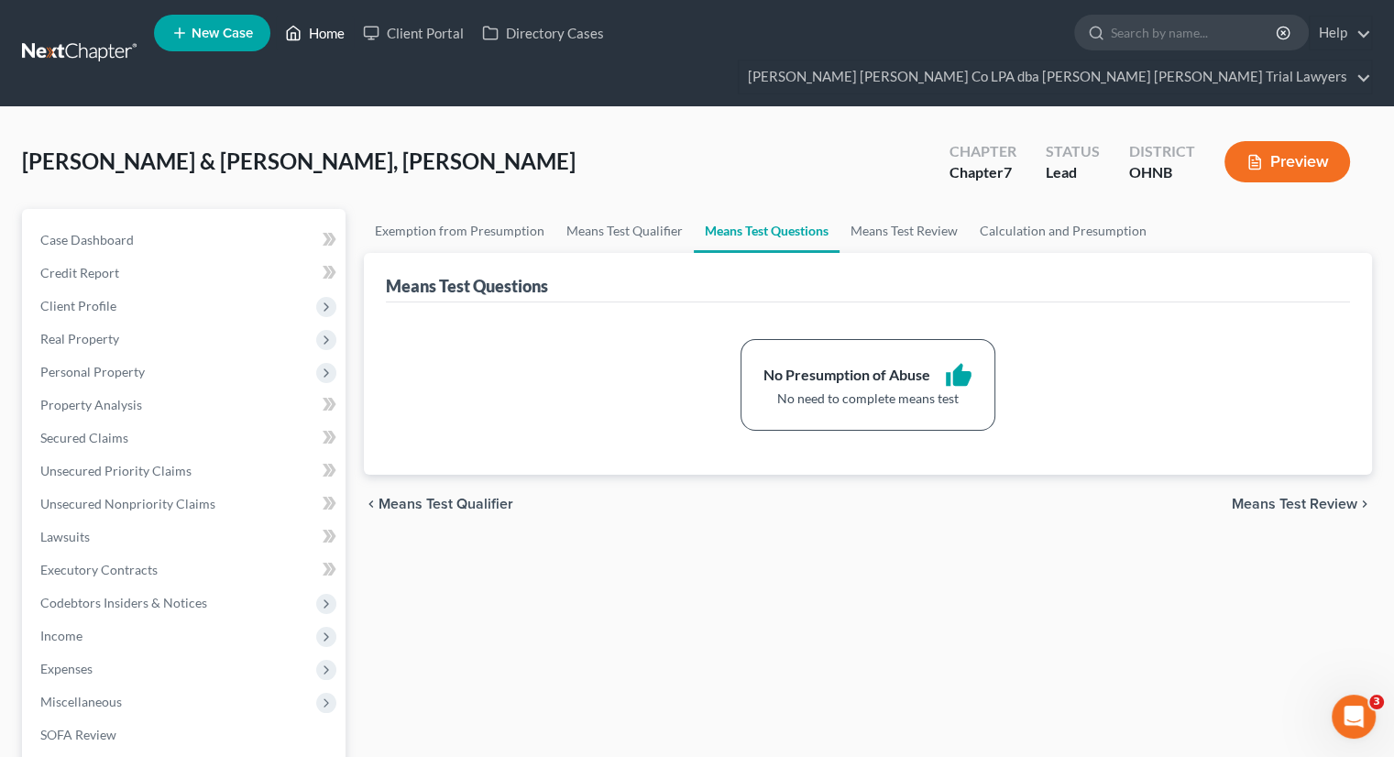
click at [333, 41] on link "Home" at bounding box center [315, 33] width 78 height 33
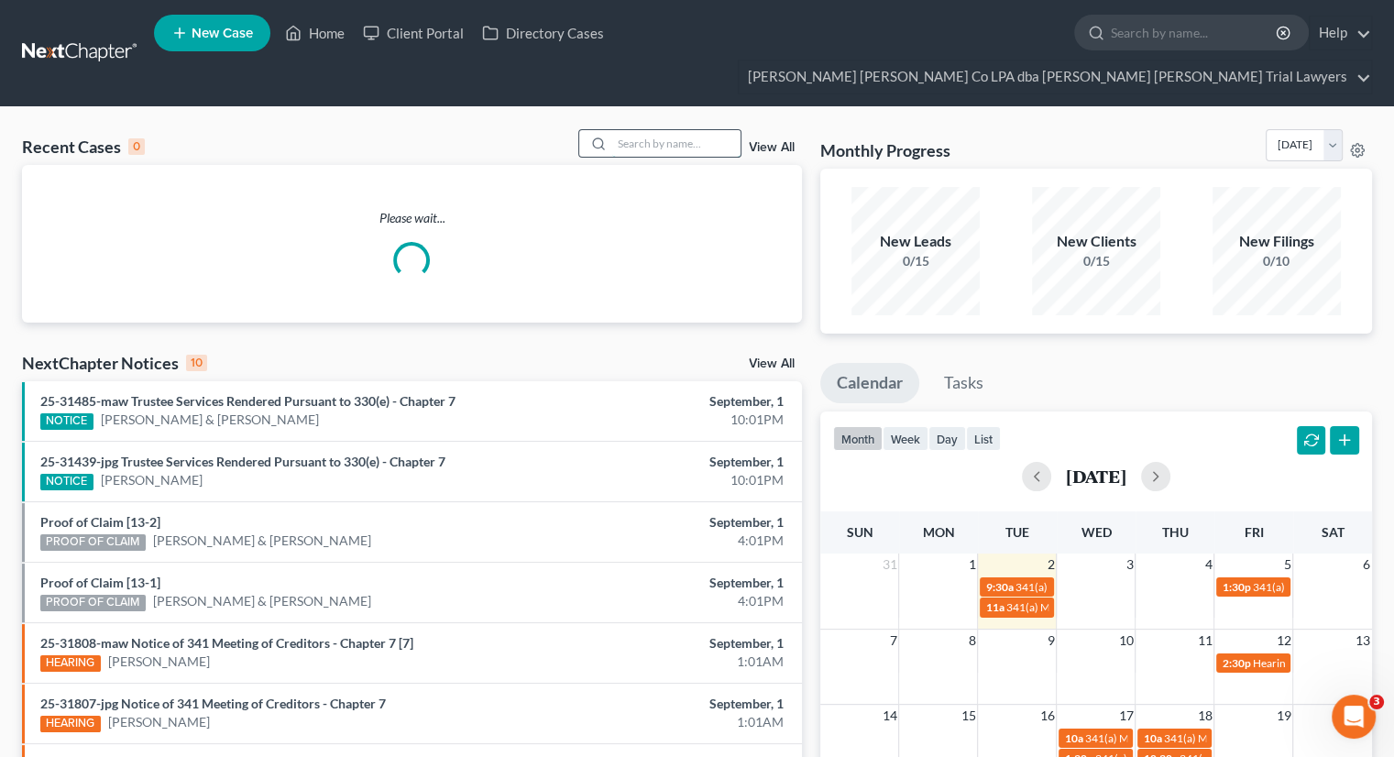
click at [616, 130] on input "search" at bounding box center [676, 143] width 128 height 27
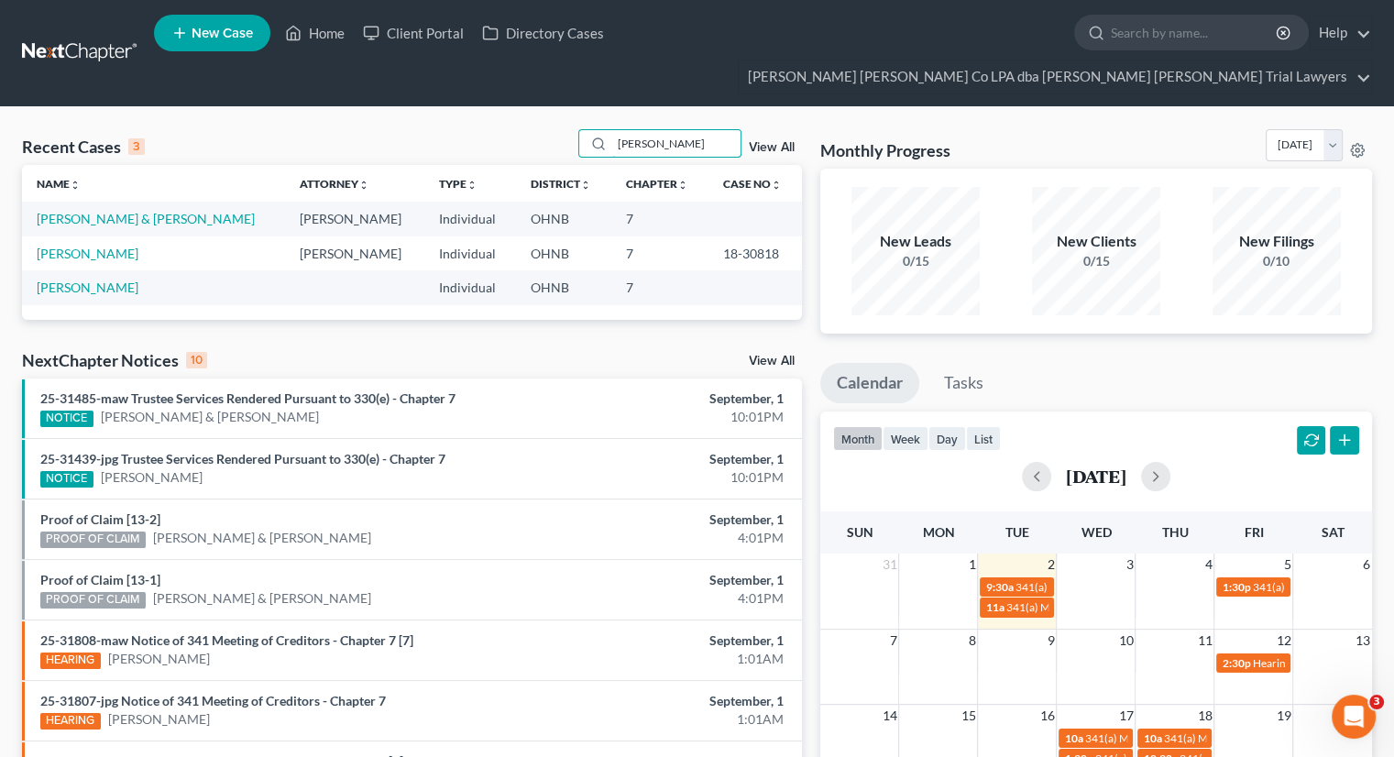
type input "[PERSON_NAME]"
click at [91, 202] on td "[PERSON_NAME] & [PERSON_NAME]" at bounding box center [153, 219] width 263 height 34
click at [99, 211] on link "[PERSON_NAME] & [PERSON_NAME]" at bounding box center [146, 219] width 218 height 16
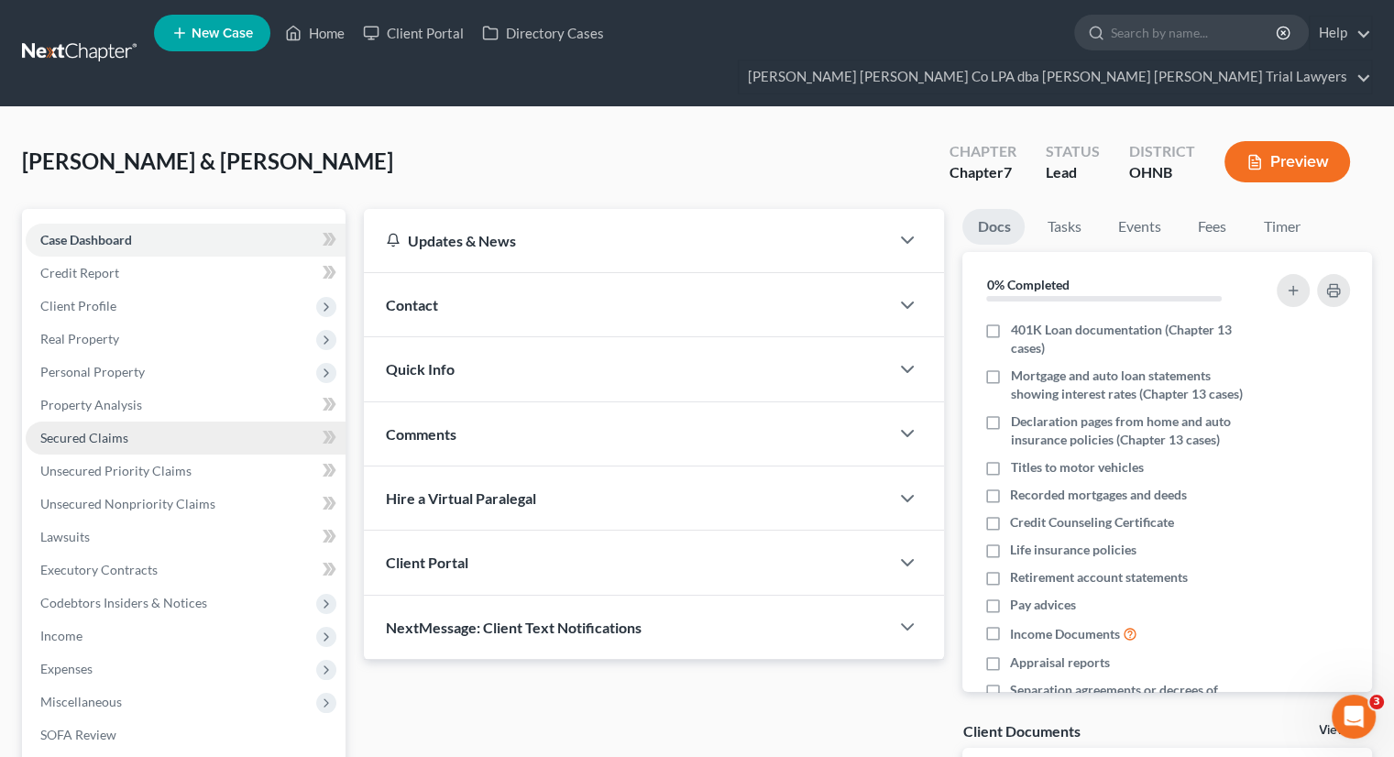
click at [103, 430] on span "Secured Claims" at bounding box center [84, 438] width 88 height 16
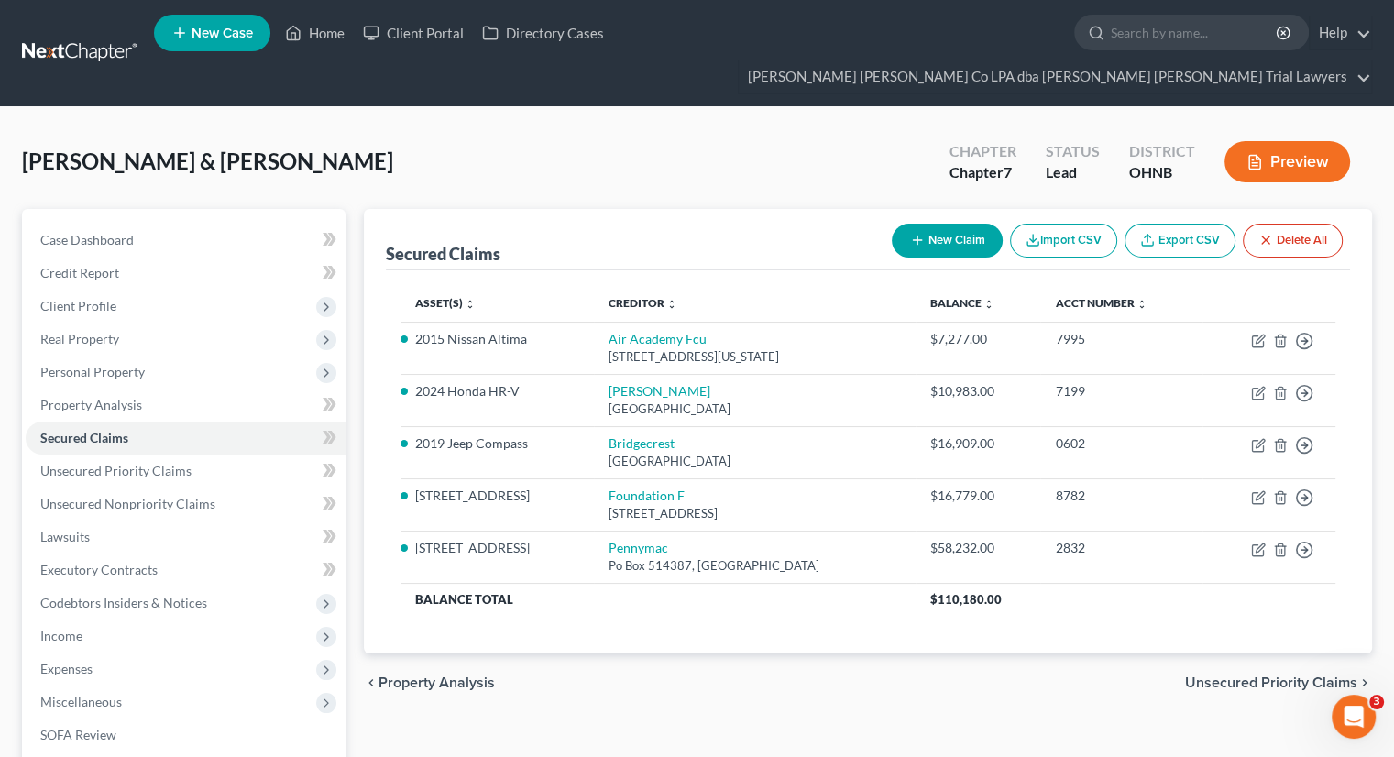
click at [782, 129] on div "[PERSON_NAME] & [PERSON_NAME] Upgraded Chapter Chapter 7 Status Lead District […" at bounding box center [697, 169] width 1350 height 80
